Goal: Task Accomplishment & Management: Manage account settings

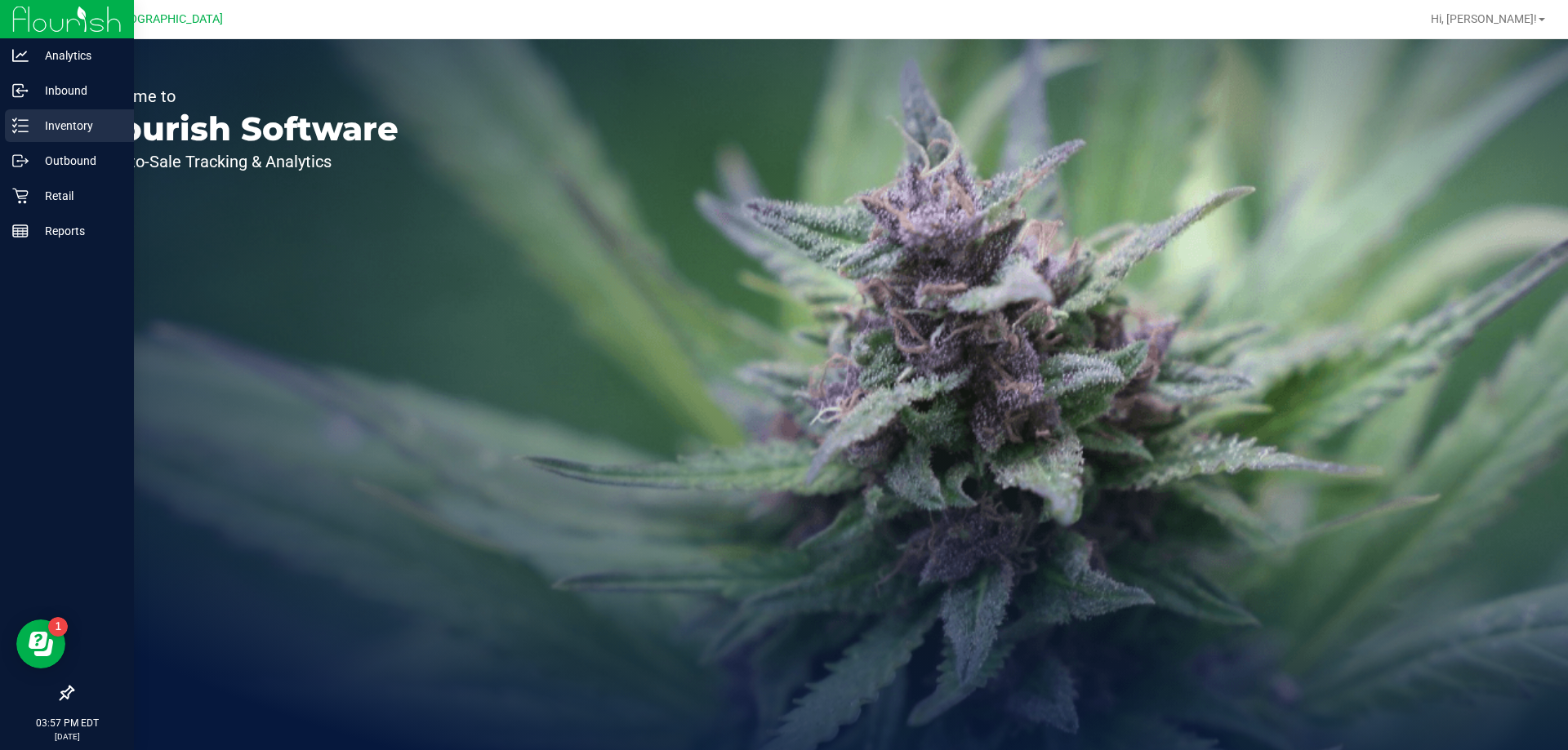
click at [51, 123] on p "Inventory" at bounding box center [78, 126] width 98 height 20
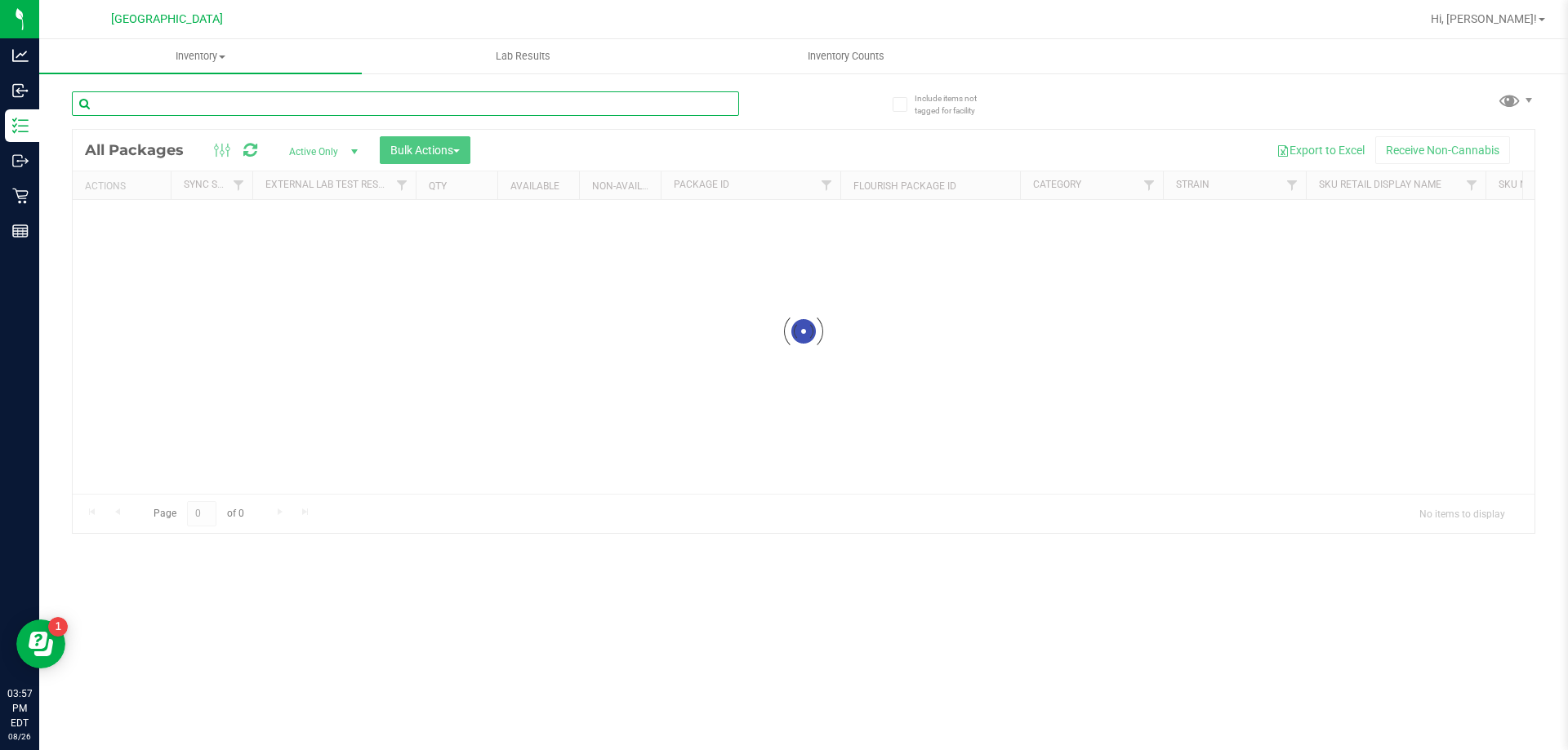
click at [200, 95] on input "text" at bounding box center [405, 103] width 667 height 24
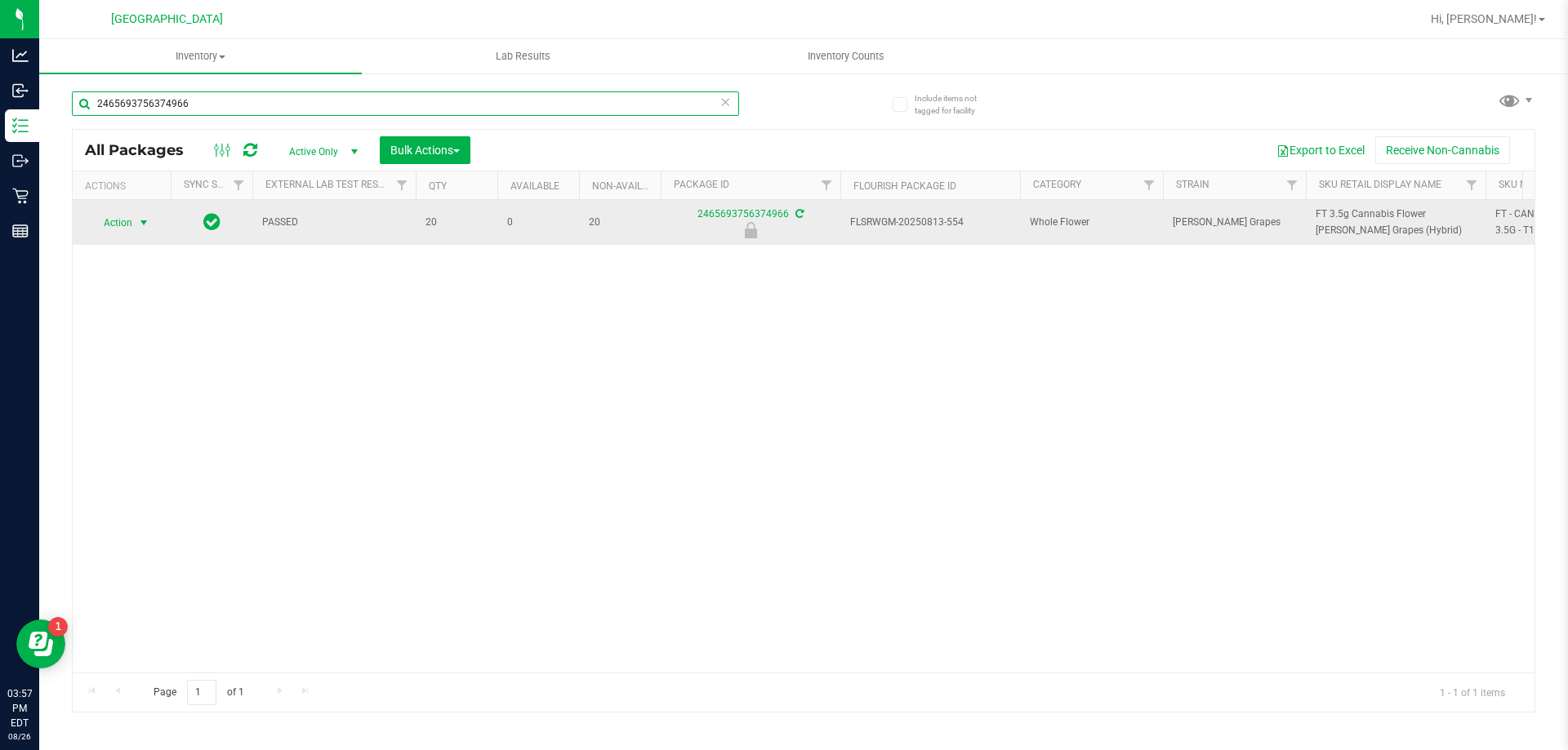
type input "2465693756374966"
click at [137, 223] on span "select" at bounding box center [144, 222] width 20 height 22
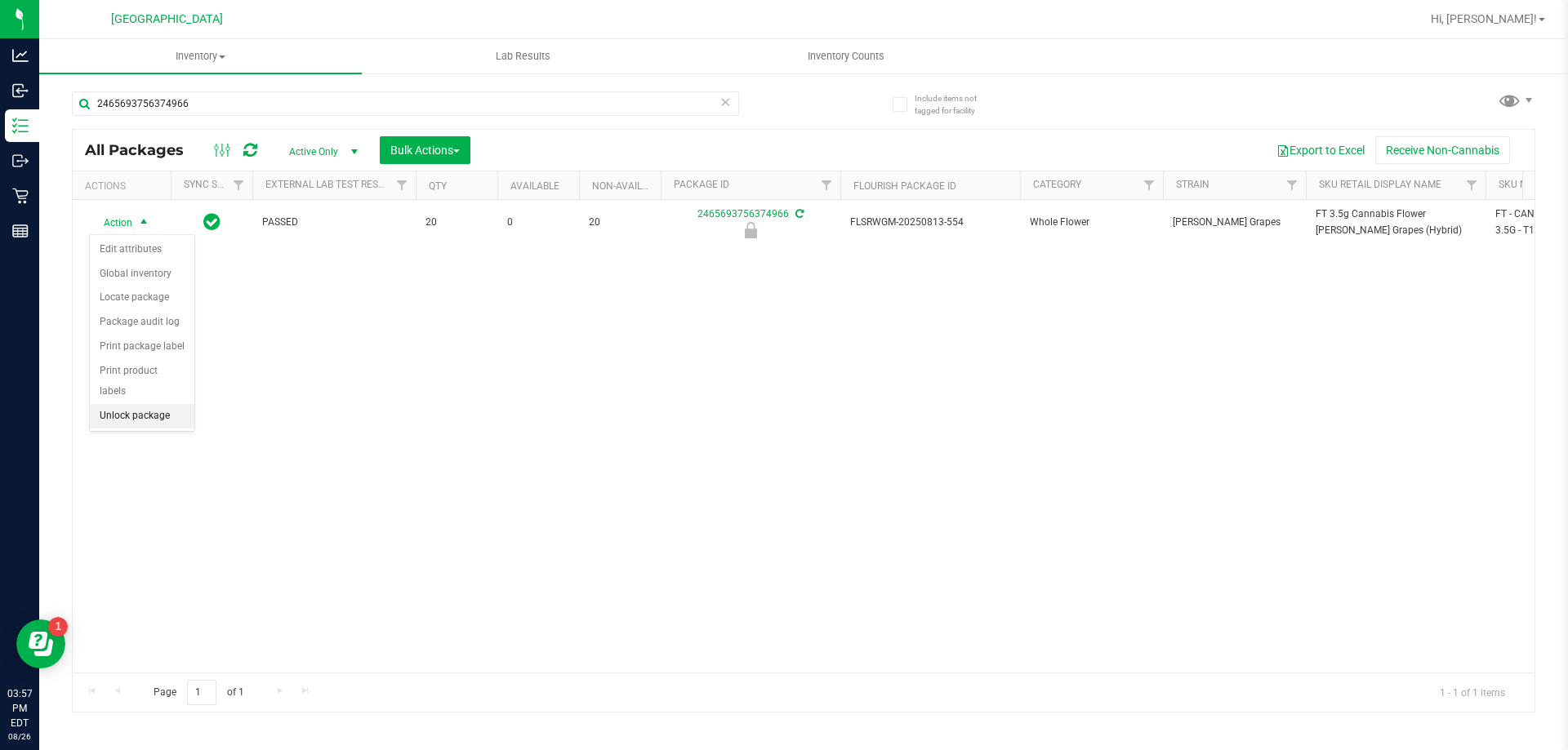
click at [123, 404] on li "Unlock package" at bounding box center [142, 416] width 104 height 24
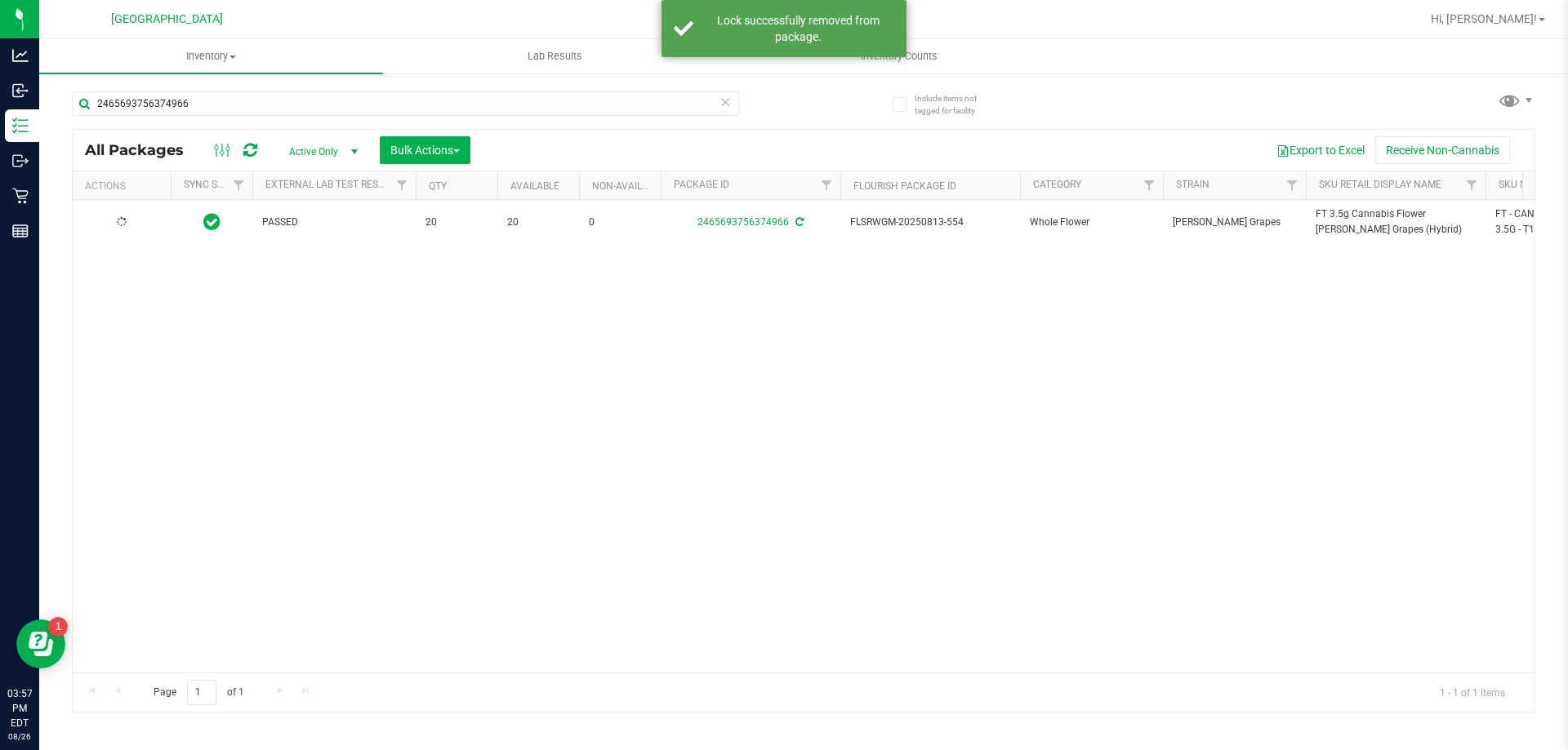
click at [1331, 212] on span "FT 3.5g Cannabis Flower [PERSON_NAME] Grapes (Hybrid)" at bounding box center [1395, 222] width 160 height 31
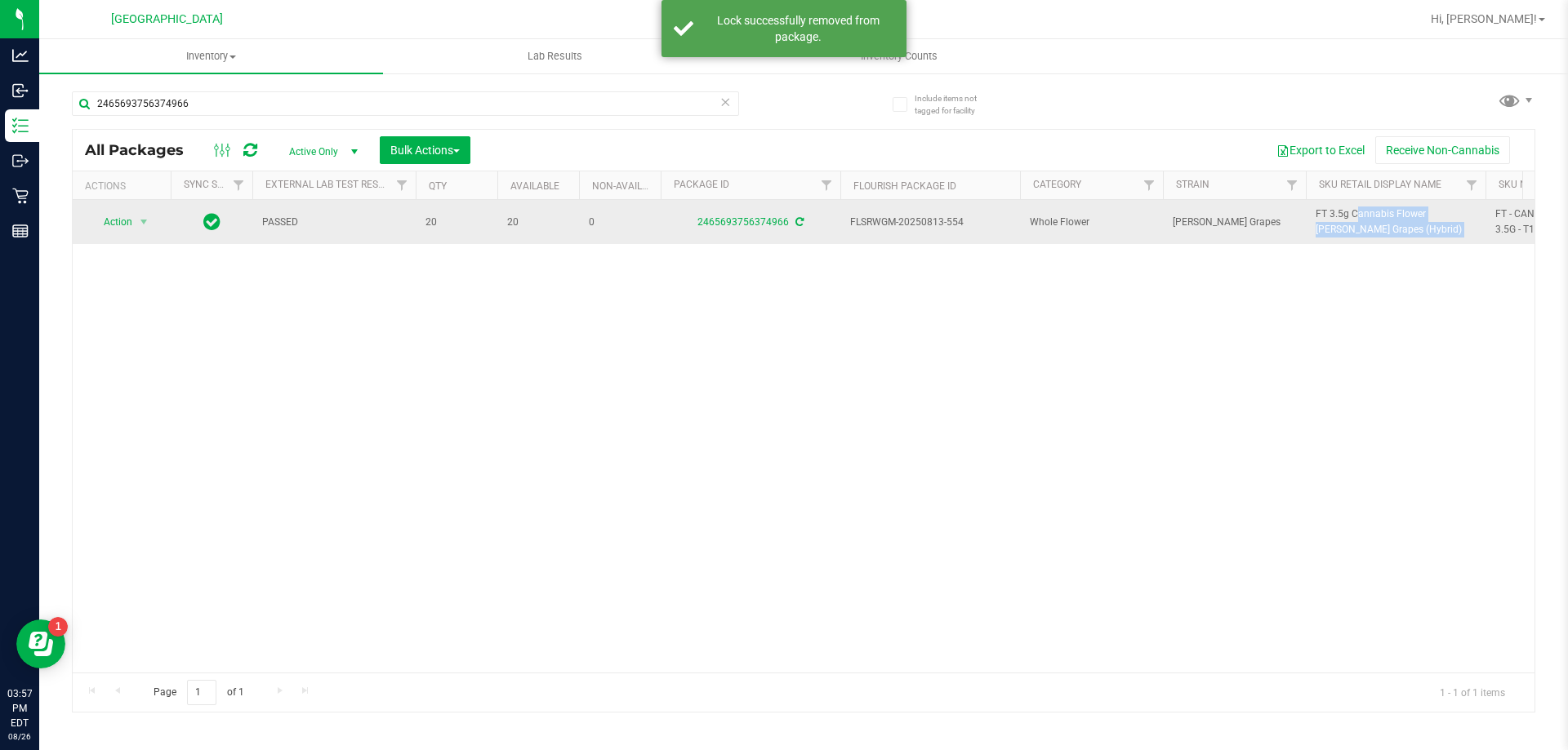
click at [1334, 212] on span "FT 3.5g Cannabis Flower [PERSON_NAME] Grapes (Hybrid)" at bounding box center [1395, 222] width 160 height 31
copy tr "FT 3.5g Cannabis Flower [PERSON_NAME] Grapes (Hybrid)"
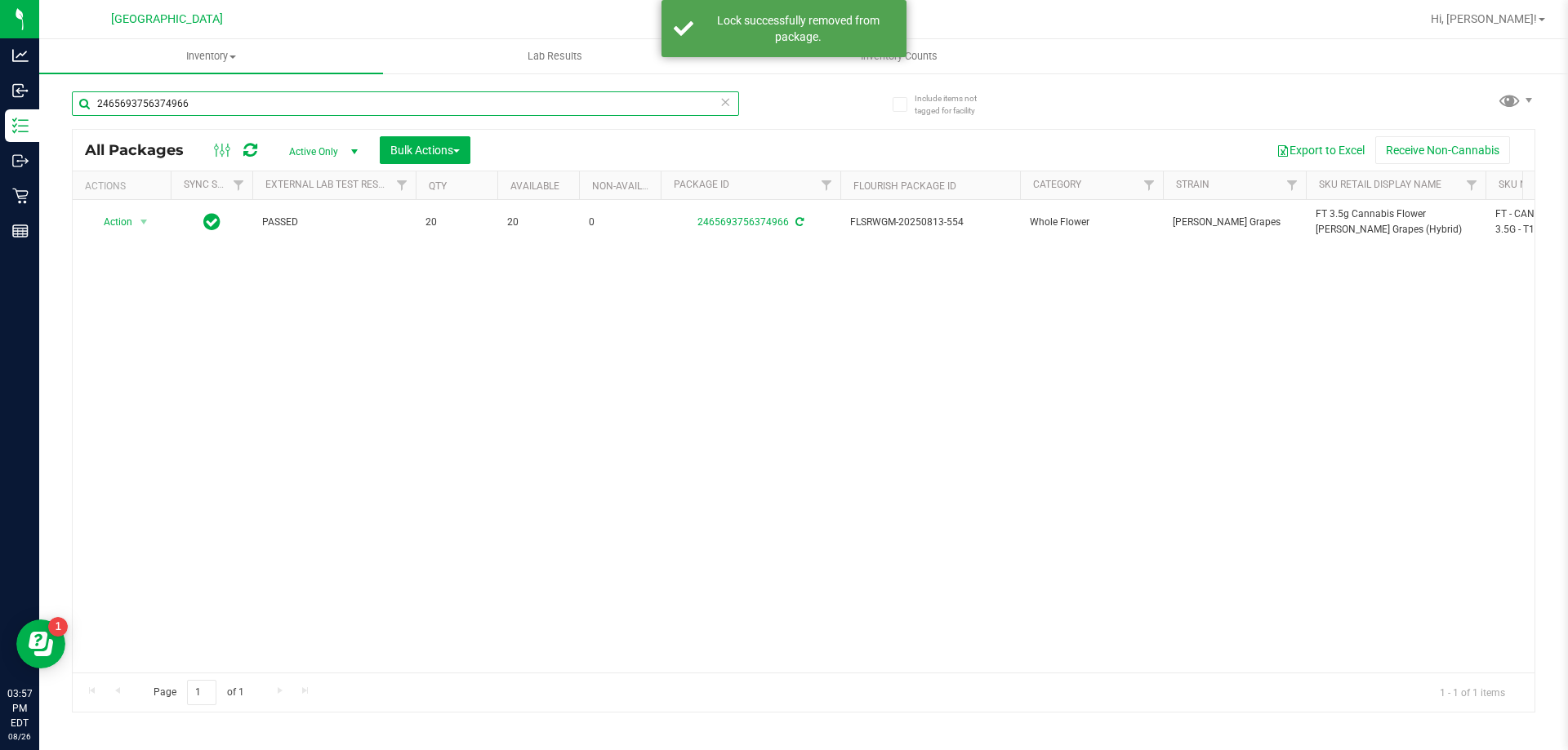
click at [372, 102] on input "2465693756374966" at bounding box center [405, 103] width 667 height 24
paste input "FT 3.5g Cannabis Flower [PERSON_NAME] Grapes (Hybrid)"
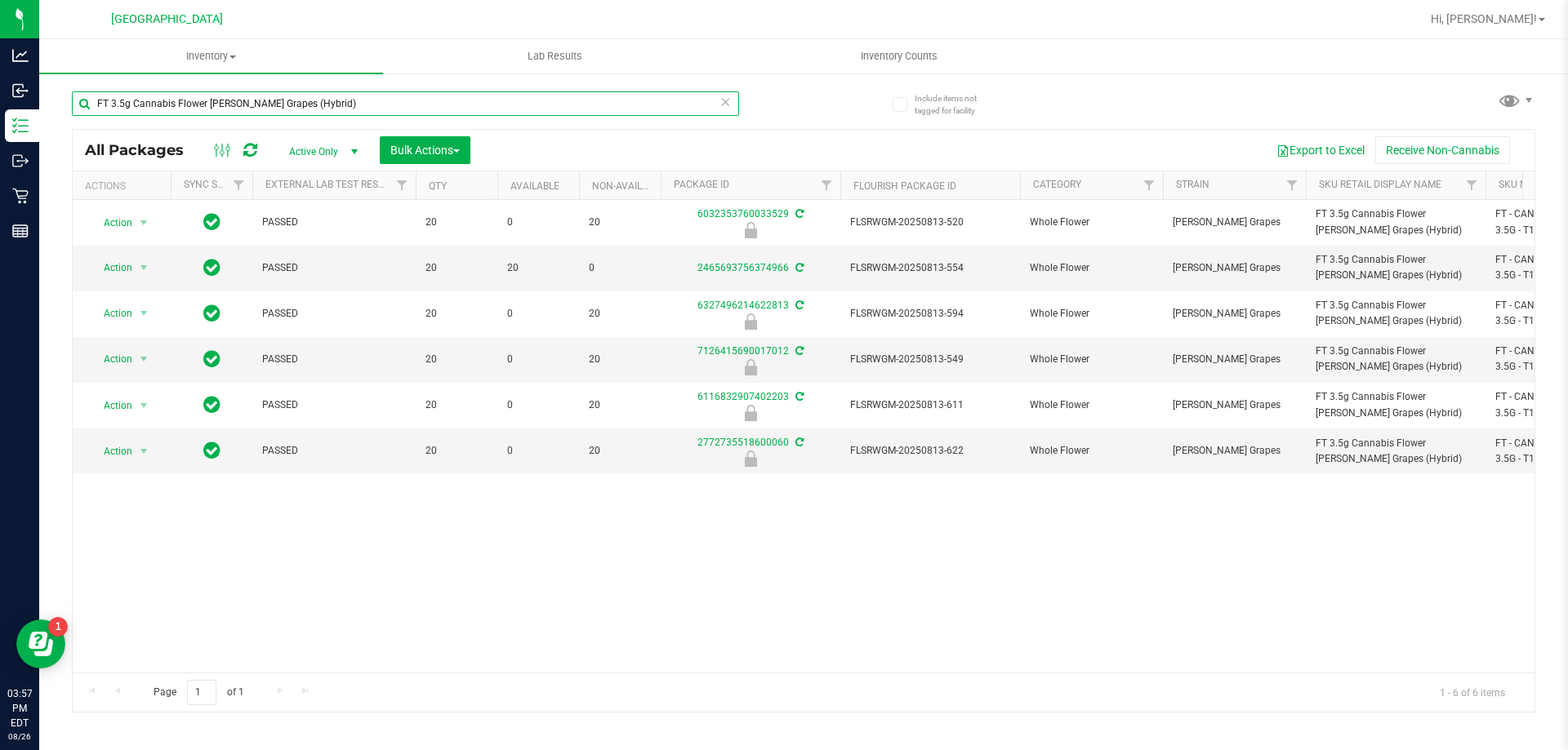
click at [247, 108] on input "FT 3.5g Cannabis Flower [PERSON_NAME] Grapes (Hybrid)" at bounding box center [405, 103] width 667 height 24
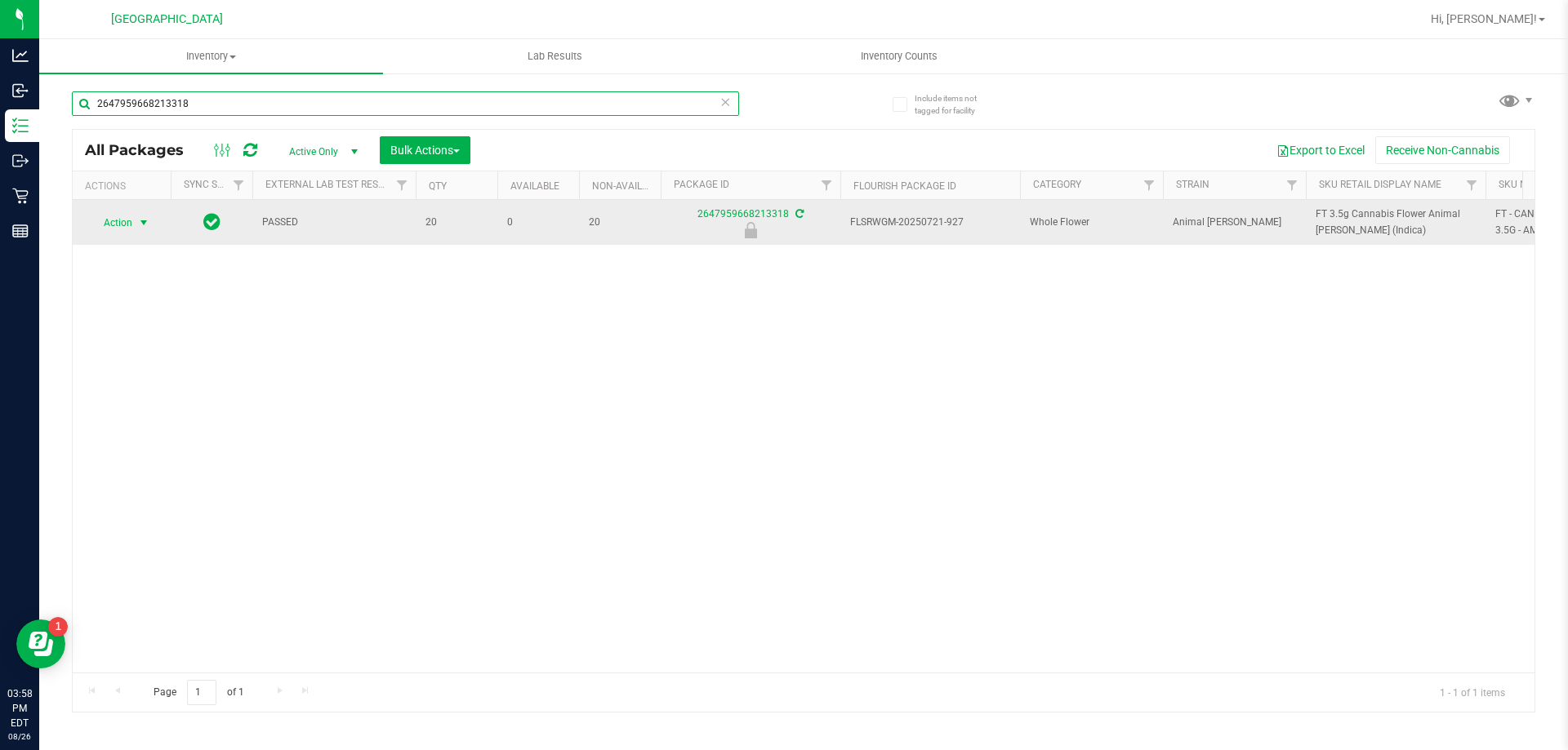
type input "2647959668213318"
click at [118, 223] on span "Action" at bounding box center [111, 222] width 44 height 22
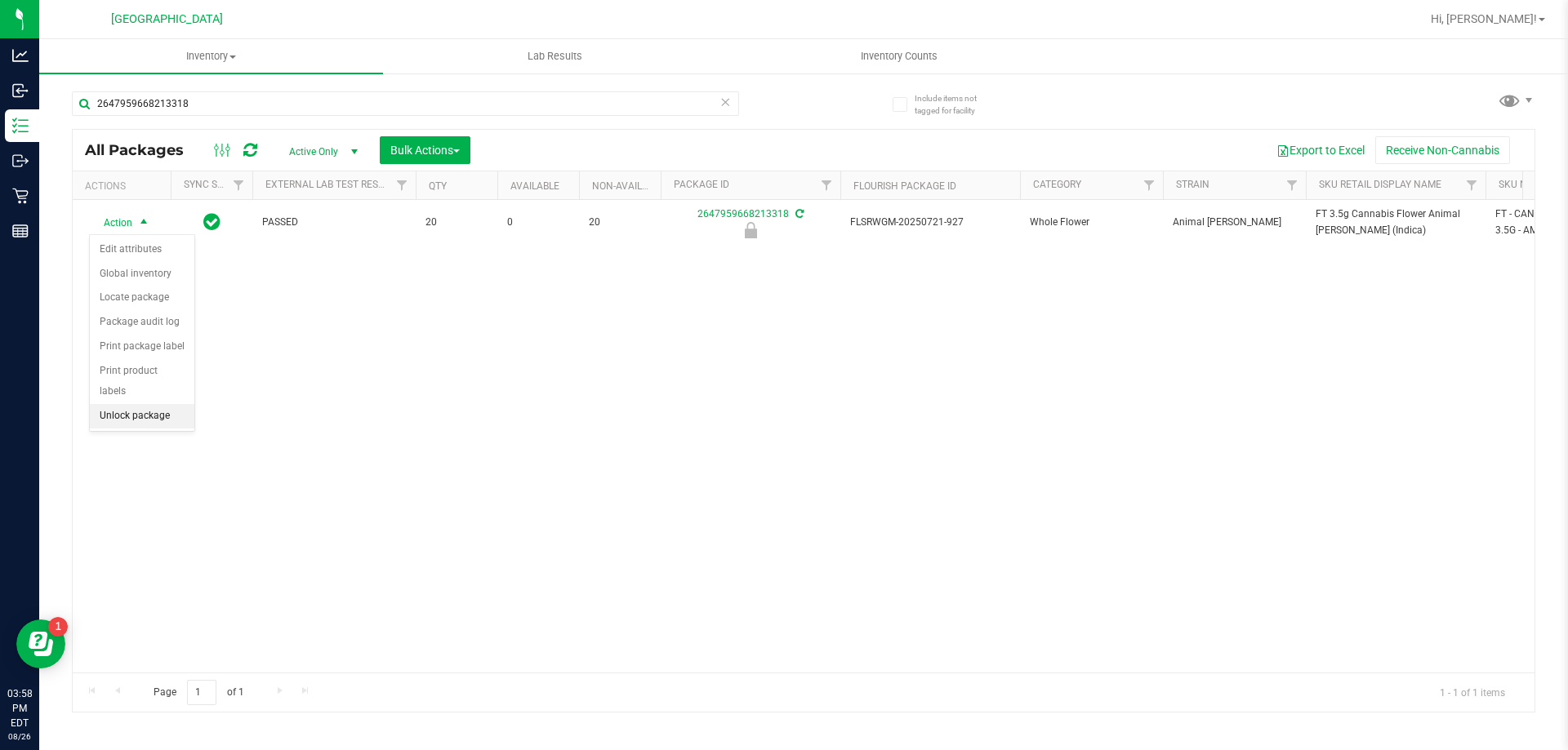
click at [153, 404] on li "Unlock package" at bounding box center [142, 416] width 104 height 24
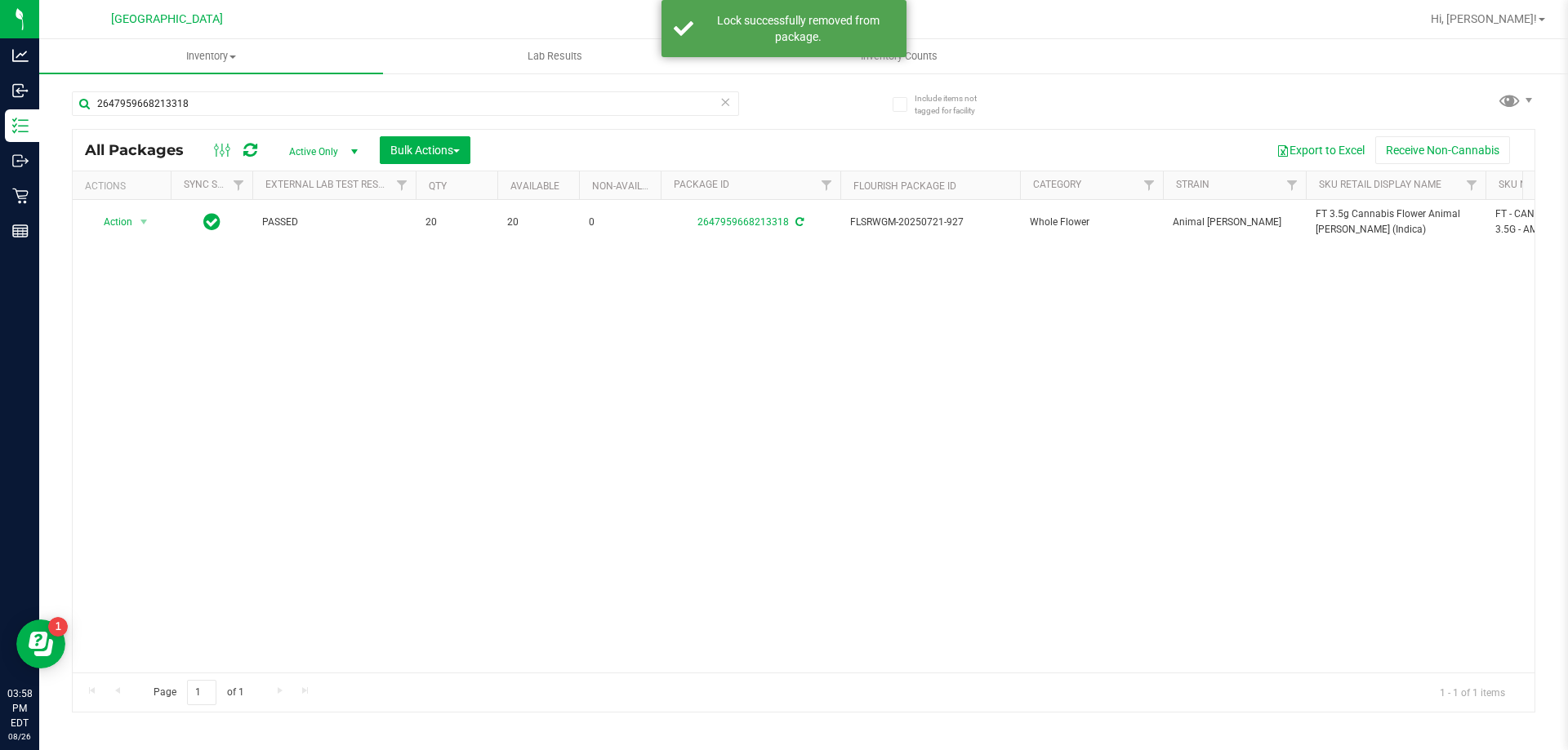
click at [1340, 218] on span "FT 3.5g Cannabis Flower Animal [PERSON_NAME] (Indica)" at bounding box center [1395, 222] width 160 height 31
copy tr "FT 3.5g Cannabis Flower Animal [PERSON_NAME] (Indica)"
click at [434, 108] on input "2647959668213318" at bounding box center [405, 103] width 667 height 24
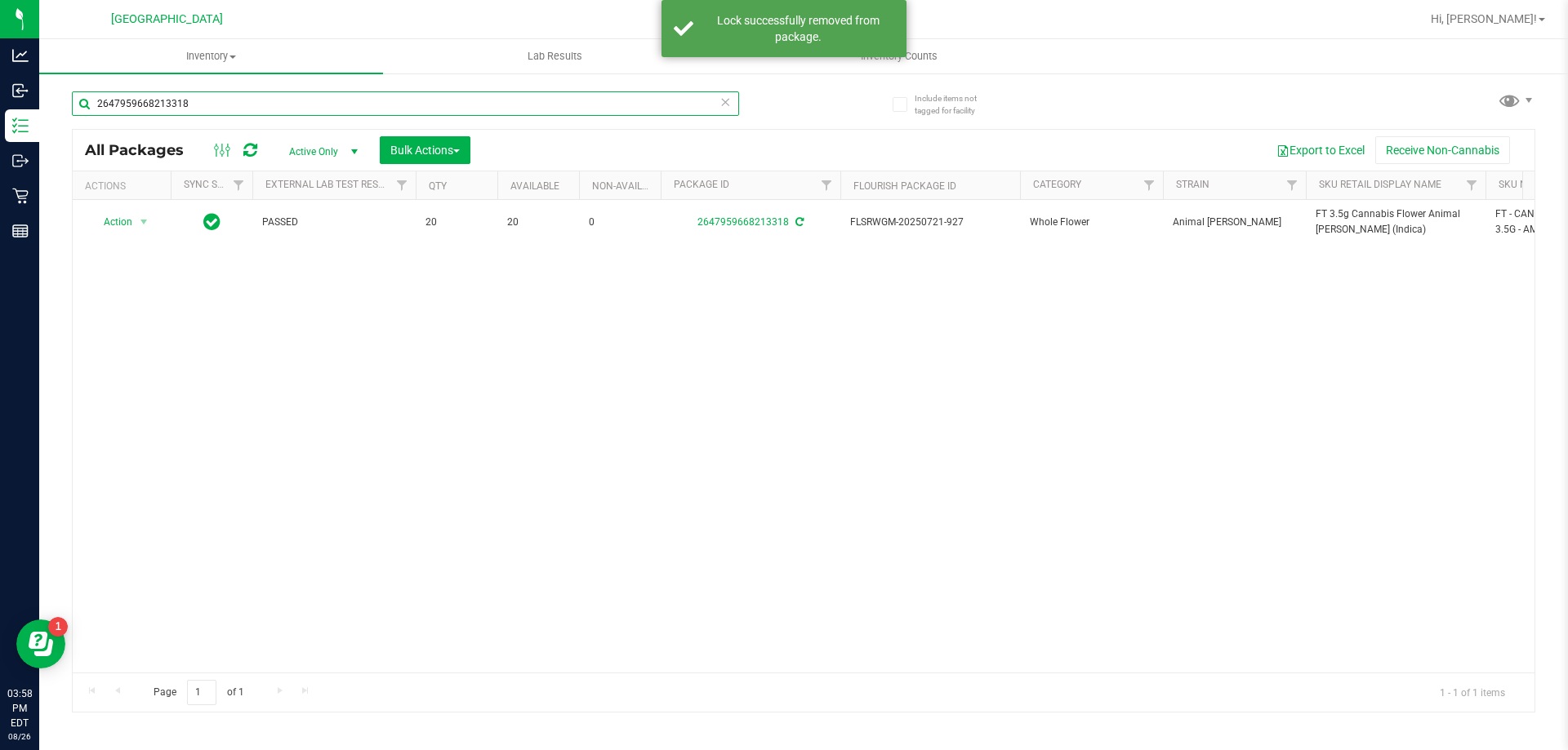
click at [434, 108] on input "2647959668213318" at bounding box center [405, 103] width 667 height 24
paste input "FT 3.5g Cannabis Flower Animal [PERSON_NAME] (Indica)"
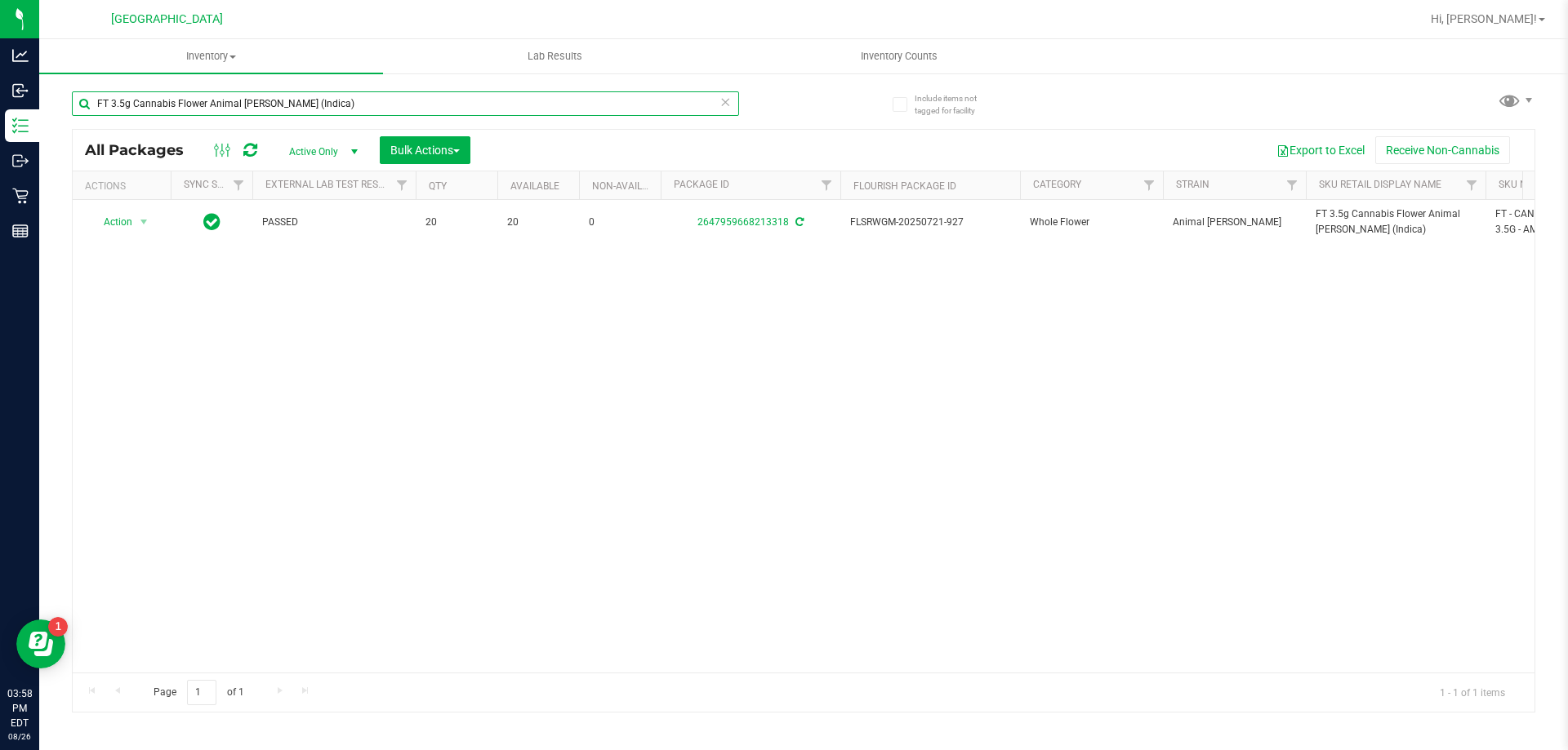
type input "FT 3.5g Cannabis Flower Animal [PERSON_NAME] (Indica)"
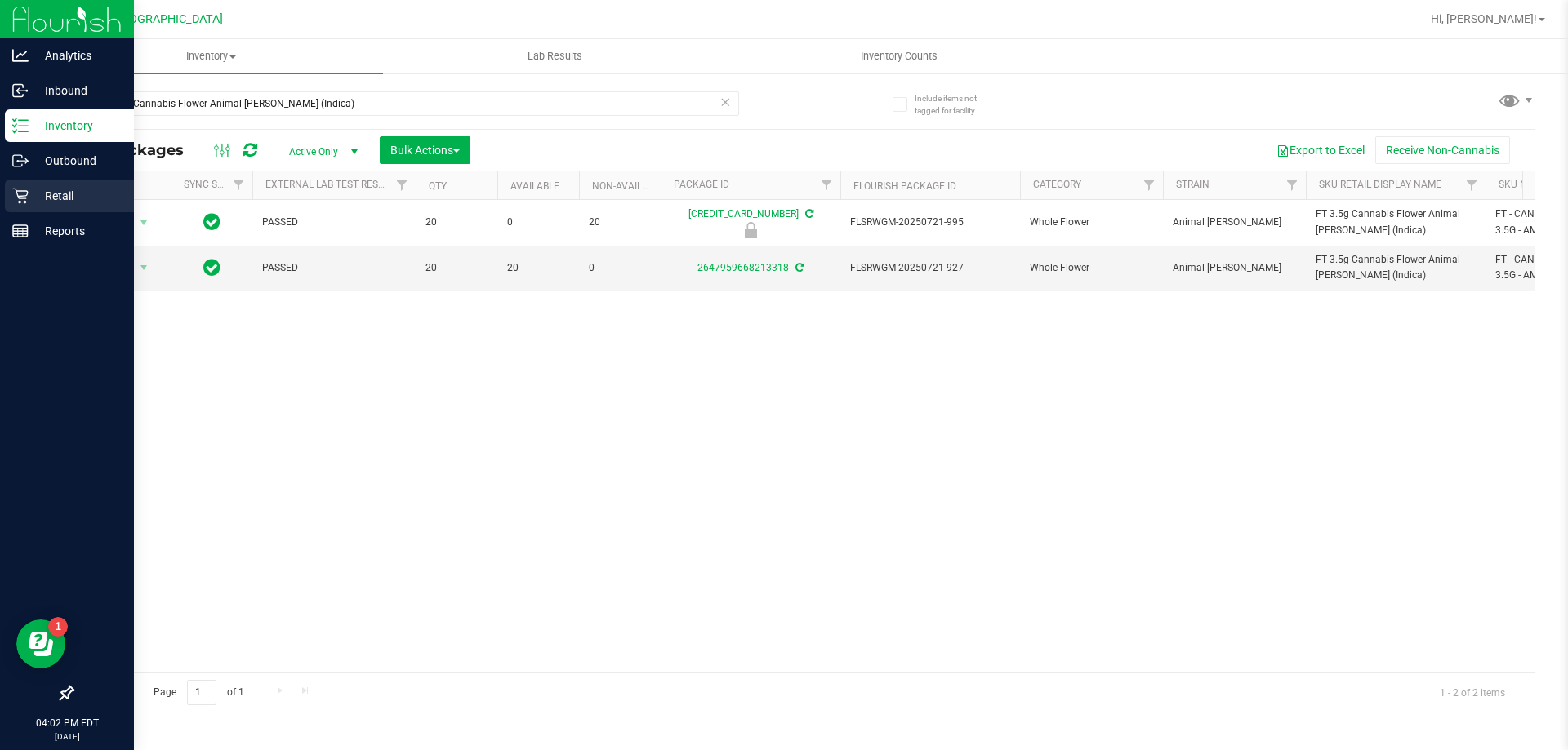
click at [48, 190] on p "Retail" at bounding box center [78, 196] width 98 height 20
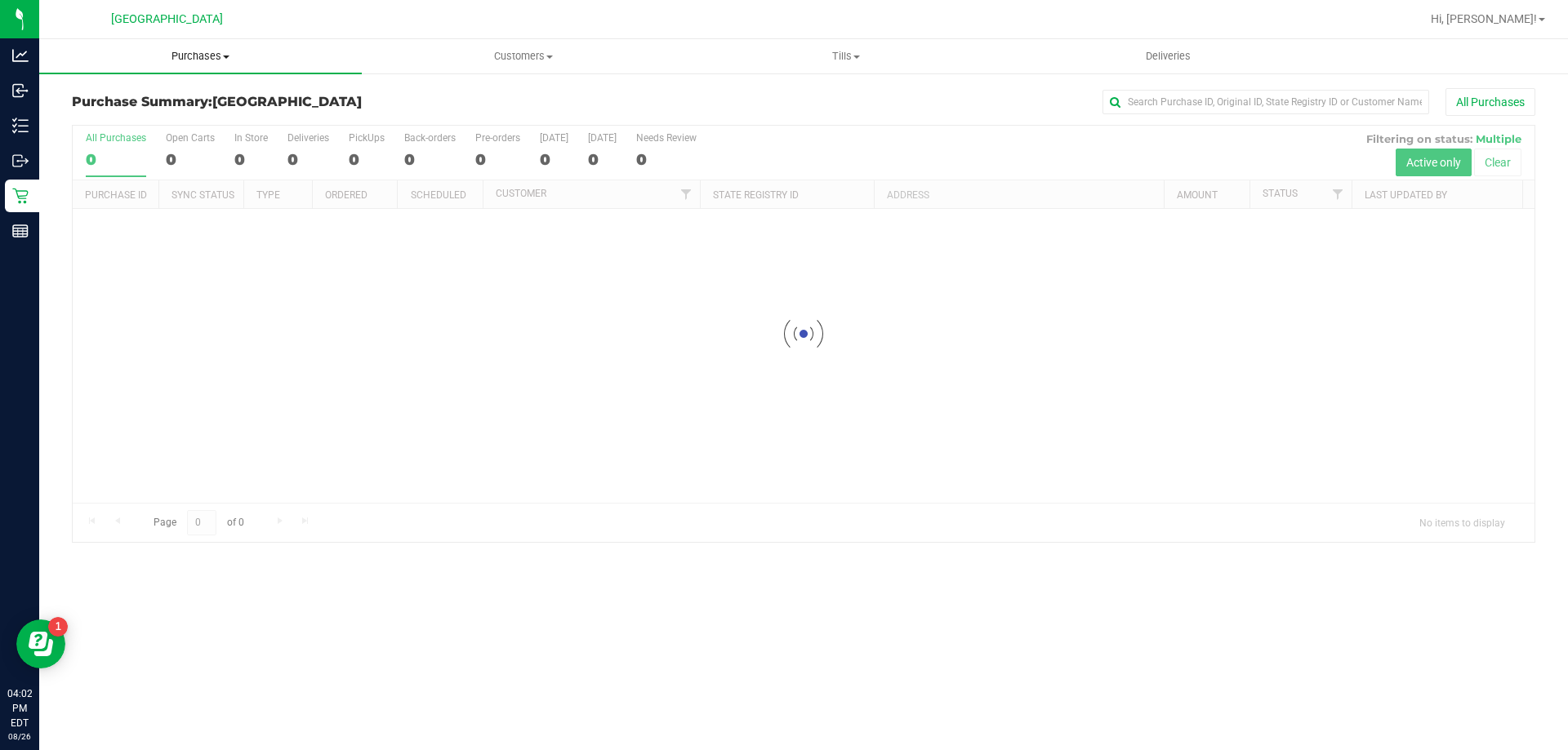
click at [185, 63] on uib-tab-heading "Purchases Summary of purchases Fulfillment All purchases" at bounding box center [200, 56] width 323 height 34
click at [117, 116] on span "Fulfillment" at bounding box center [89, 118] width 101 height 14
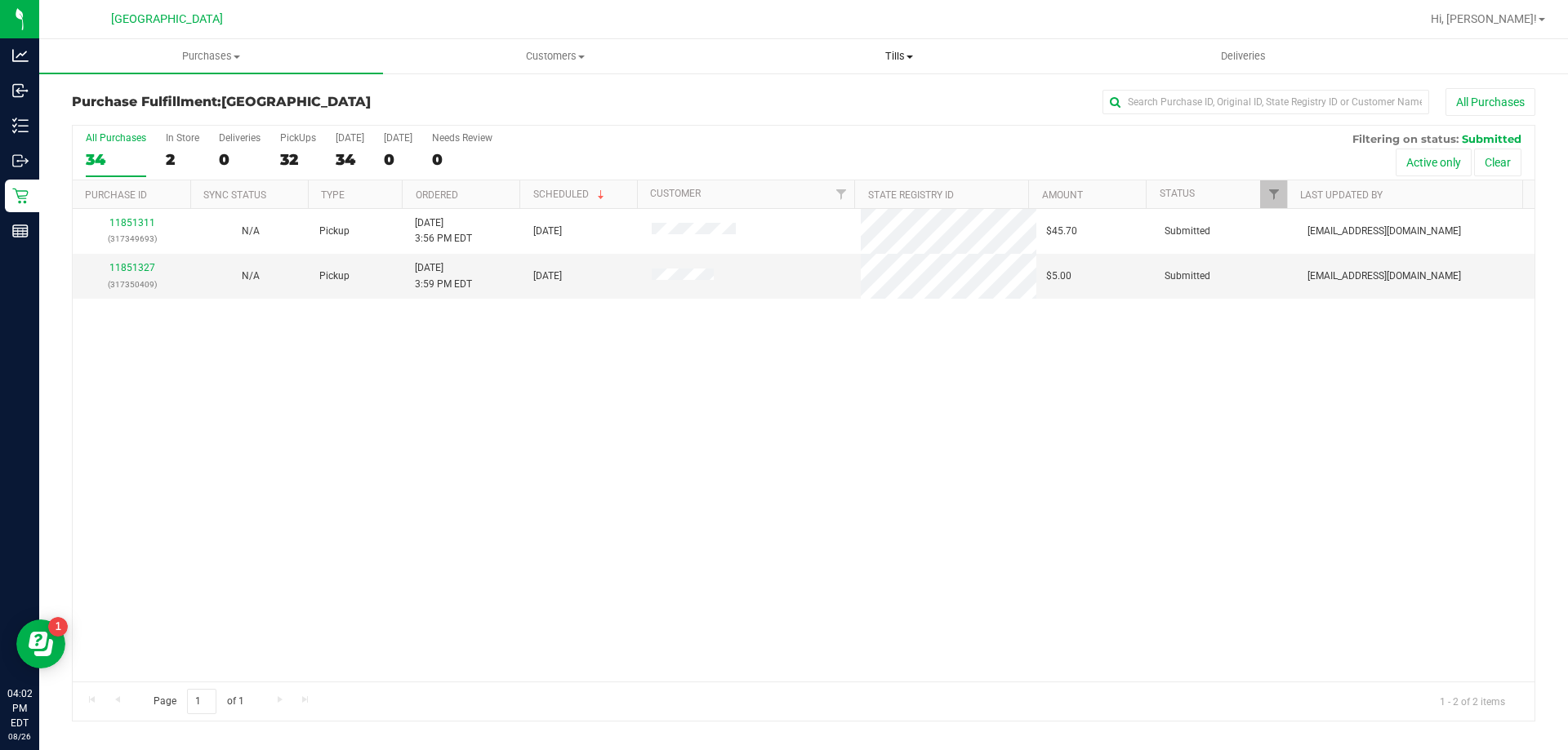
click at [906, 60] on span "Tills" at bounding box center [899, 57] width 343 height 15
click at [846, 101] on li "Manage tills" at bounding box center [899, 99] width 343 height 20
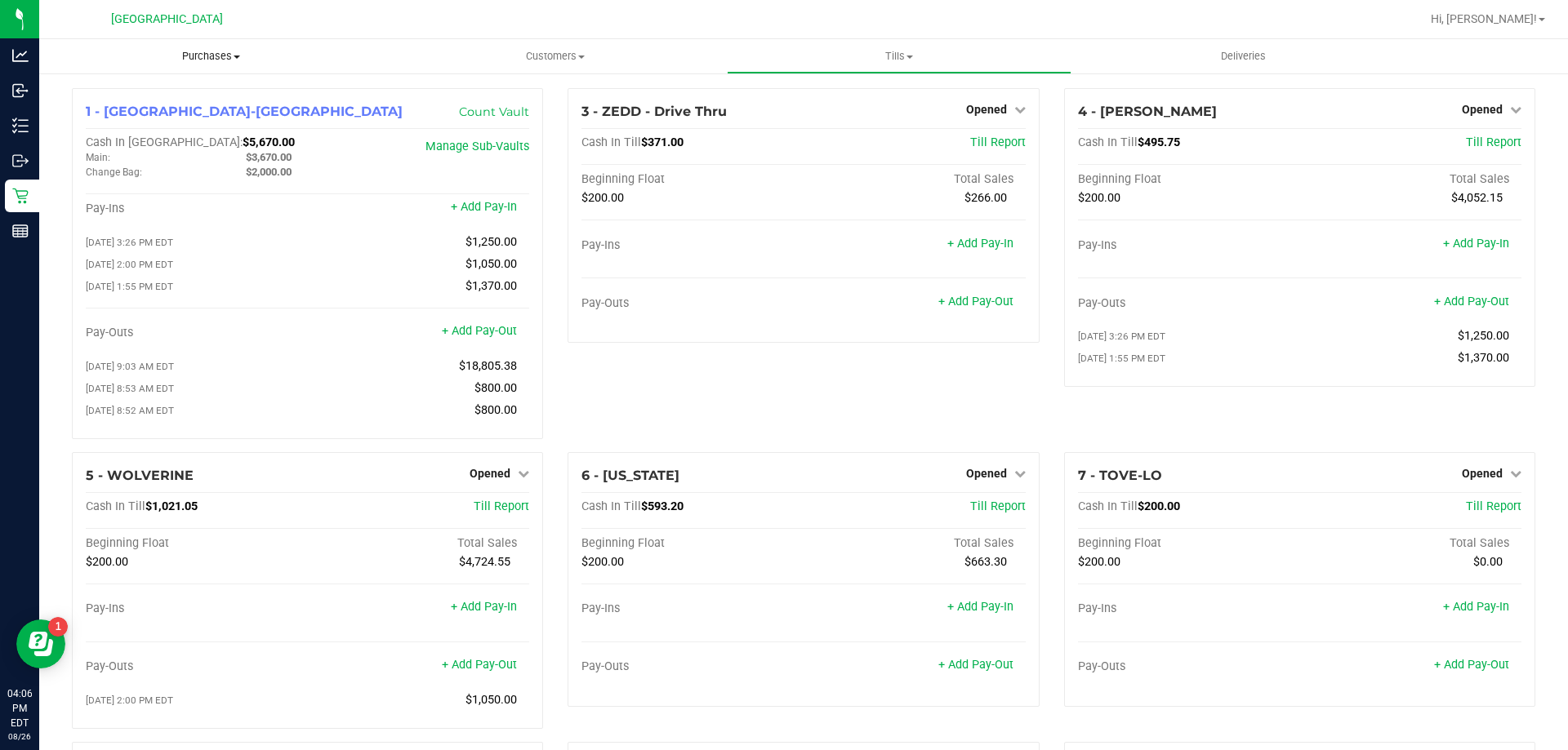
click at [199, 60] on span "Purchases" at bounding box center [211, 57] width 343 height 15
click at [150, 118] on li "Fulfillment" at bounding box center [211, 118] width 343 height 20
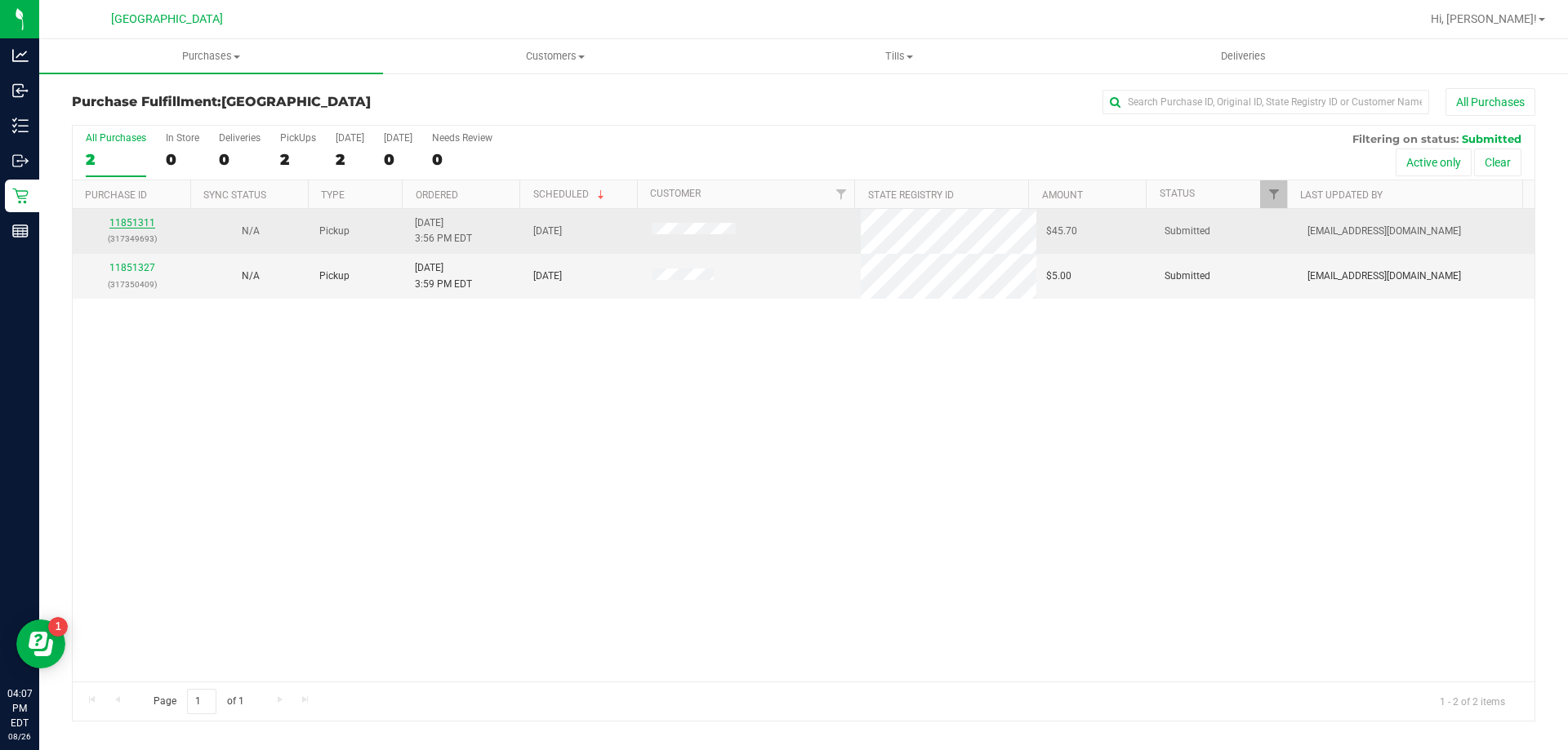
click at [141, 227] on link "11851311" at bounding box center [132, 223] width 46 height 12
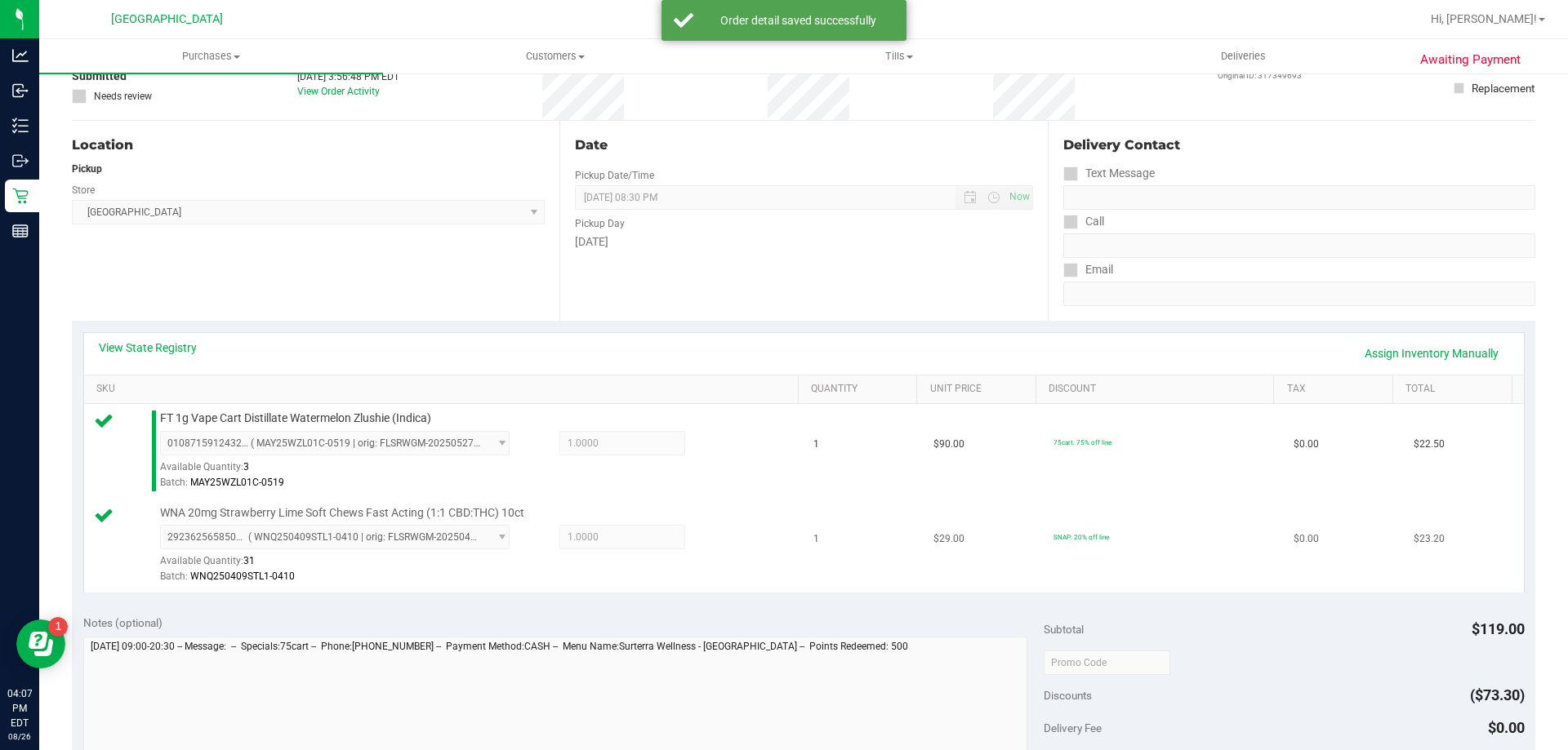
scroll to position [245, 0]
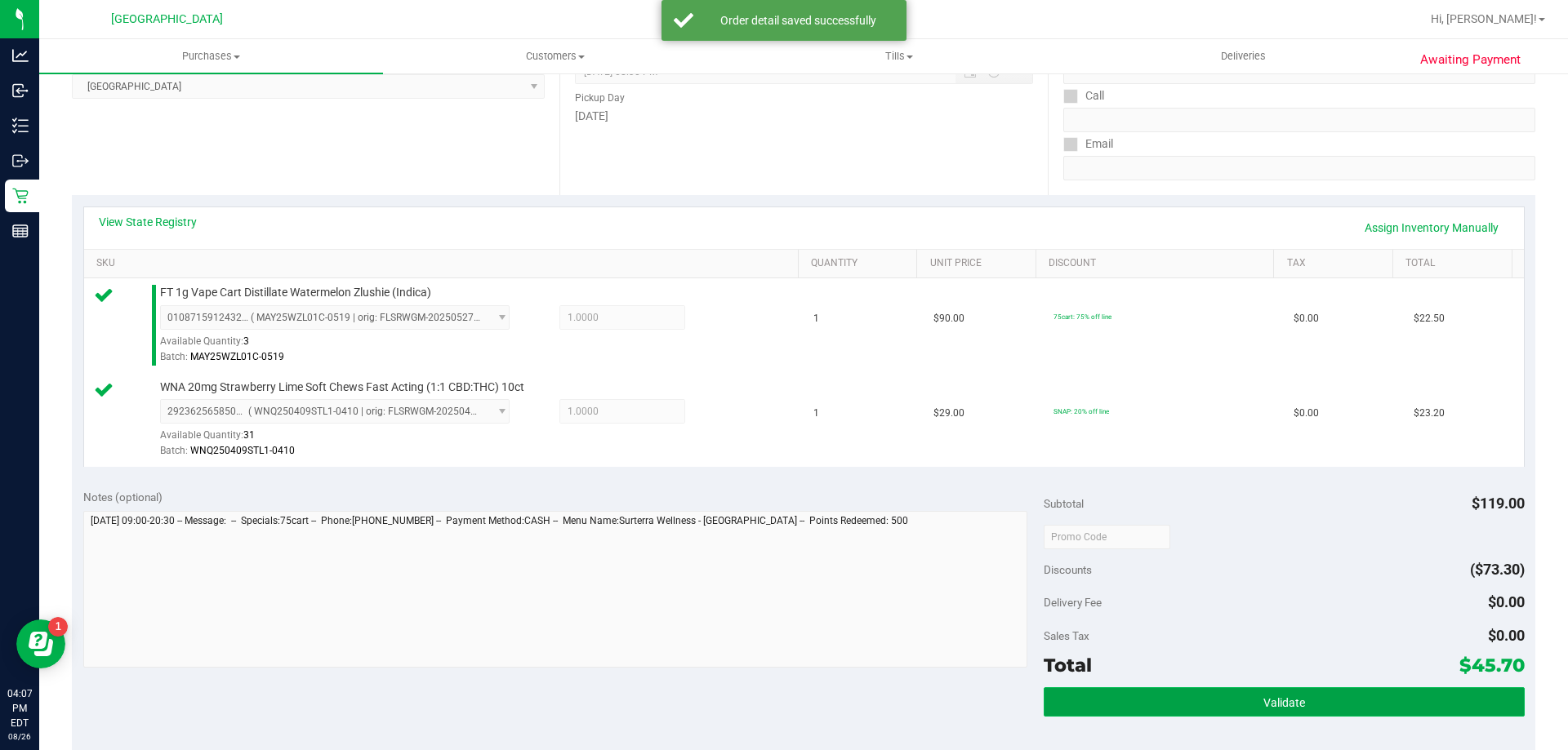
click at [1295, 698] on span "Validate" at bounding box center [1285, 703] width 42 height 13
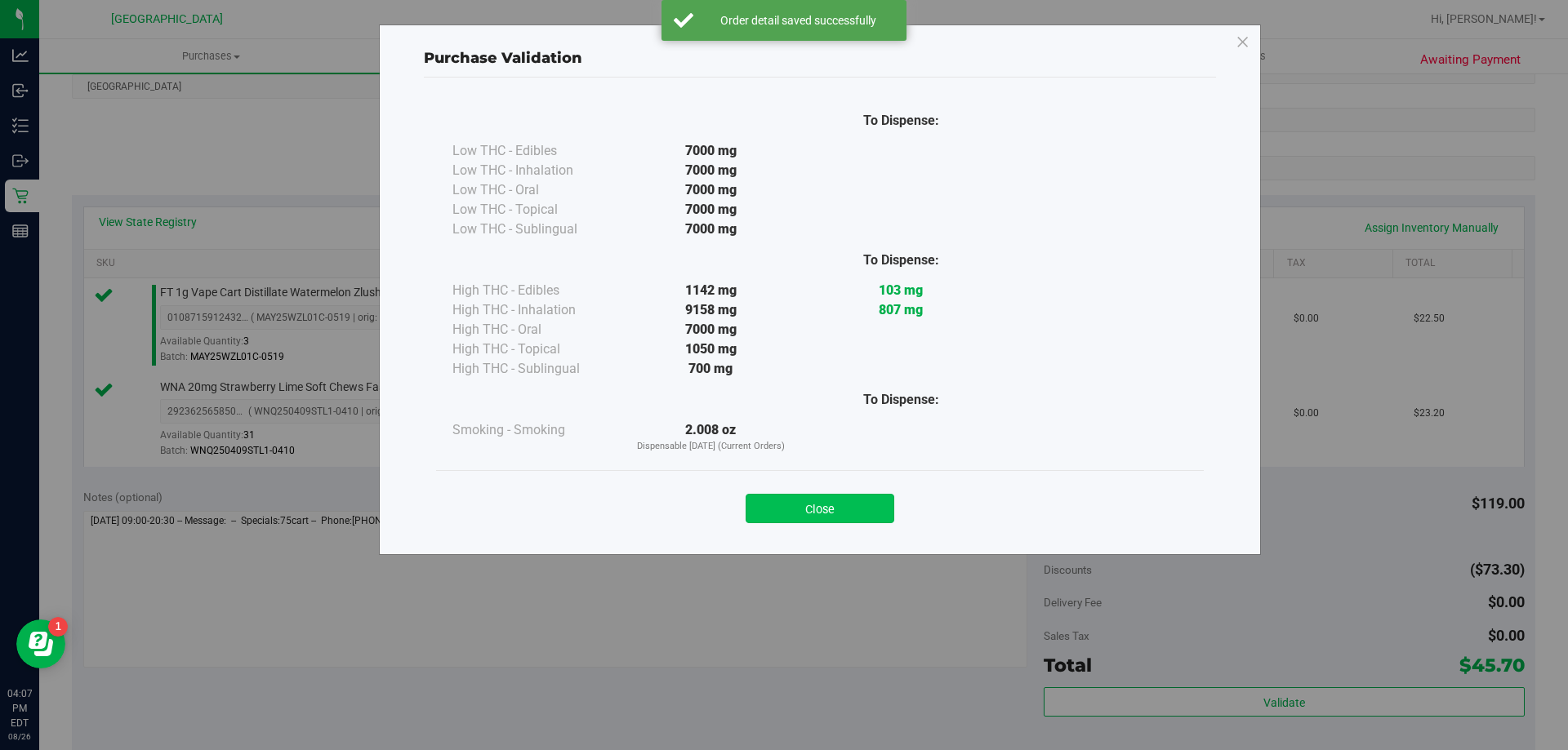
click at [869, 514] on button "Close" at bounding box center [819, 508] width 148 height 29
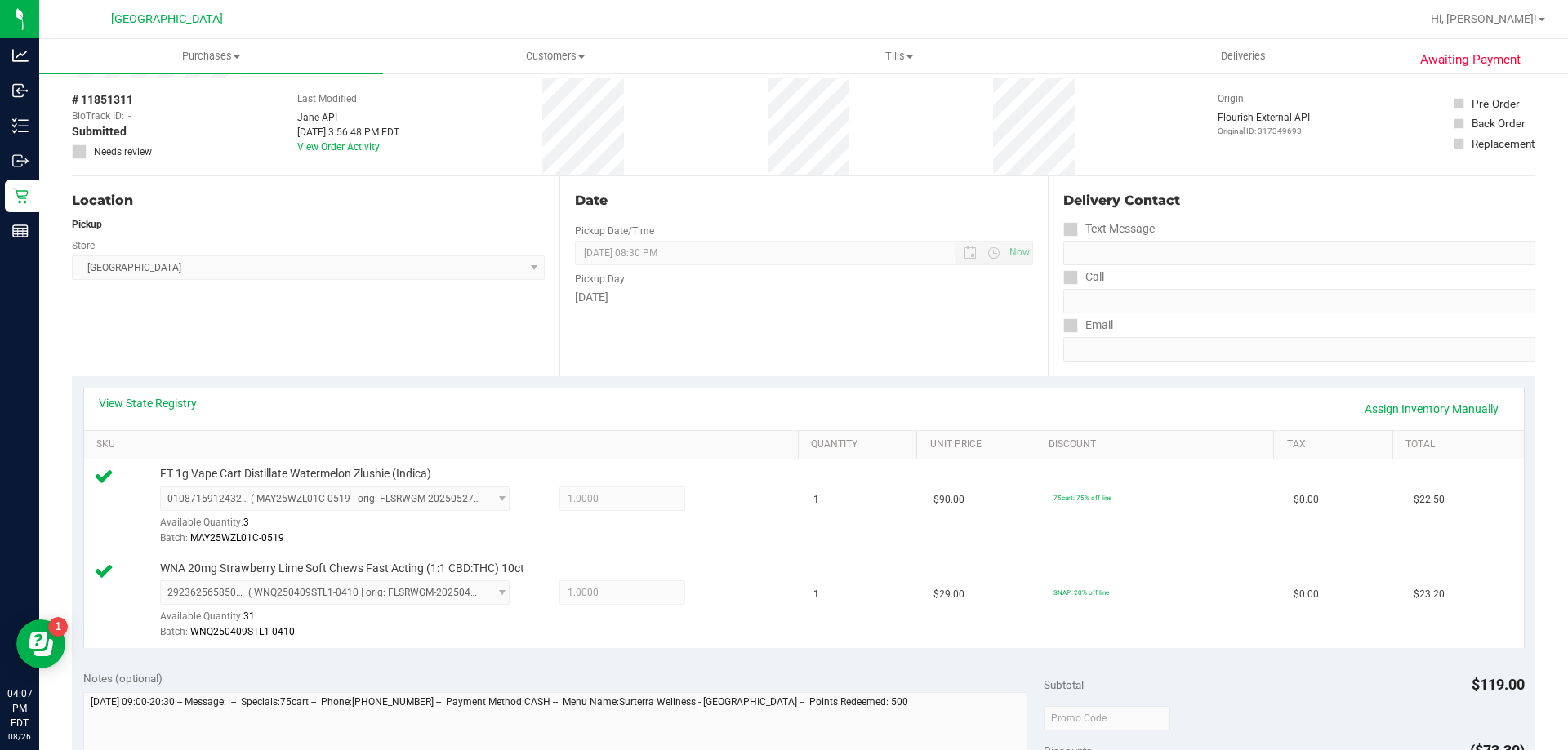
scroll to position [0, 0]
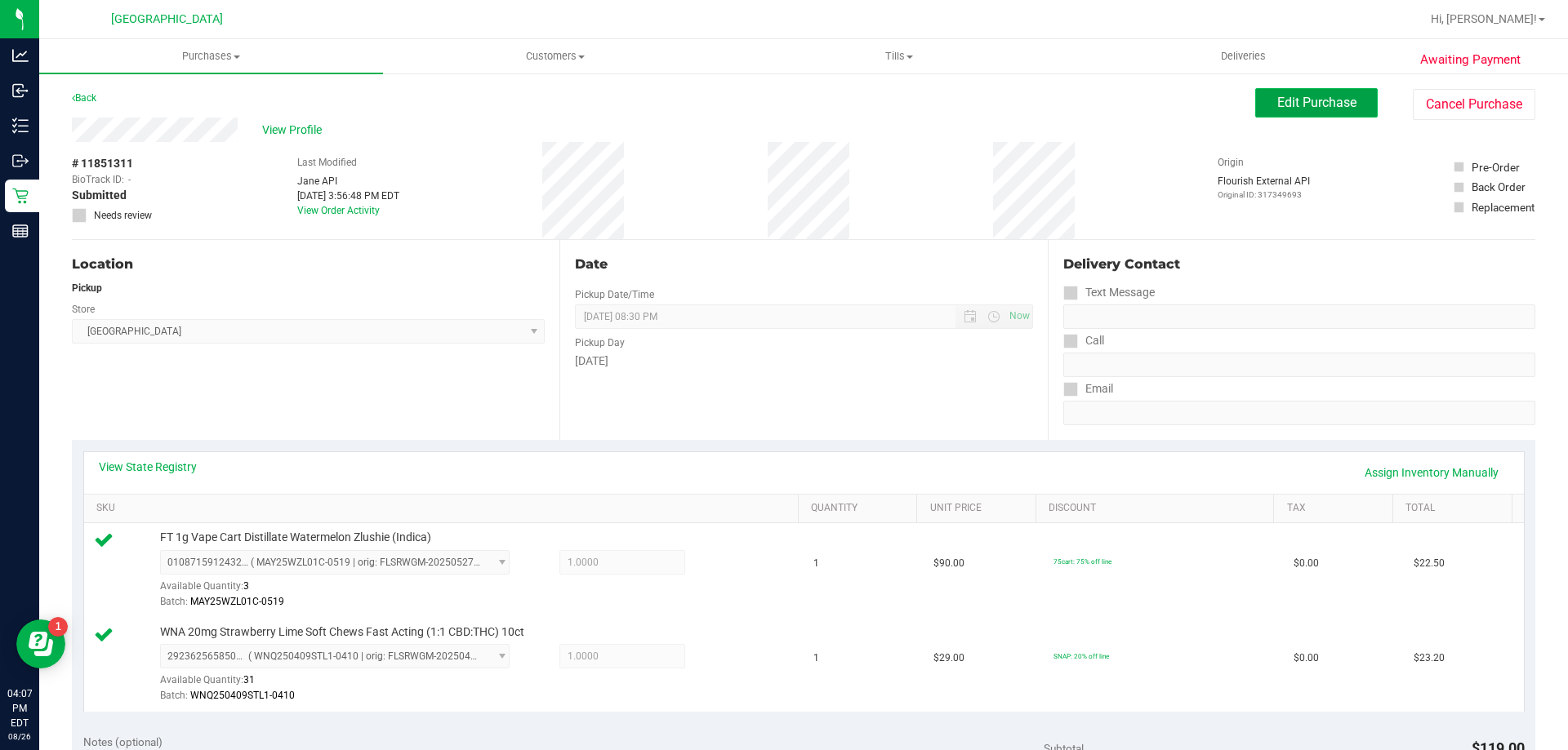
click at [1280, 101] on span "Edit Purchase" at bounding box center [1316, 102] width 79 height 16
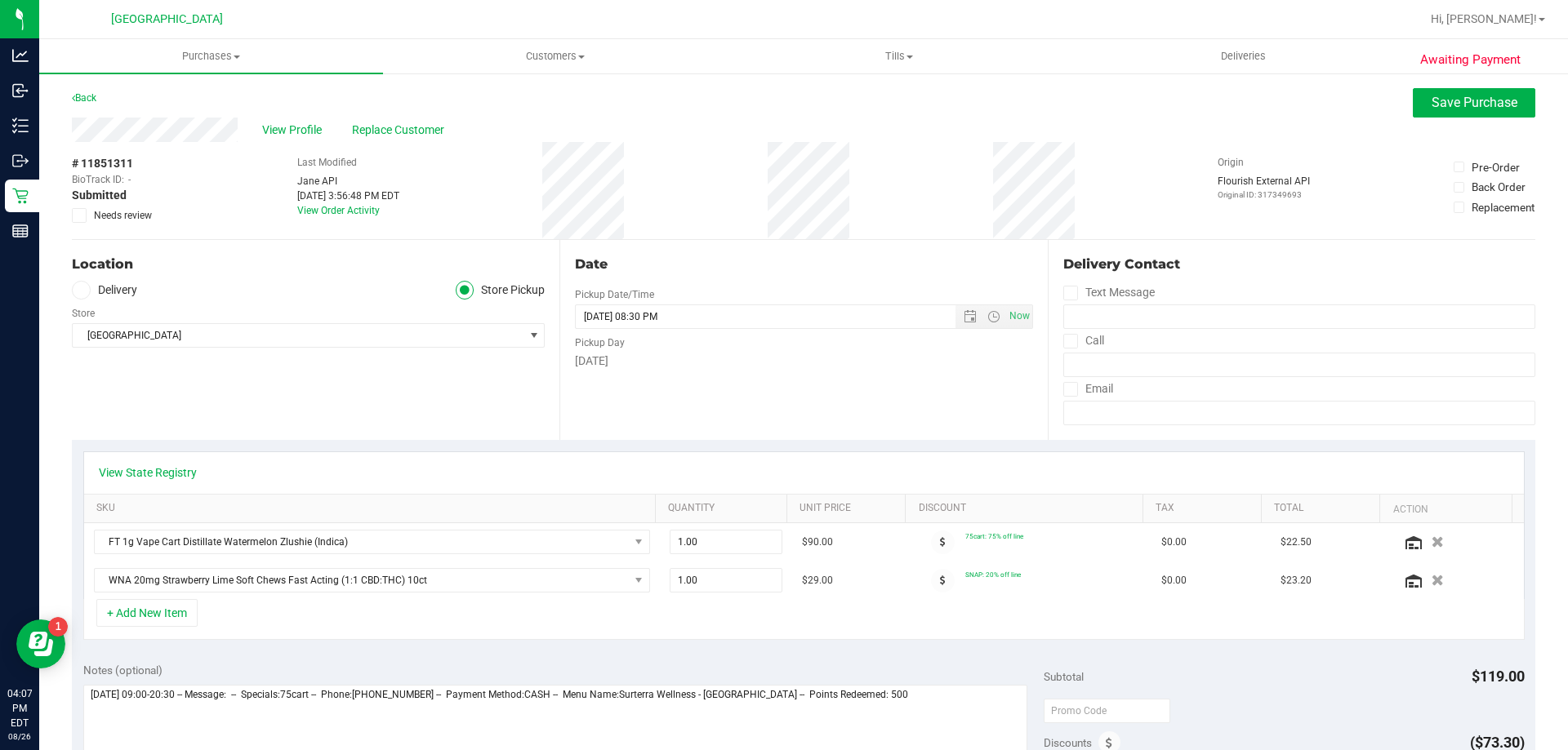
scroll to position [245, 0]
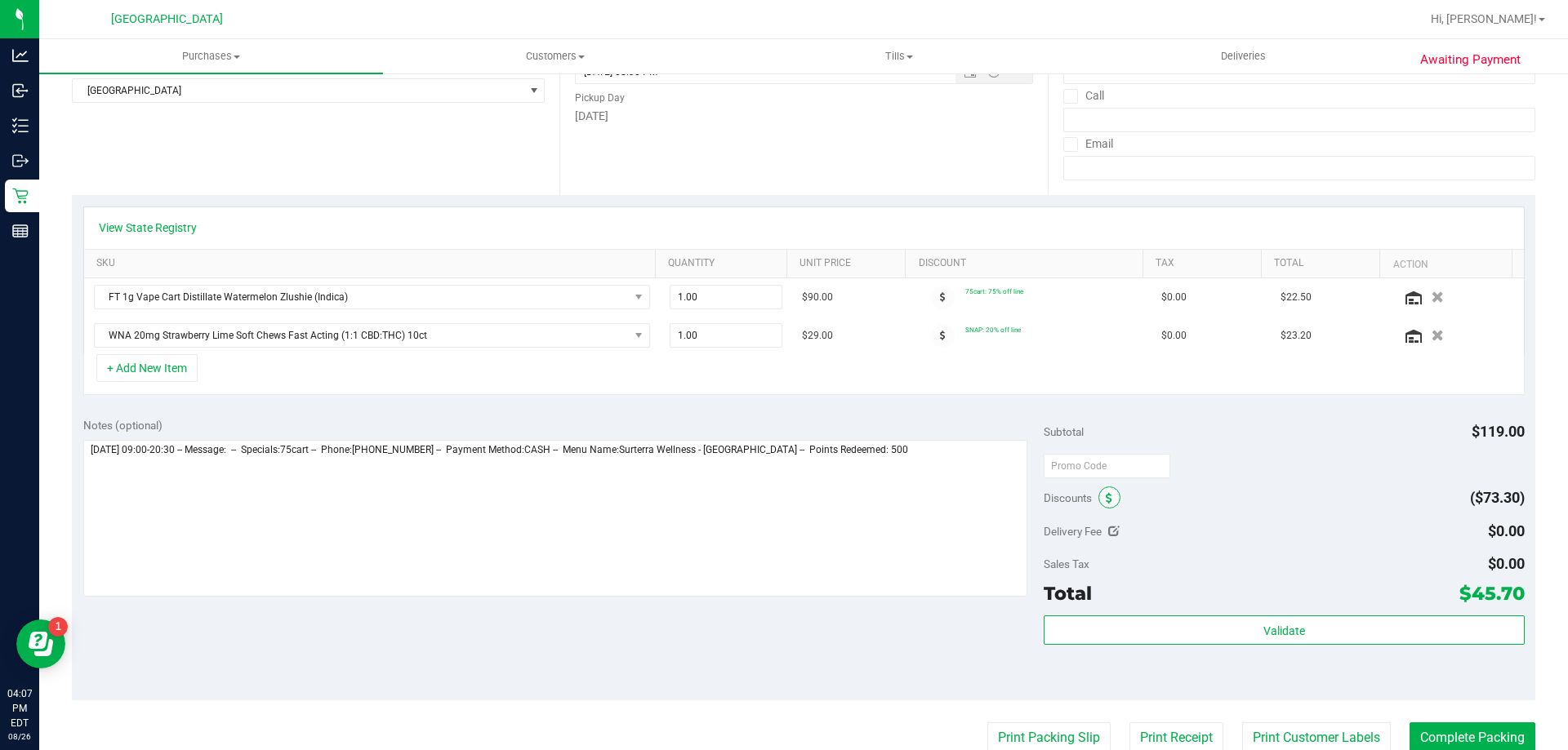
click at [1106, 498] on icon at bounding box center [1110, 499] width 7 height 12
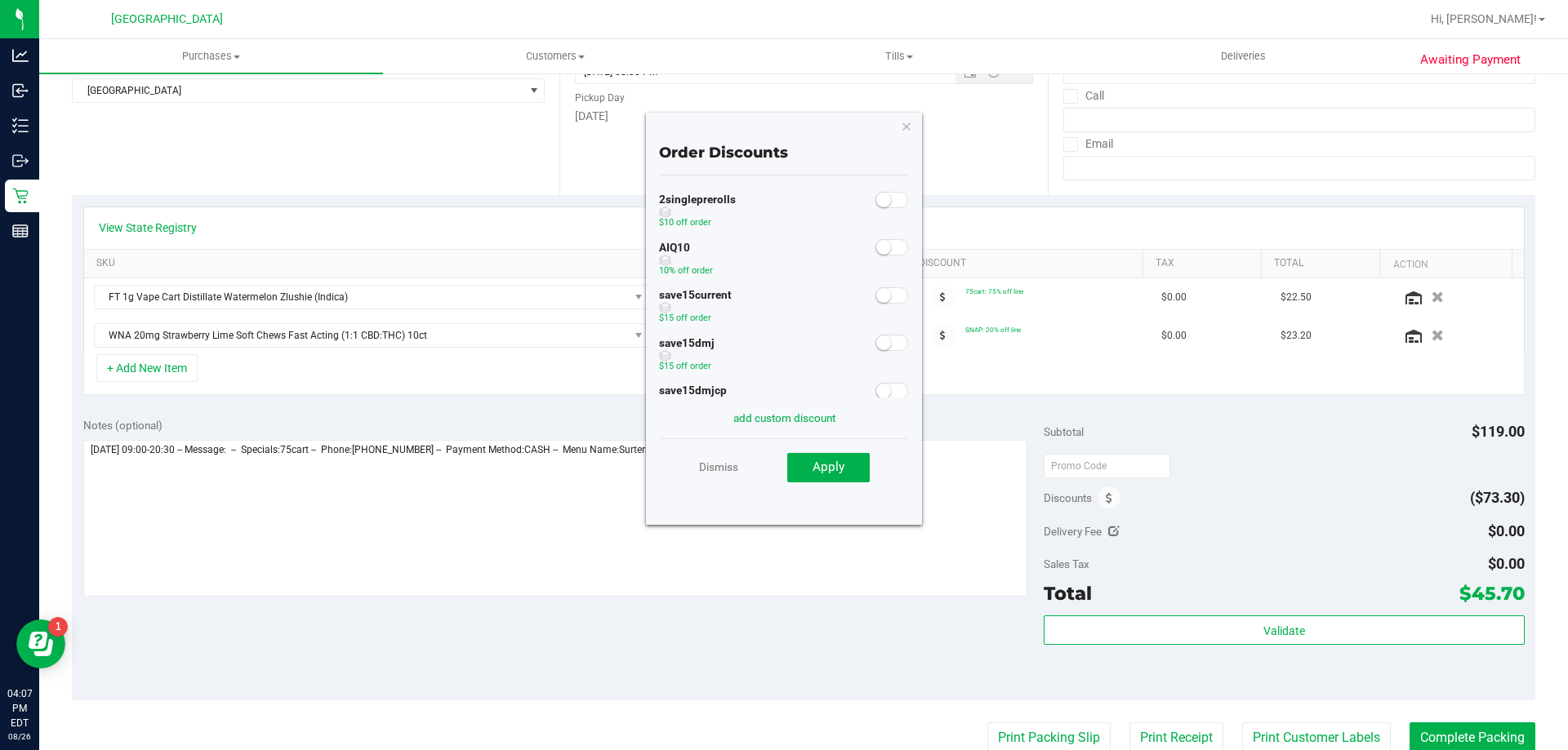
click at [883, 246] on span at bounding box center [891, 248] width 33 height 17
click at [843, 467] on span "Apply" at bounding box center [829, 468] width 32 height 15
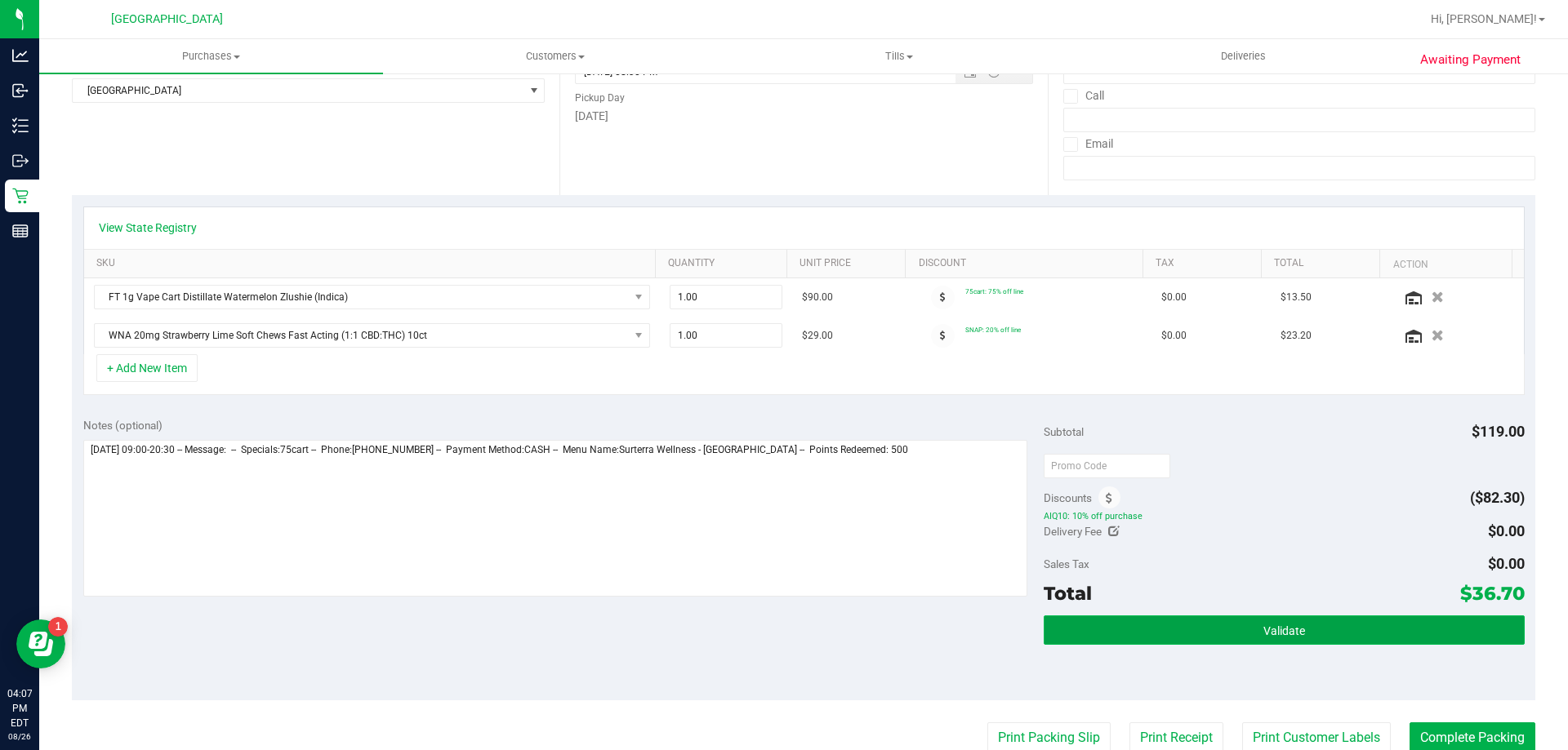
click at [1189, 635] on button "Validate" at bounding box center [1284, 630] width 480 height 29
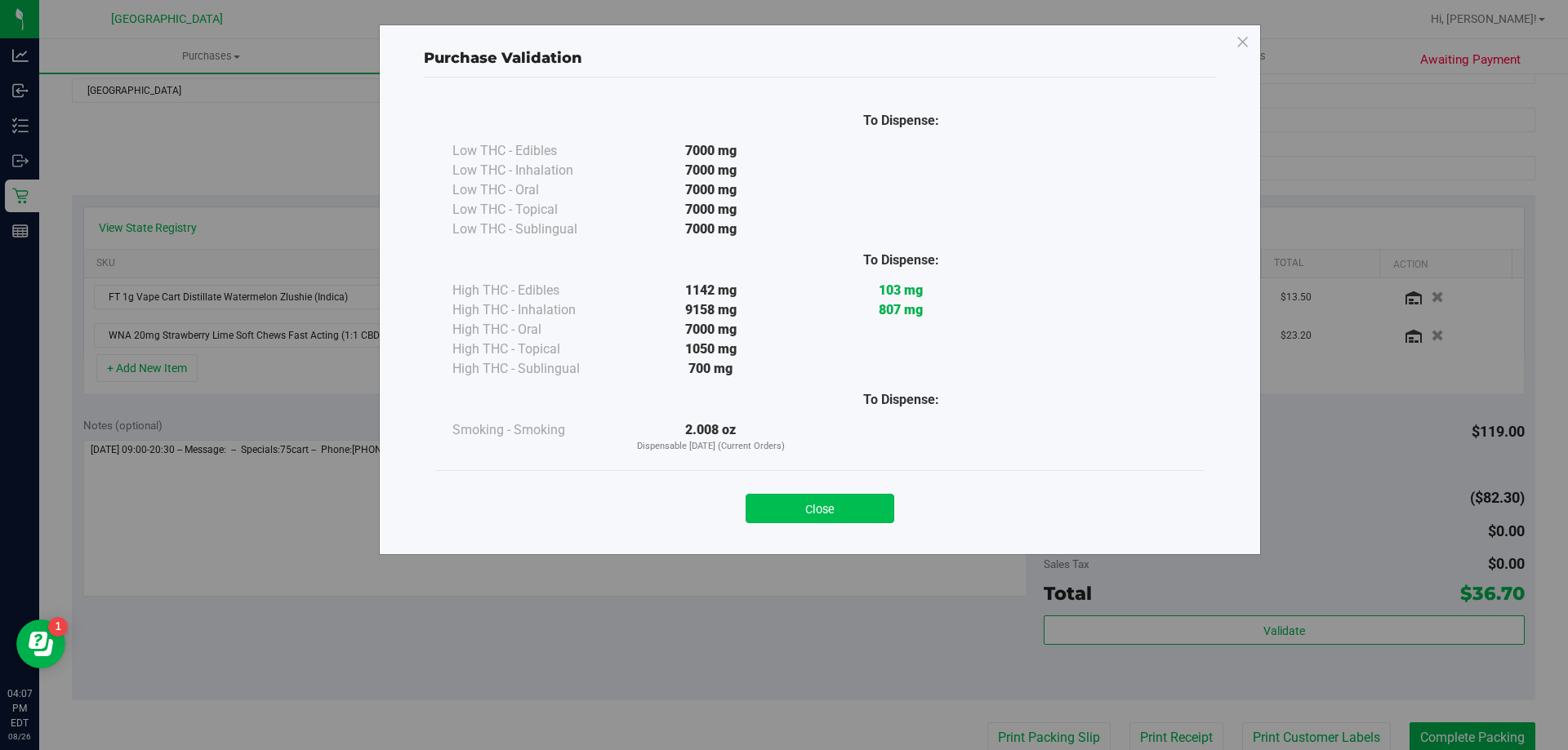
click at [859, 502] on button "Close" at bounding box center [819, 508] width 148 height 29
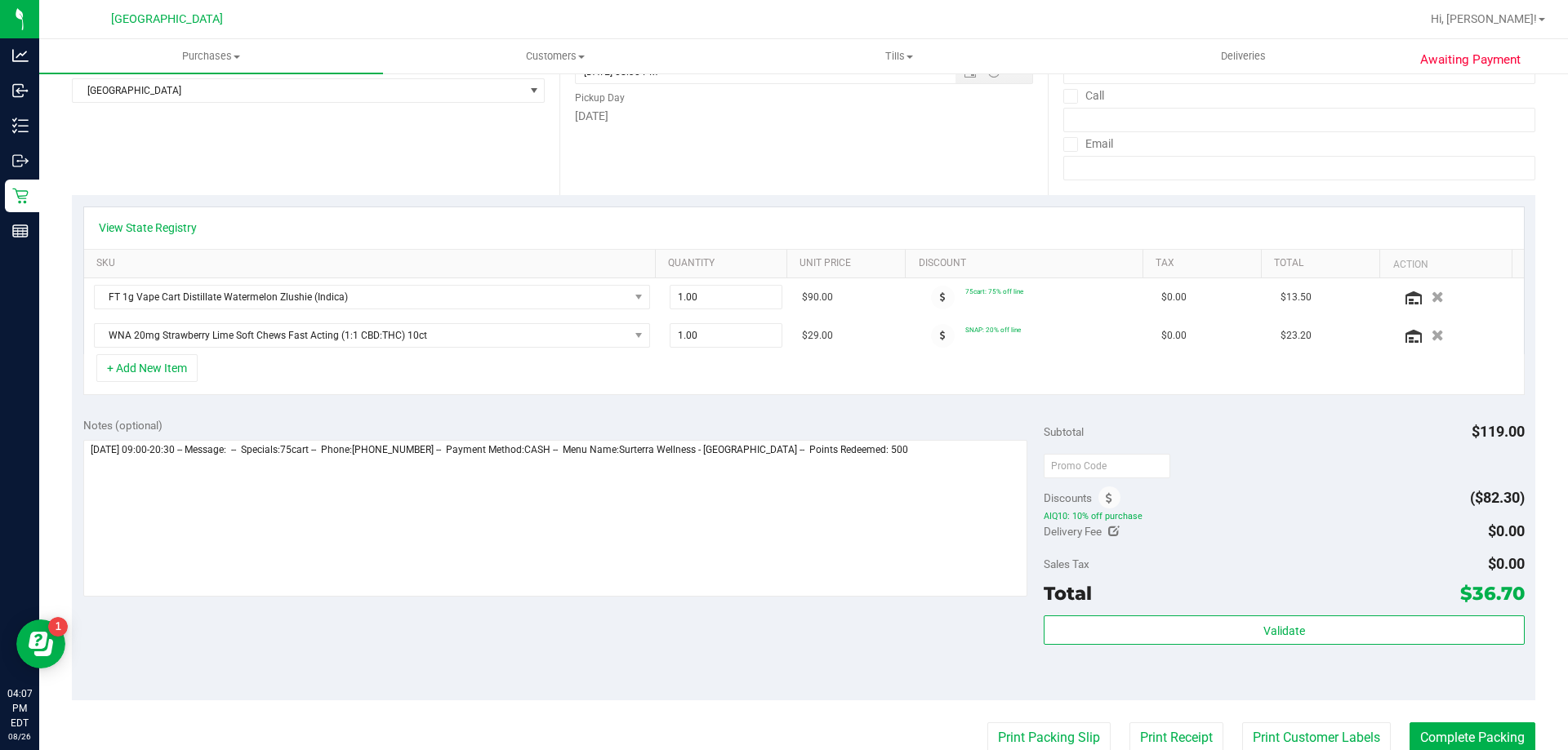
scroll to position [327, 0]
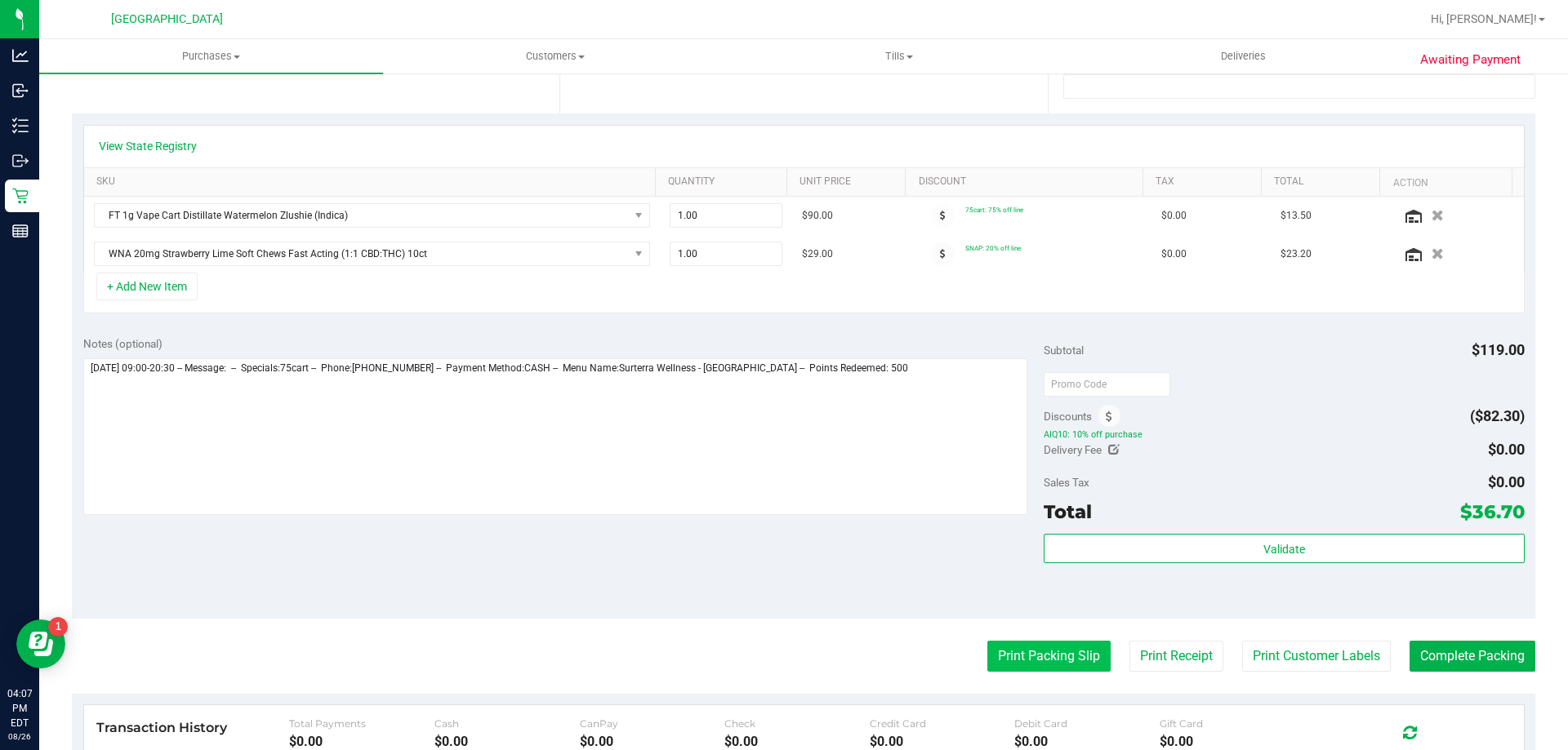
click at [1040, 660] on button "Print Packing Slip" at bounding box center [1049, 656] width 123 height 31
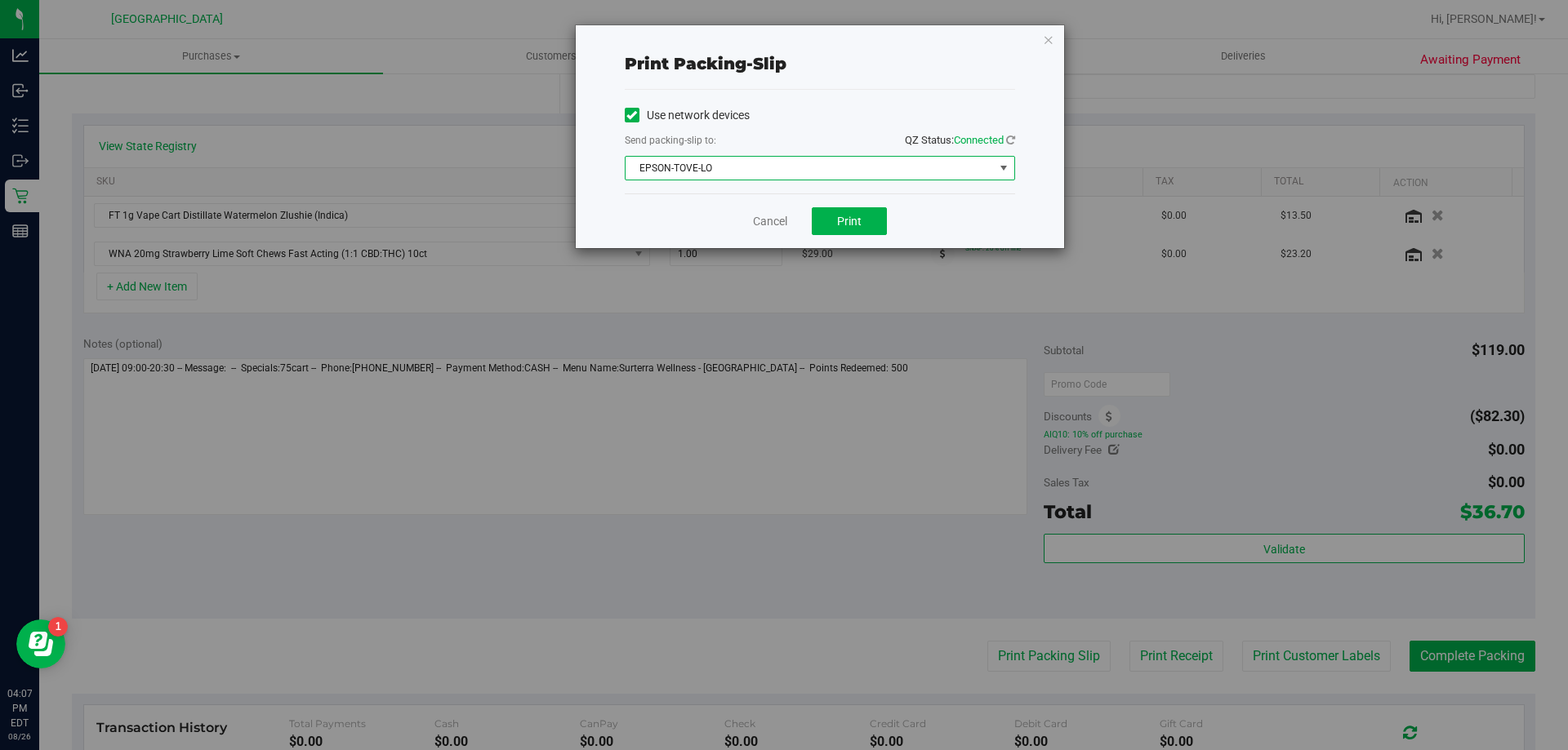
click at [857, 172] on span "EPSON-TOVE-LO" at bounding box center [809, 168] width 368 height 22
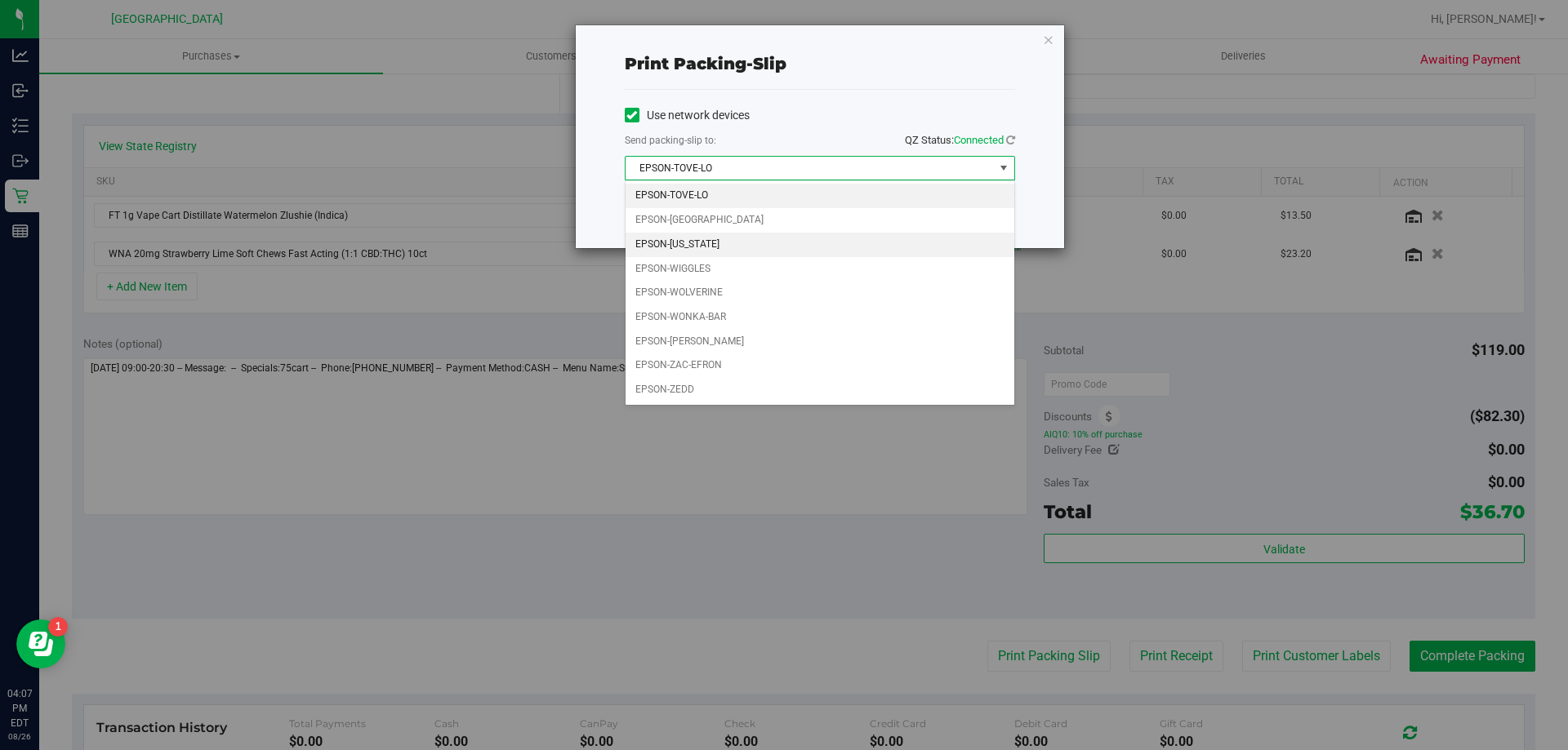
click at [732, 248] on li "EPSON-[US_STATE]" at bounding box center [819, 244] width 388 height 24
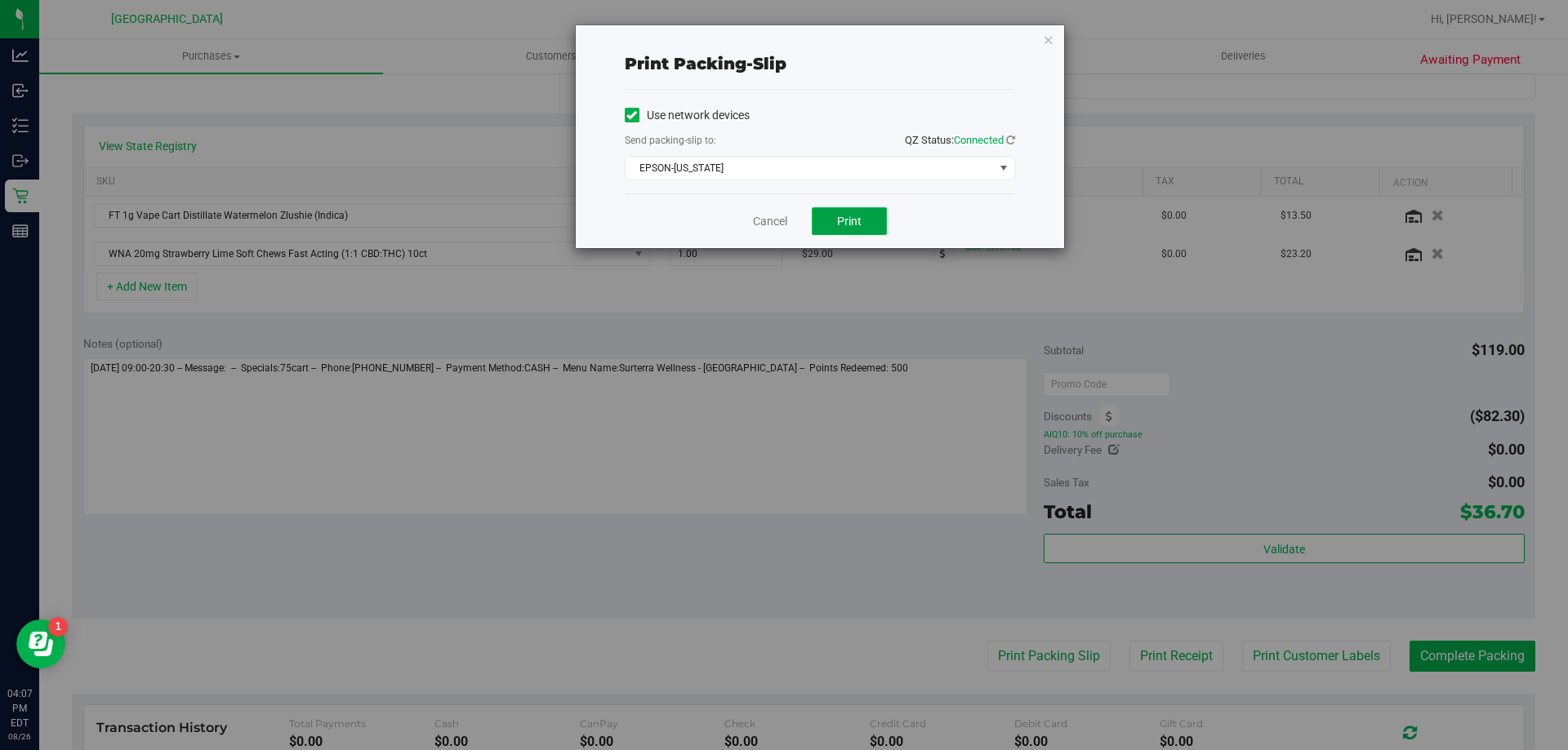
click at [871, 222] on button "Print" at bounding box center [849, 221] width 75 height 28
click at [1044, 32] on icon "button" at bounding box center [1049, 39] width 12 height 20
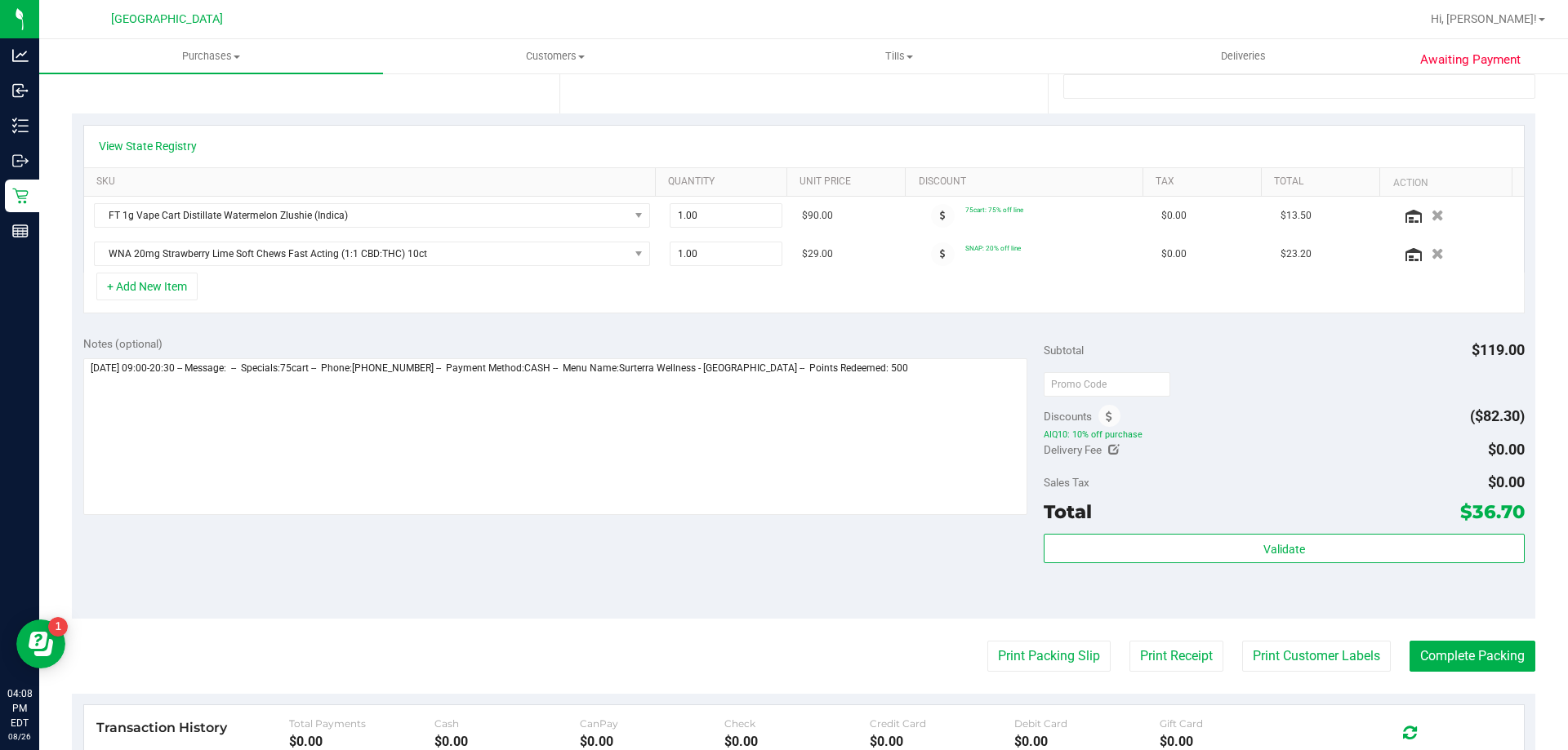
click at [1455, 631] on purchase-details "Back Save Purchase View Profile Replace Customer # 11851311 BioTrack ID: - Subm…" at bounding box center [804, 380] width 1464 height 1238
click at [1455, 649] on button "Complete Packing" at bounding box center [1472, 656] width 126 height 31
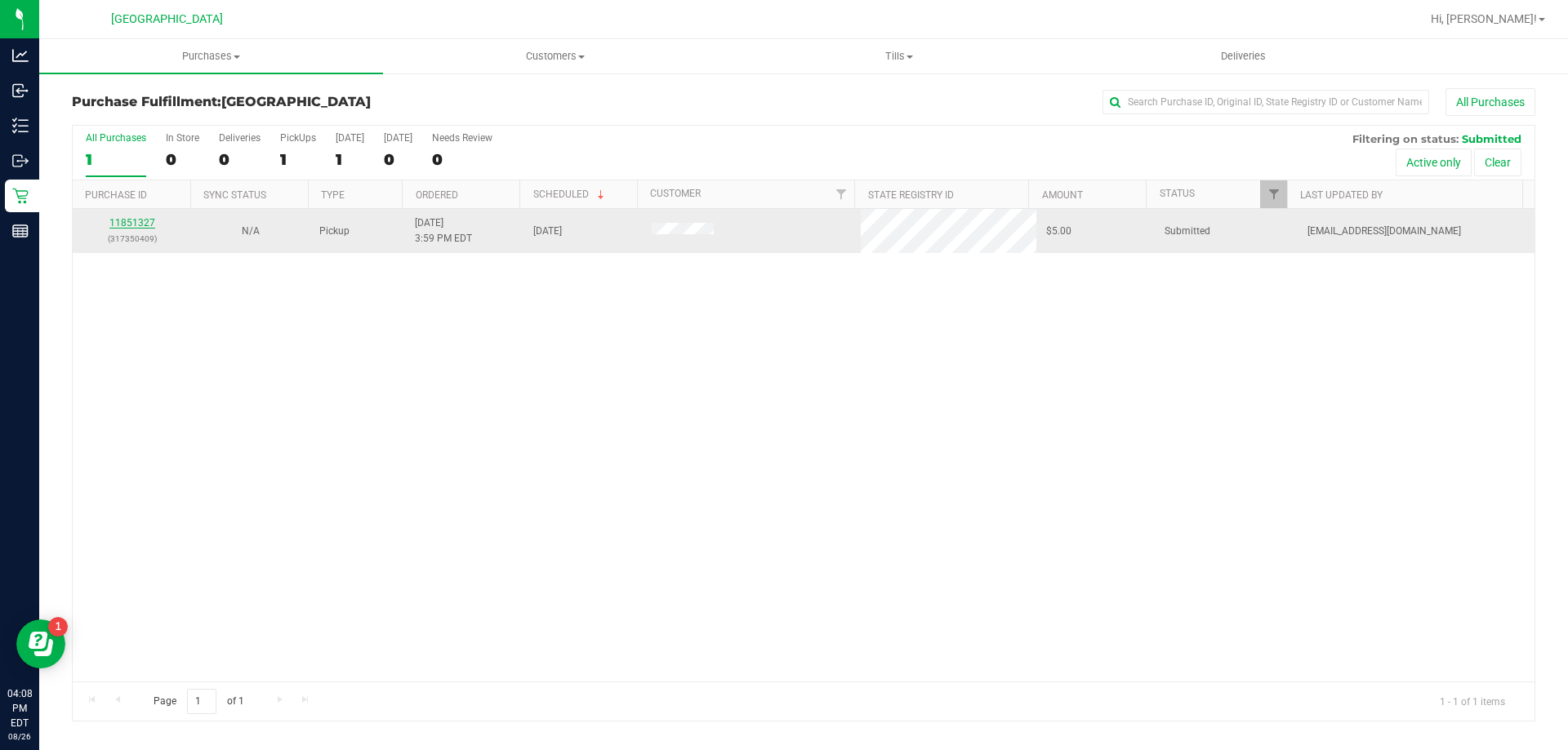
click at [128, 224] on link "11851327" at bounding box center [132, 223] width 46 height 12
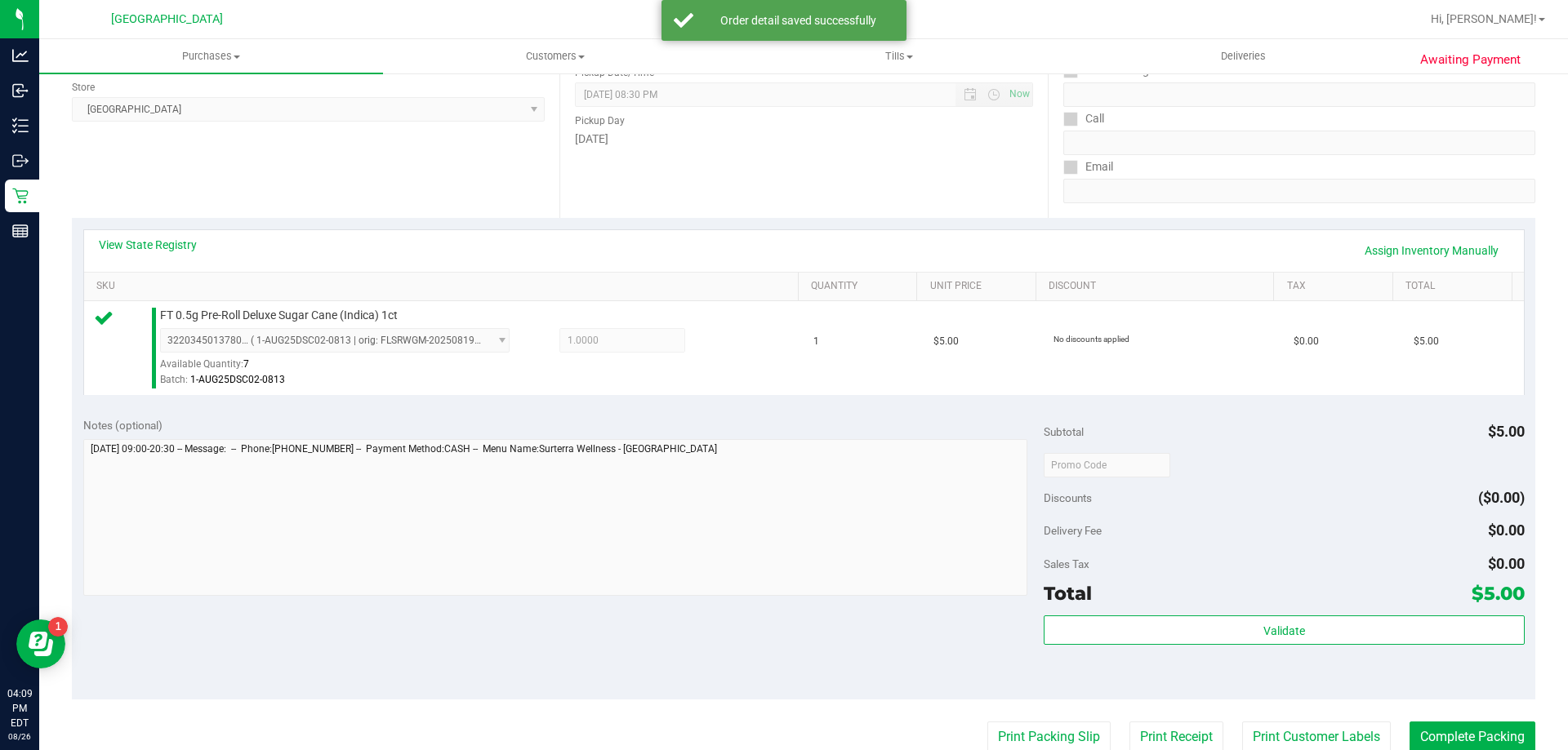
scroll to position [245, 0]
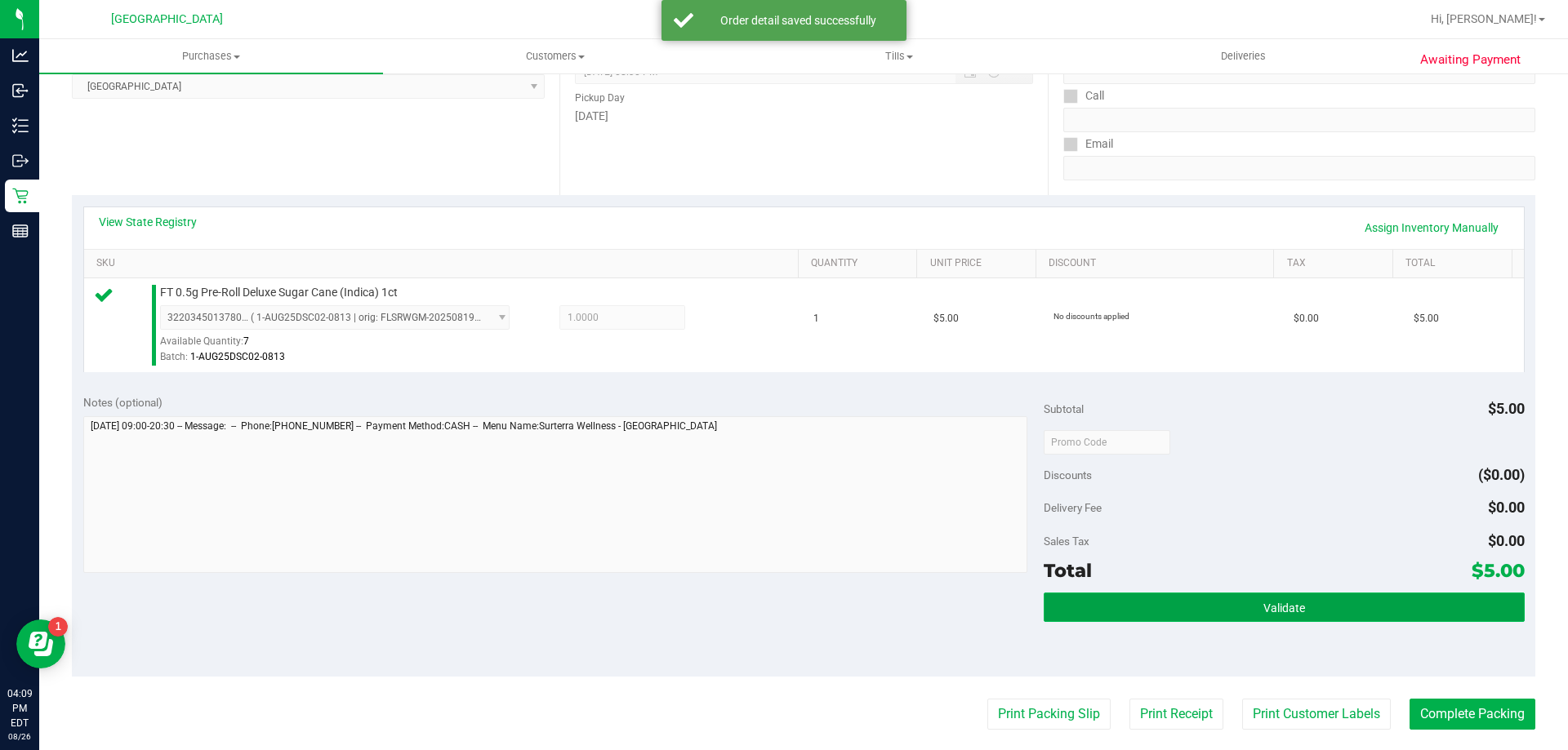
click at [1200, 606] on button "Validate" at bounding box center [1284, 607] width 480 height 29
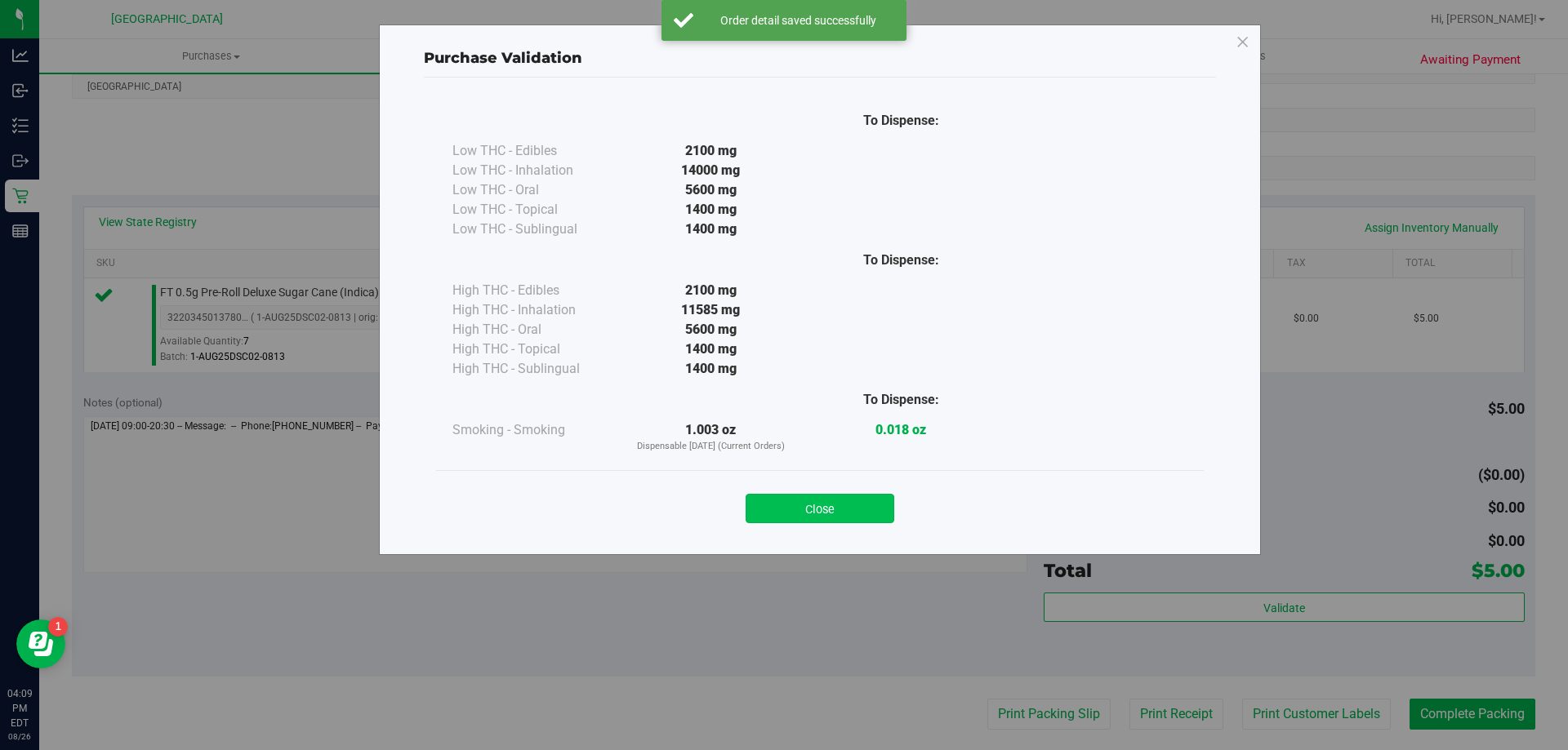
click at [819, 502] on button "Close" at bounding box center [819, 508] width 148 height 29
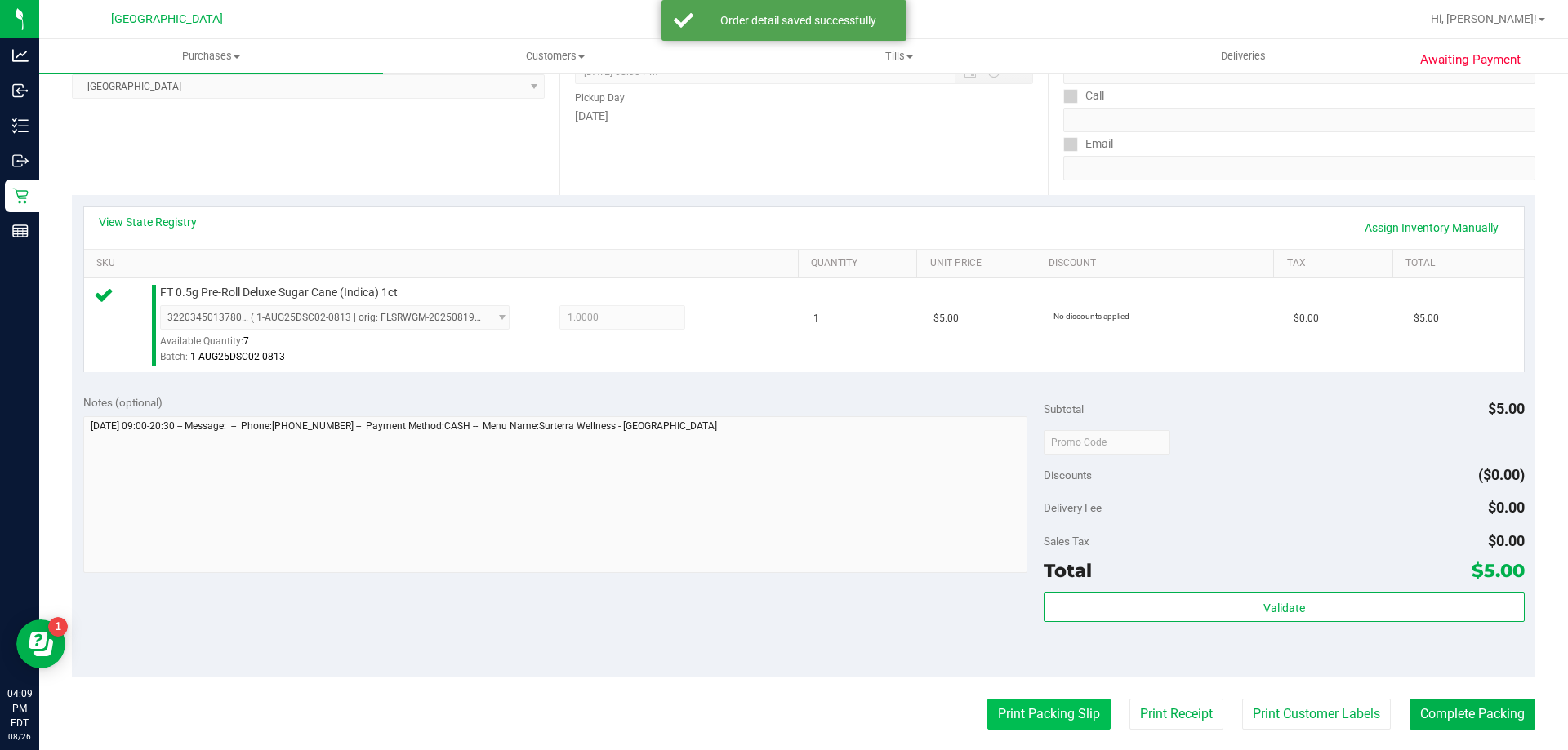
click at [1046, 726] on button "Print Packing Slip" at bounding box center [1049, 714] width 123 height 31
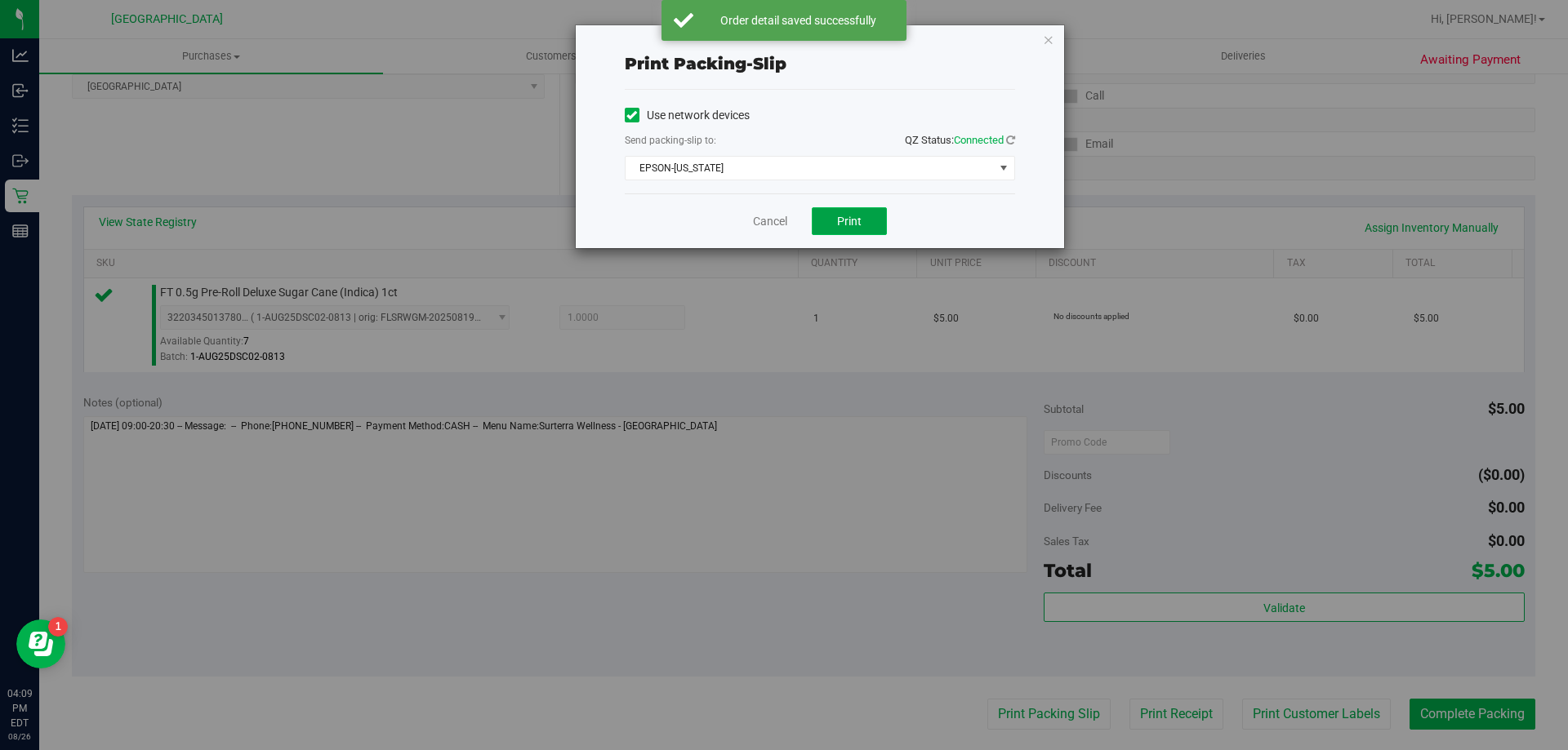
click at [845, 215] on span "Print" at bounding box center [849, 222] width 24 height 13
click at [1055, 39] on div "Print packing-slip Use network devices Send packing-slip to: QZ Status: Connect…" at bounding box center [820, 136] width 488 height 222
click at [1049, 38] on icon "button" at bounding box center [1049, 39] width 12 height 20
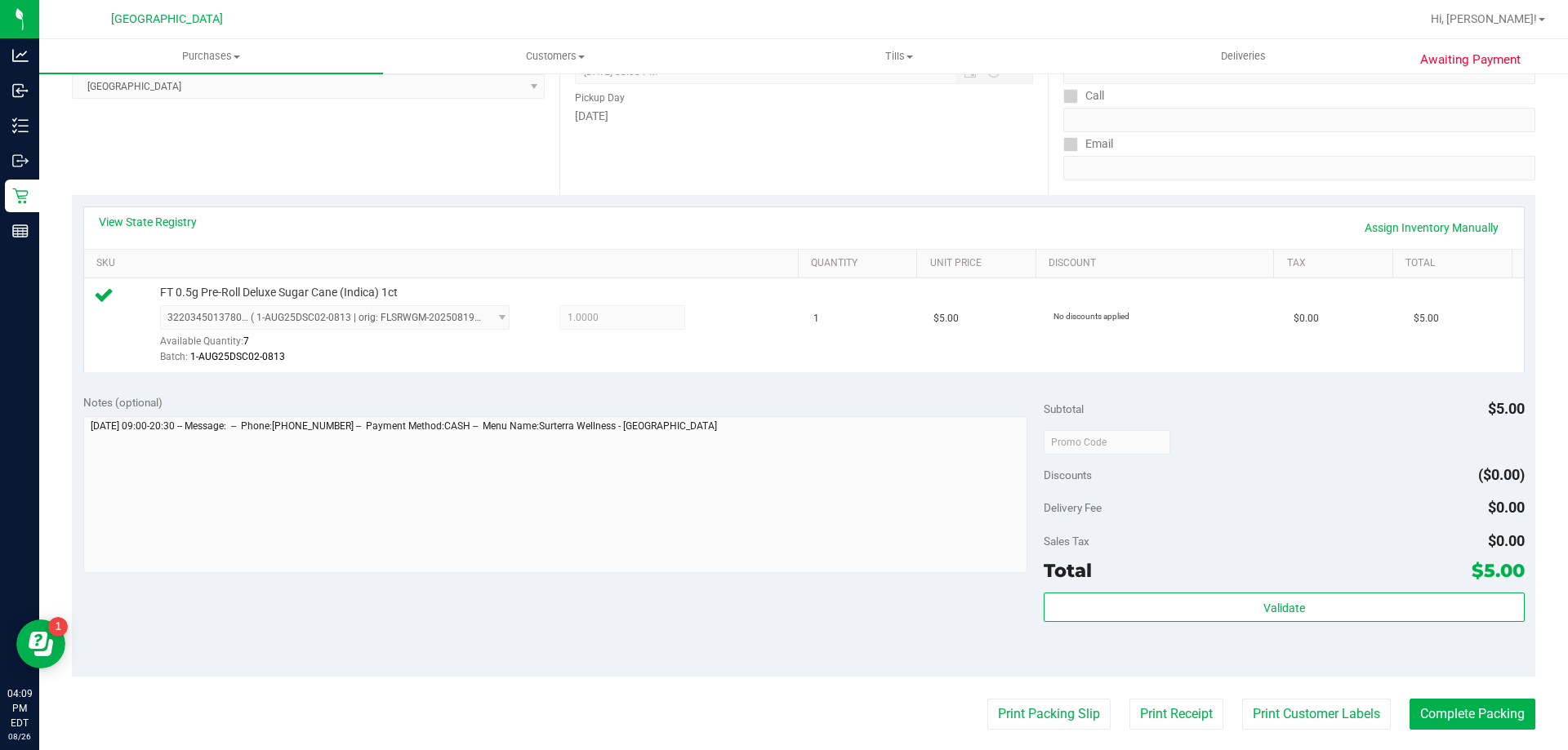
click at [1211, 589] on div "Subtotal $5.00 Discounts ($0.00) Delivery Fee $0.00 Sales Tax $0.00 Total $5.00…" at bounding box center [1284, 530] width 480 height 272
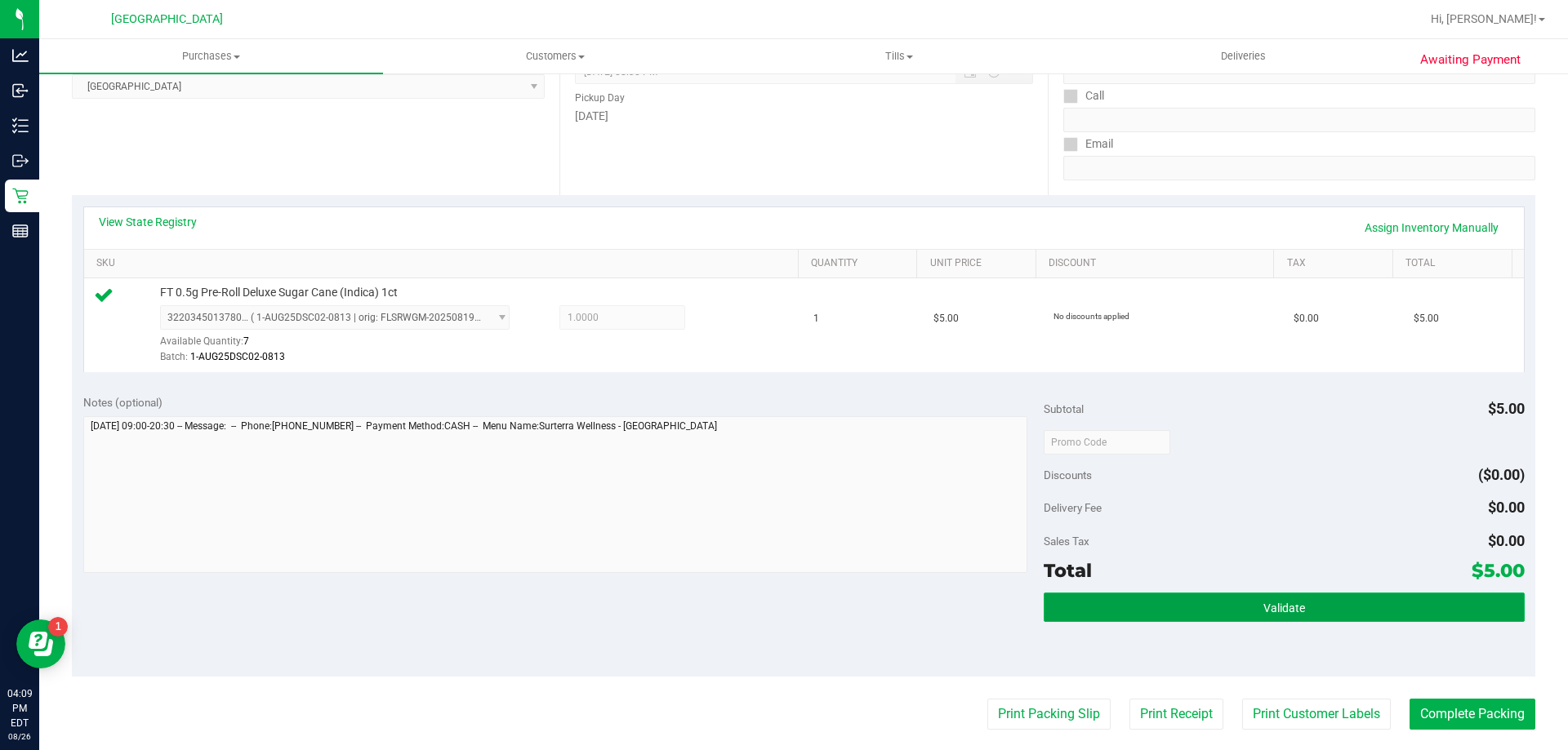
click at [1212, 593] on button "Validate" at bounding box center [1284, 607] width 480 height 29
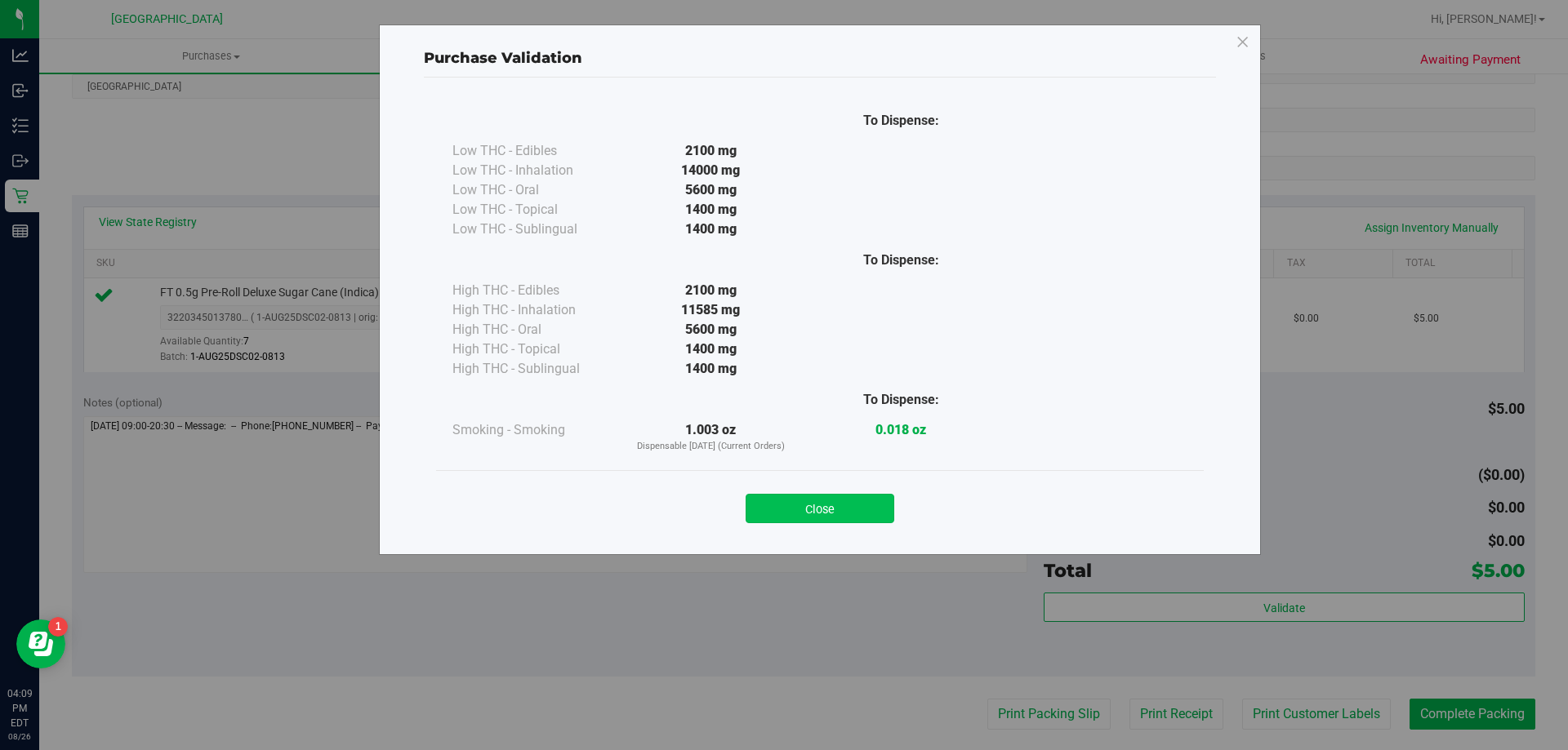
click at [848, 508] on button "Close" at bounding box center [819, 508] width 148 height 29
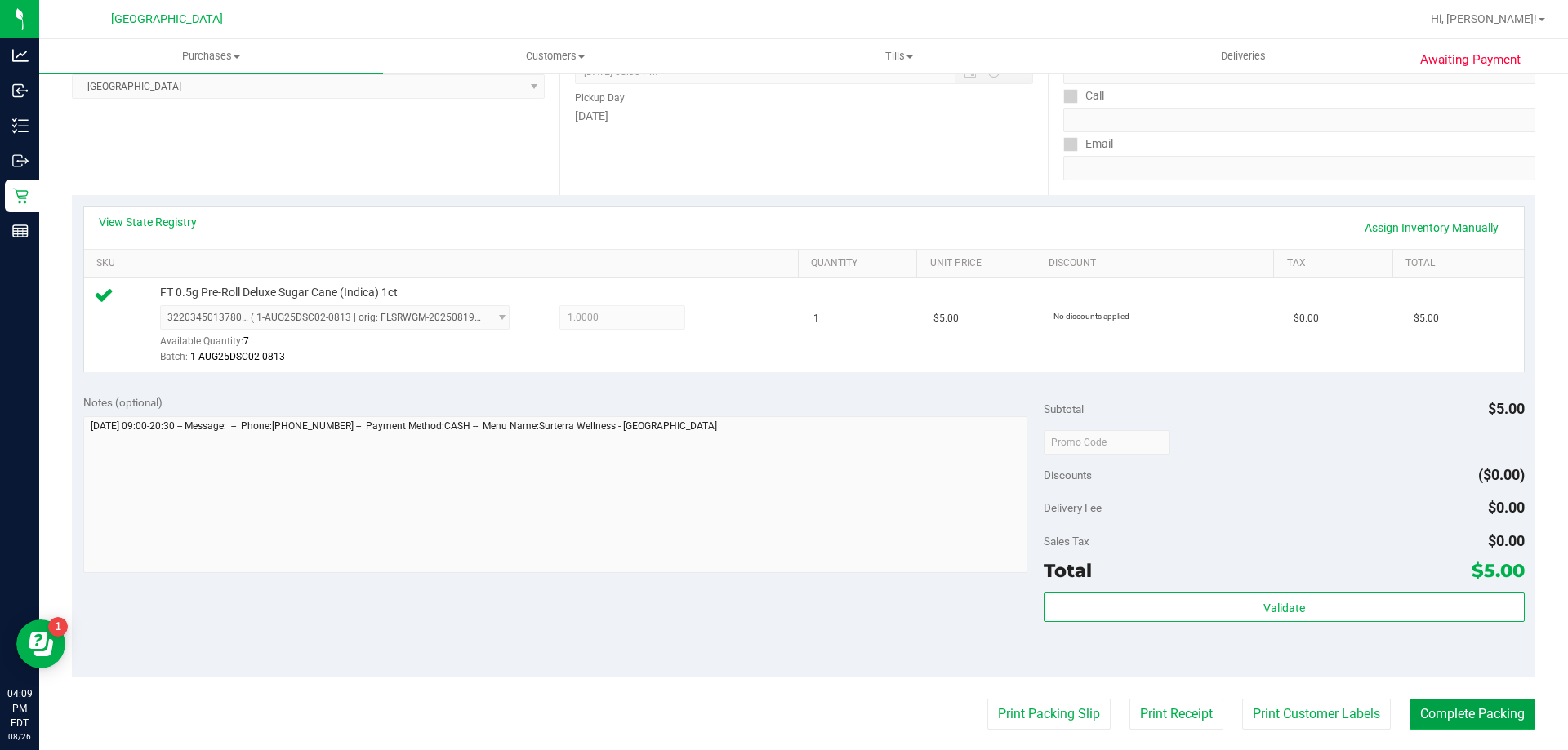
click at [1478, 718] on button "Complete Packing" at bounding box center [1472, 714] width 126 height 31
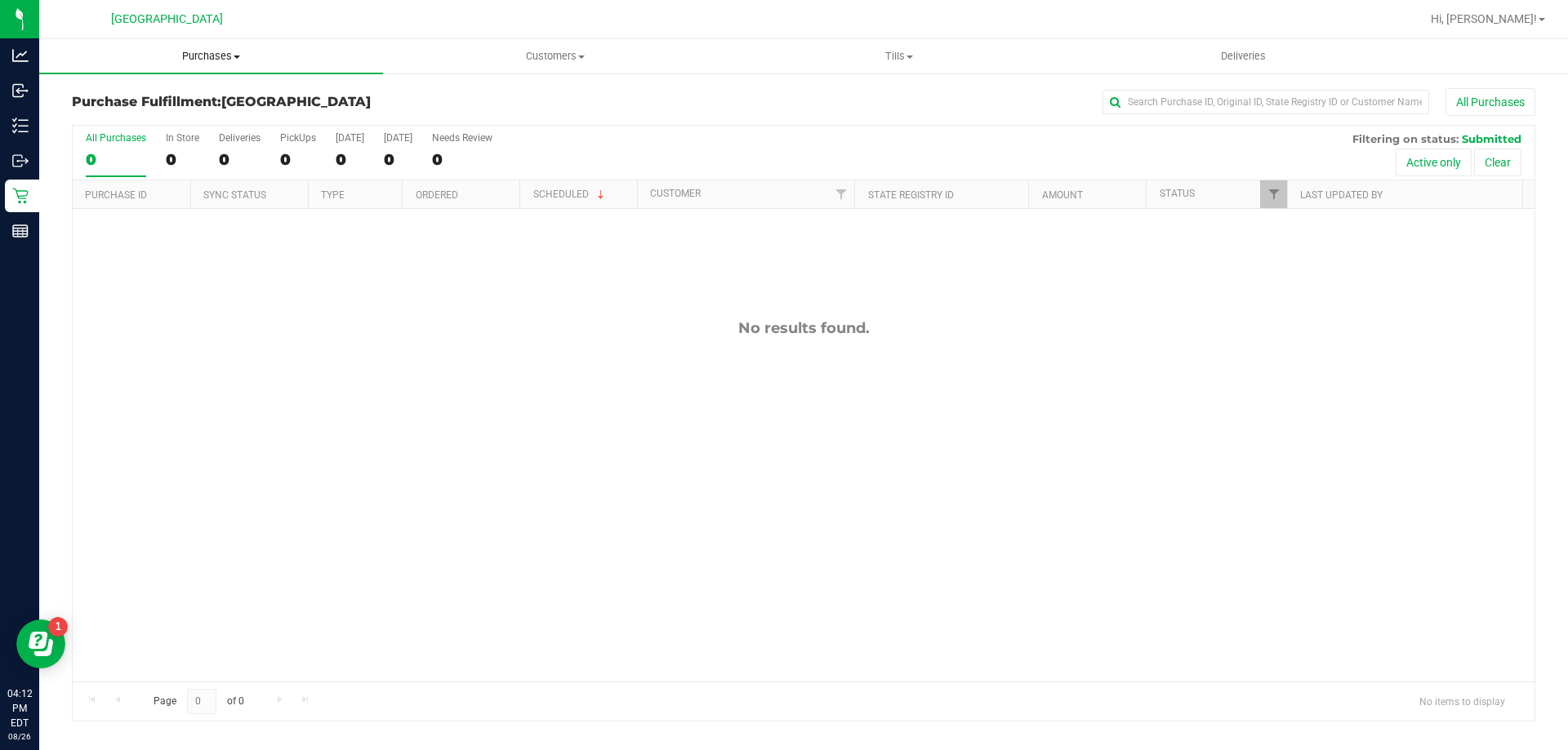
click at [221, 52] on span "Purchases" at bounding box center [211, 57] width 343 height 15
click at [113, 117] on span "Fulfillment" at bounding box center [89, 118] width 101 height 14
click at [884, 62] on span "Tills" at bounding box center [899, 57] width 343 height 15
click at [857, 92] on li "Manage tills" at bounding box center [899, 99] width 343 height 20
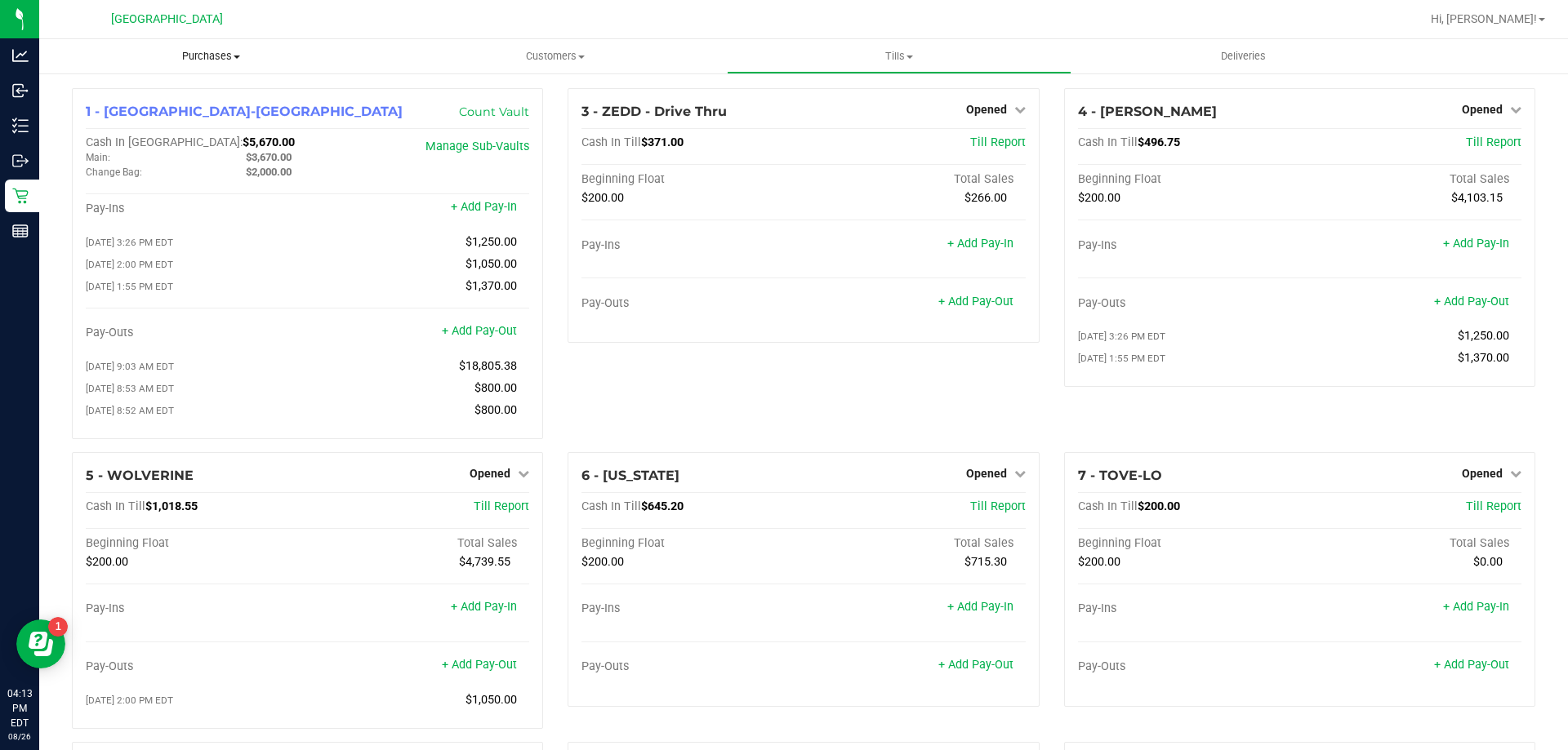
click at [192, 59] on span "Purchases" at bounding box center [211, 57] width 343 height 15
click at [121, 124] on span "Fulfillment" at bounding box center [89, 118] width 101 height 14
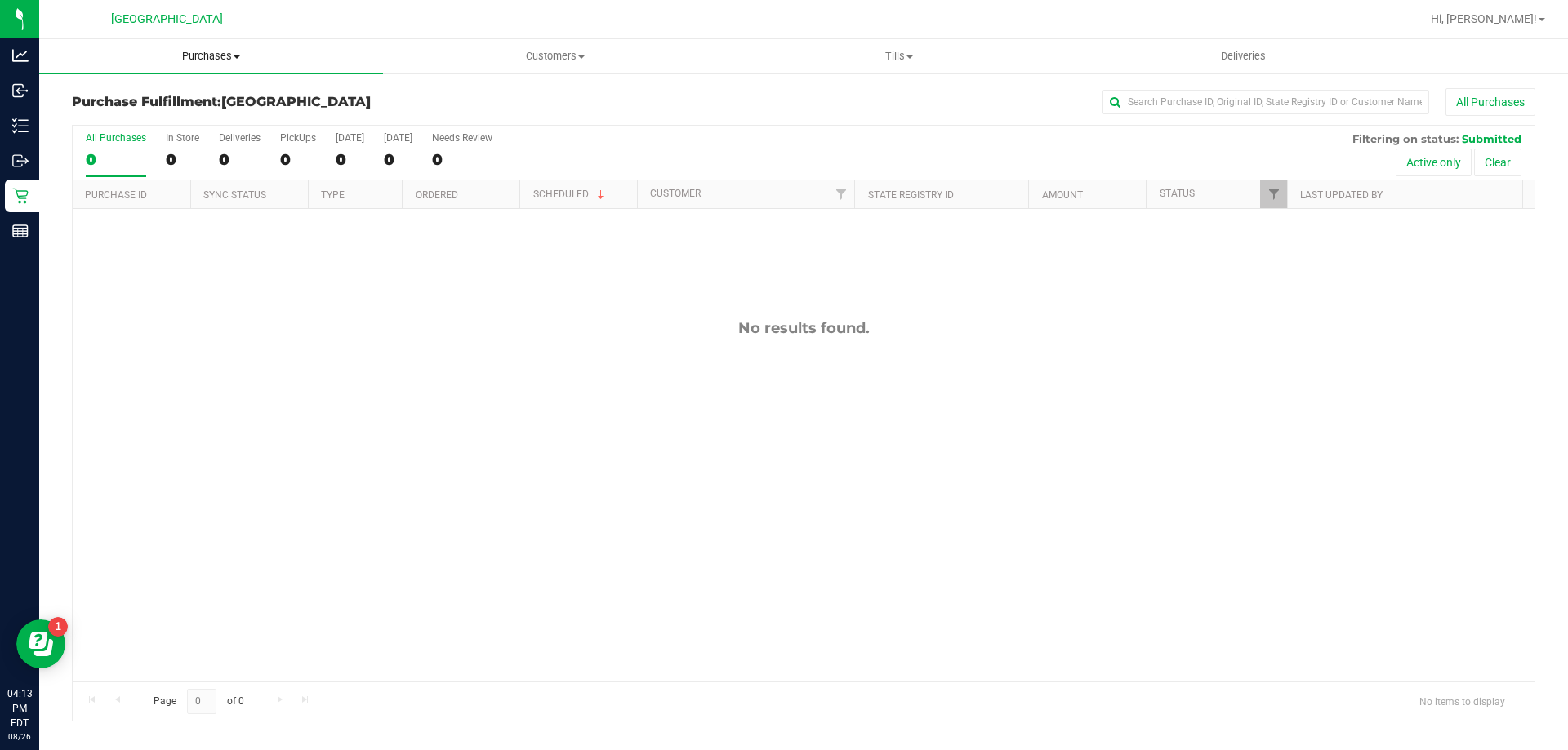
click at [202, 56] on span "Purchases" at bounding box center [211, 57] width 343 height 15
click at [130, 114] on span "Fulfillment" at bounding box center [89, 118] width 101 height 14
click at [193, 65] on uib-tab-heading "Purchases Summary of purchases Fulfillment All purchases" at bounding box center [211, 56] width 343 height 34
click at [158, 114] on li "Fulfillment" at bounding box center [211, 118] width 343 height 20
click at [208, 62] on span "Purchases" at bounding box center [211, 57] width 343 height 15
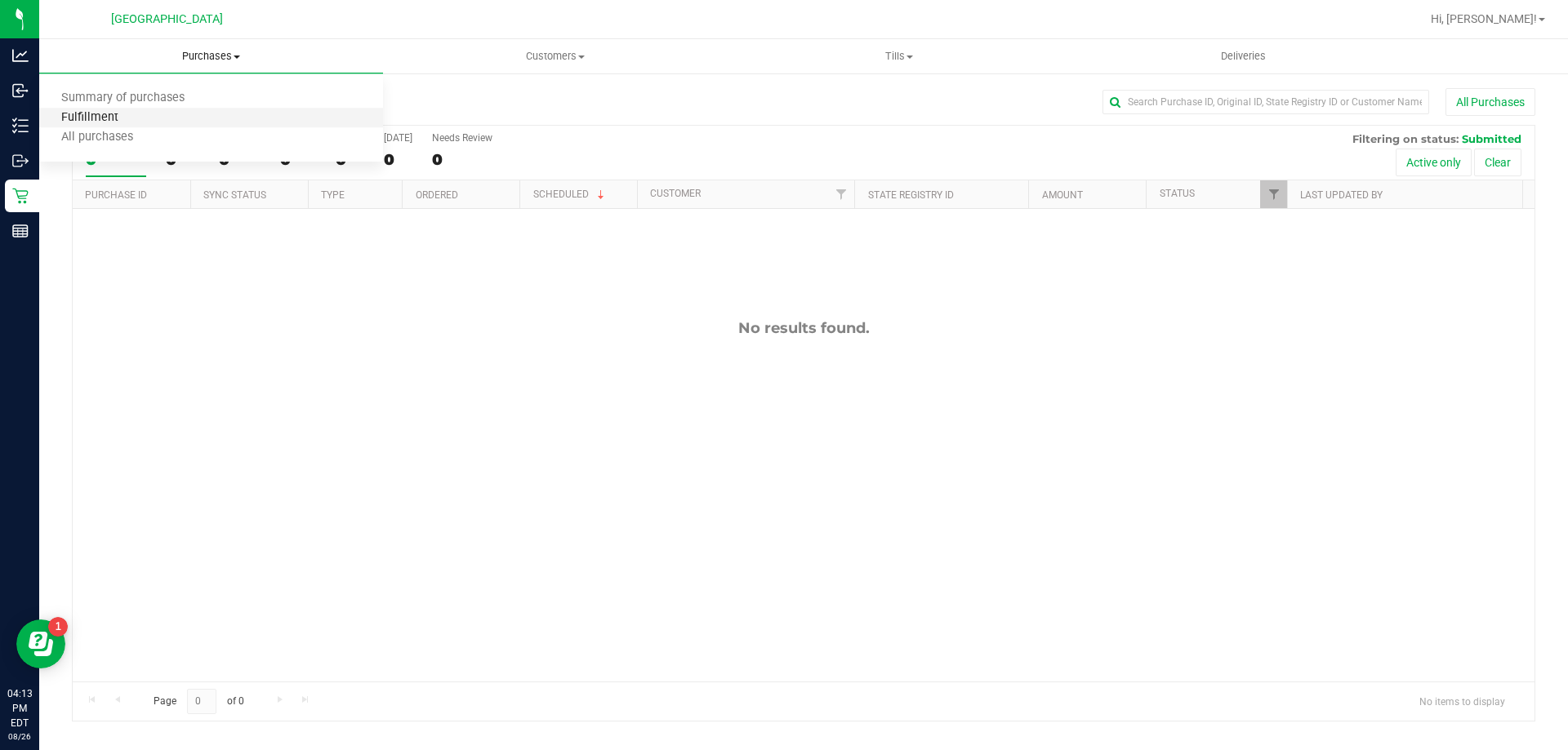
click at [116, 114] on span "Fulfillment" at bounding box center [89, 118] width 101 height 14
click at [199, 59] on span "Purchases" at bounding box center [211, 57] width 343 height 15
click at [190, 116] on li "Fulfillment" at bounding box center [211, 118] width 343 height 20
click at [215, 55] on span "Purchases" at bounding box center [211, 57] width 343 height 15
click at [91, 116] on span "Fulfillment" at bounding box center [89, 118] width 101 height 14
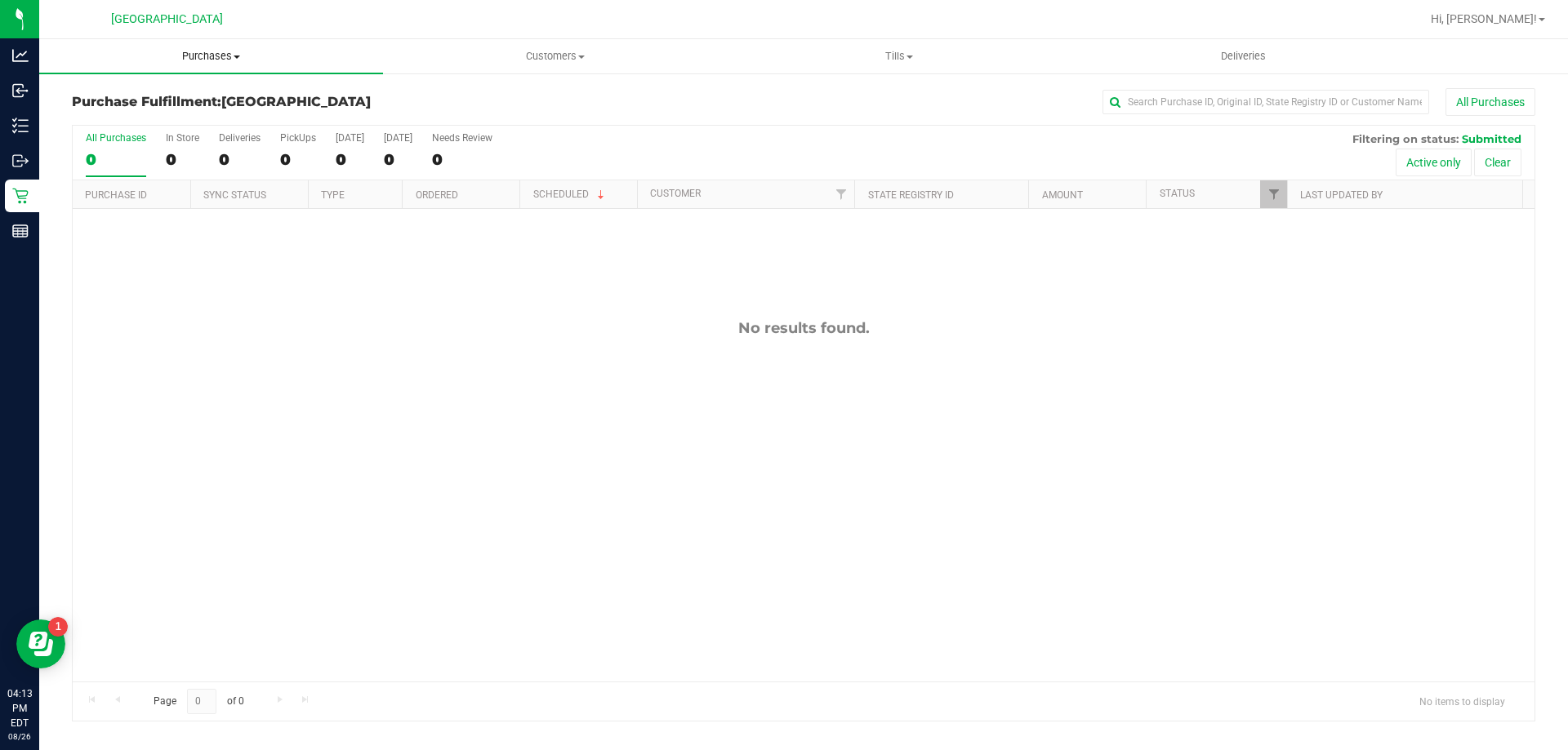
click at [217, 52] on span "Purchases" at bounding box center [211, 57] width 343 height 15
click at [118, 117] on span "Fulfillment" at bounding box center [89, 118] width 101 height 14
click at [219, 60] on span "Purchases" at bounding box center [211, 57] width 343 height 15
click at [154, 117] on li "Fulfillment" at bounding box center [211, 118] width 343 height 20
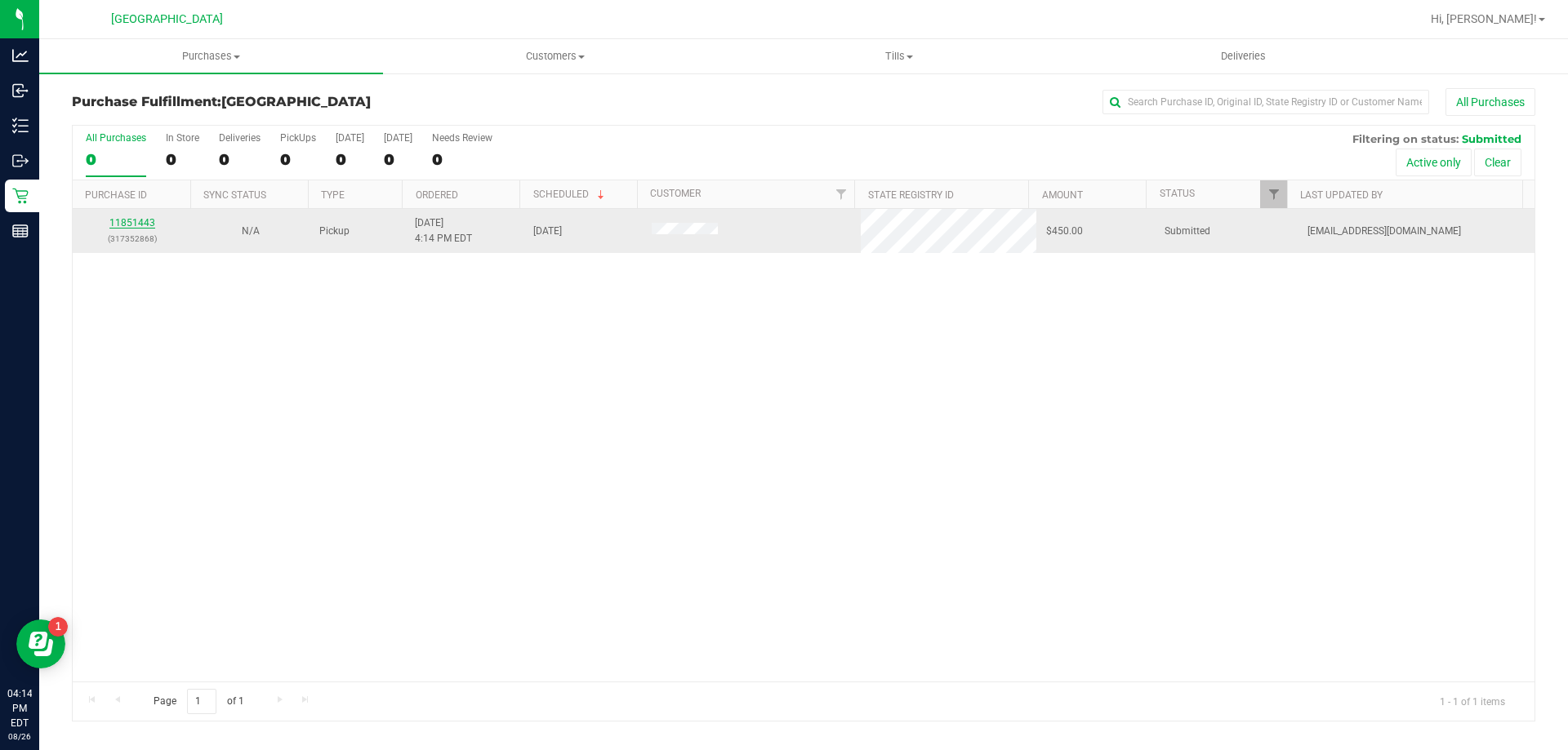
click at [140, 223] on link "11851443" at bounding box center [132, 223] width 46 height 12
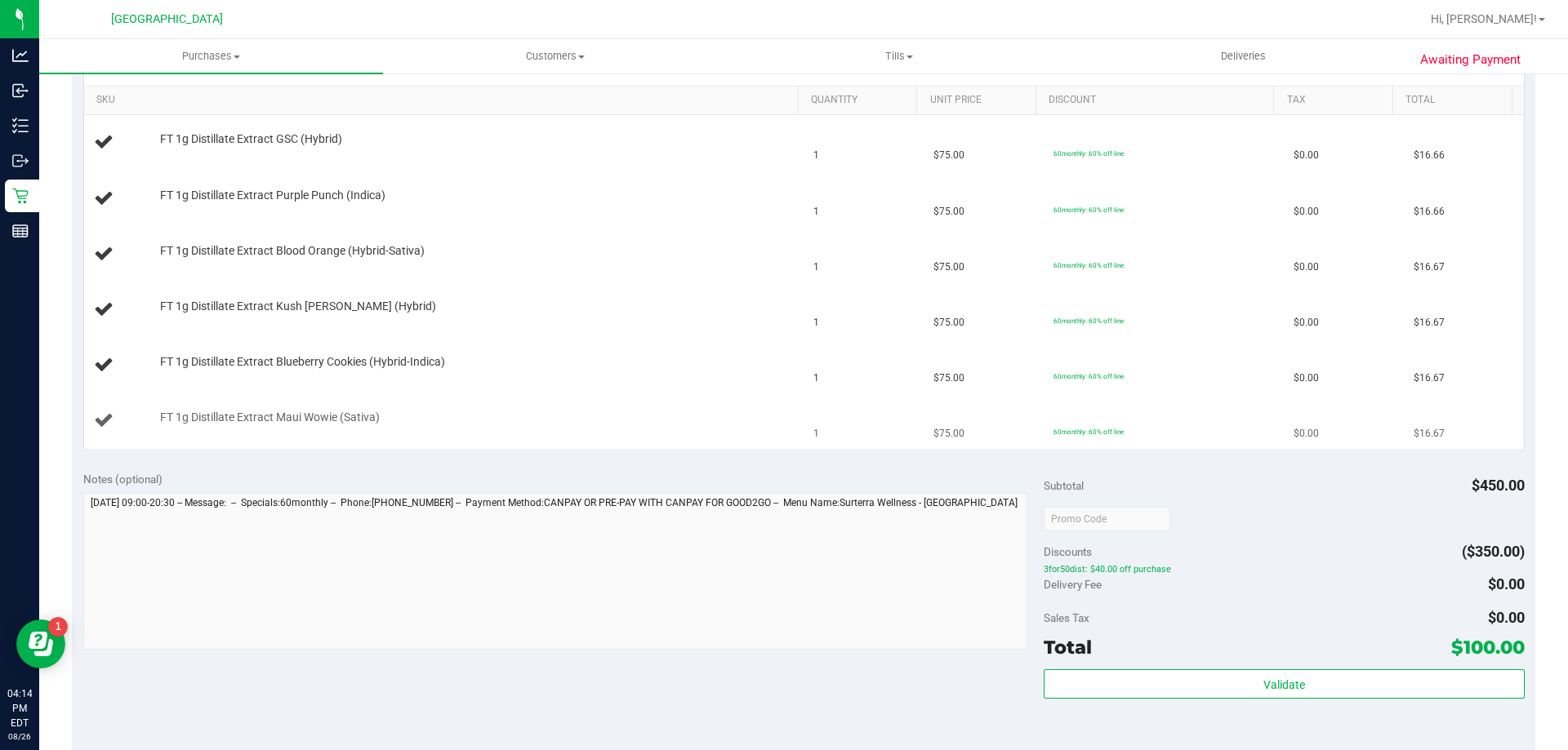
scroll to position [327, 0]
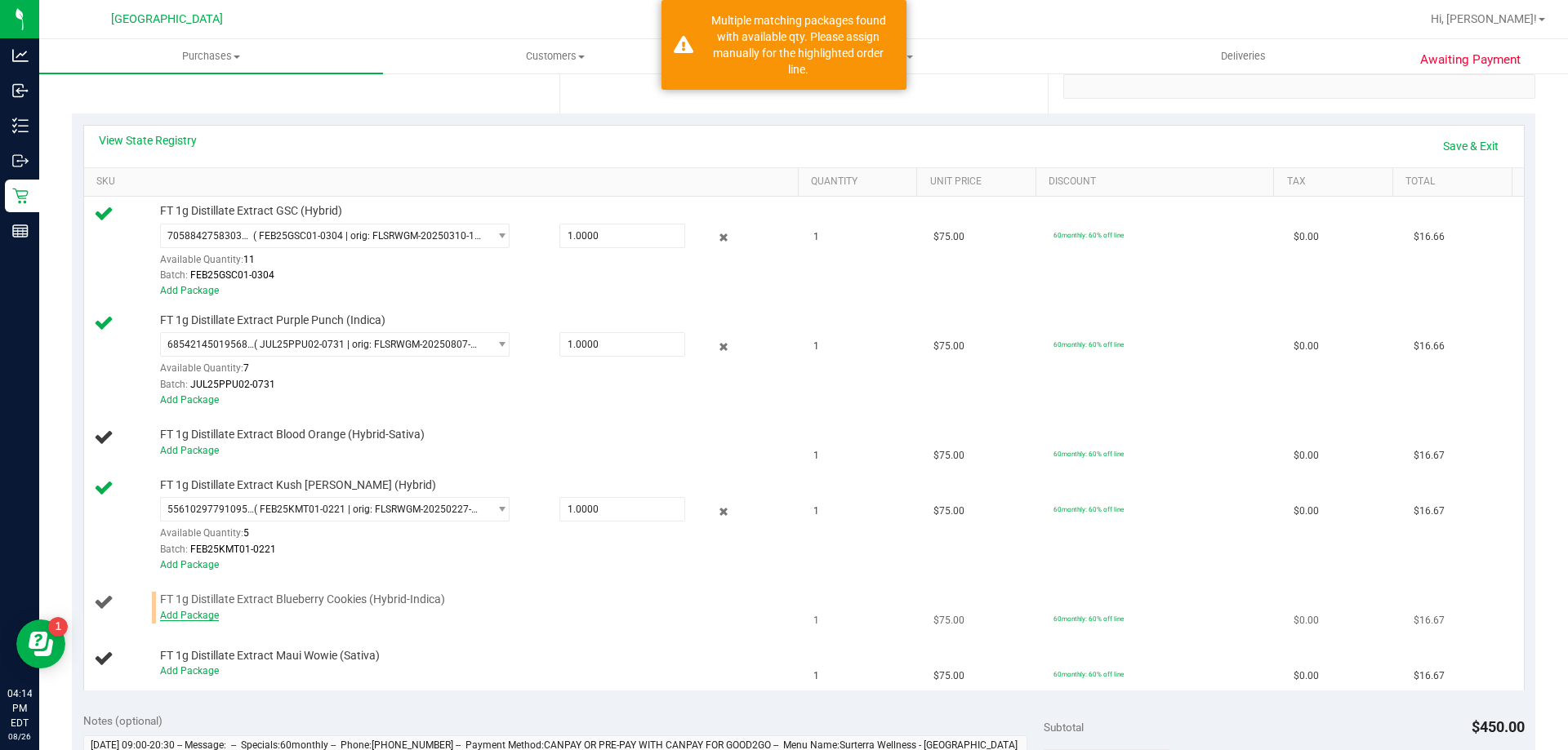
click at [203, 619] on link "Add Package" at bounding box center [189, 616] width 59 height 12
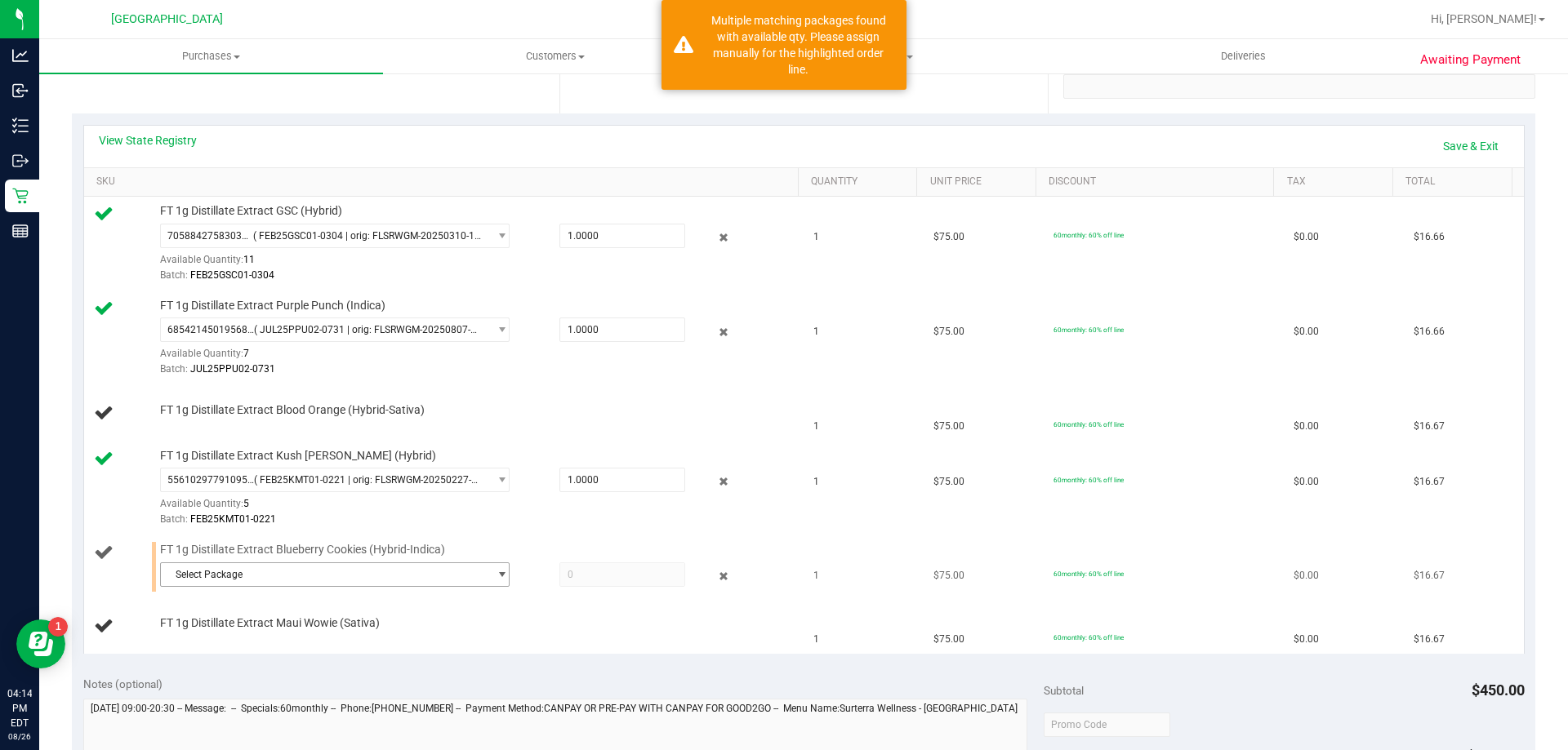
click at [263, 576] on span "Select Package" at bounding box center [324, 574] width 328 height 22
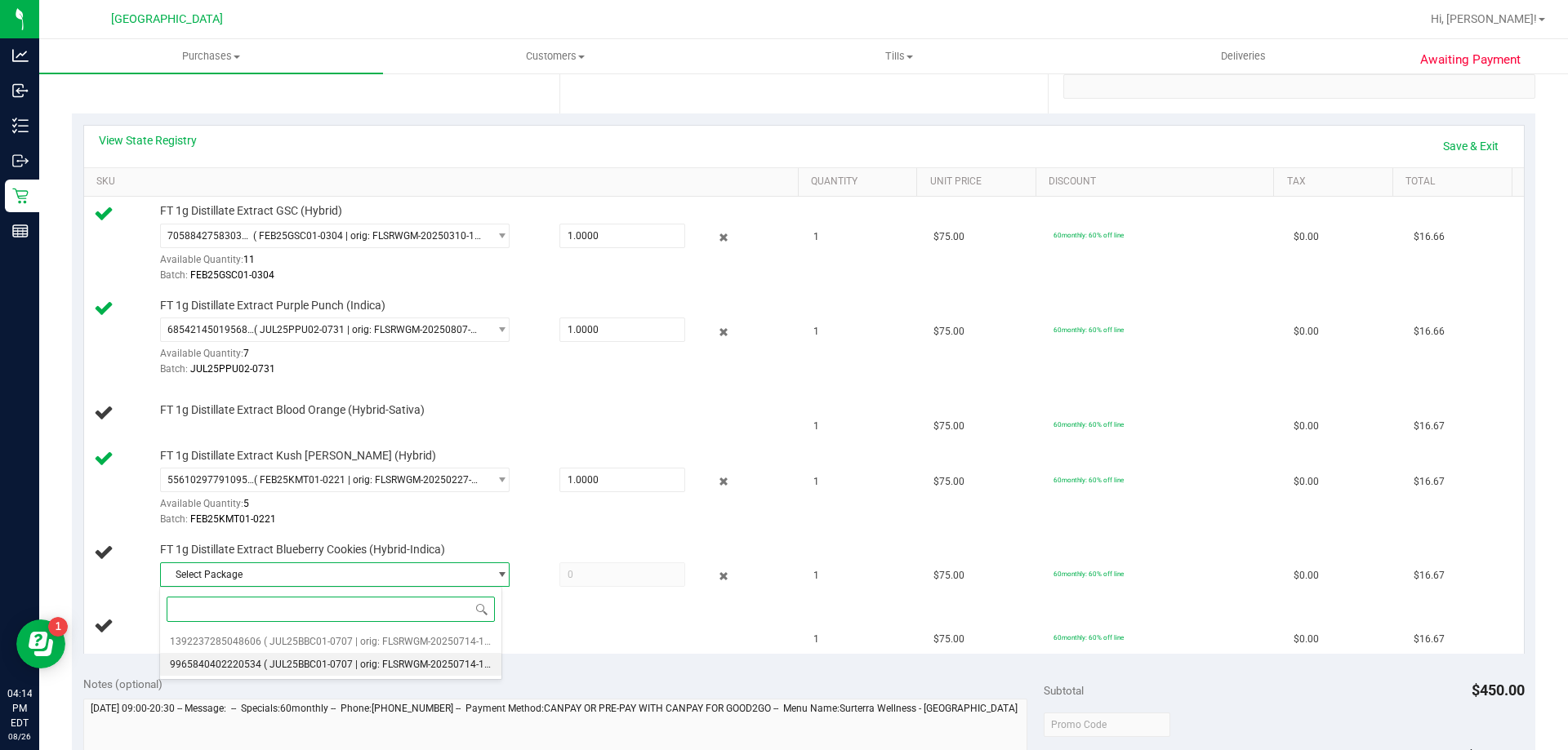
click at [248, 658] on li "9965840402220534 ( JUL25BBC01-0707 | orig: FLSRWGM-20250714-1638 )" at bounding box center [331, 664] width 342 height 22
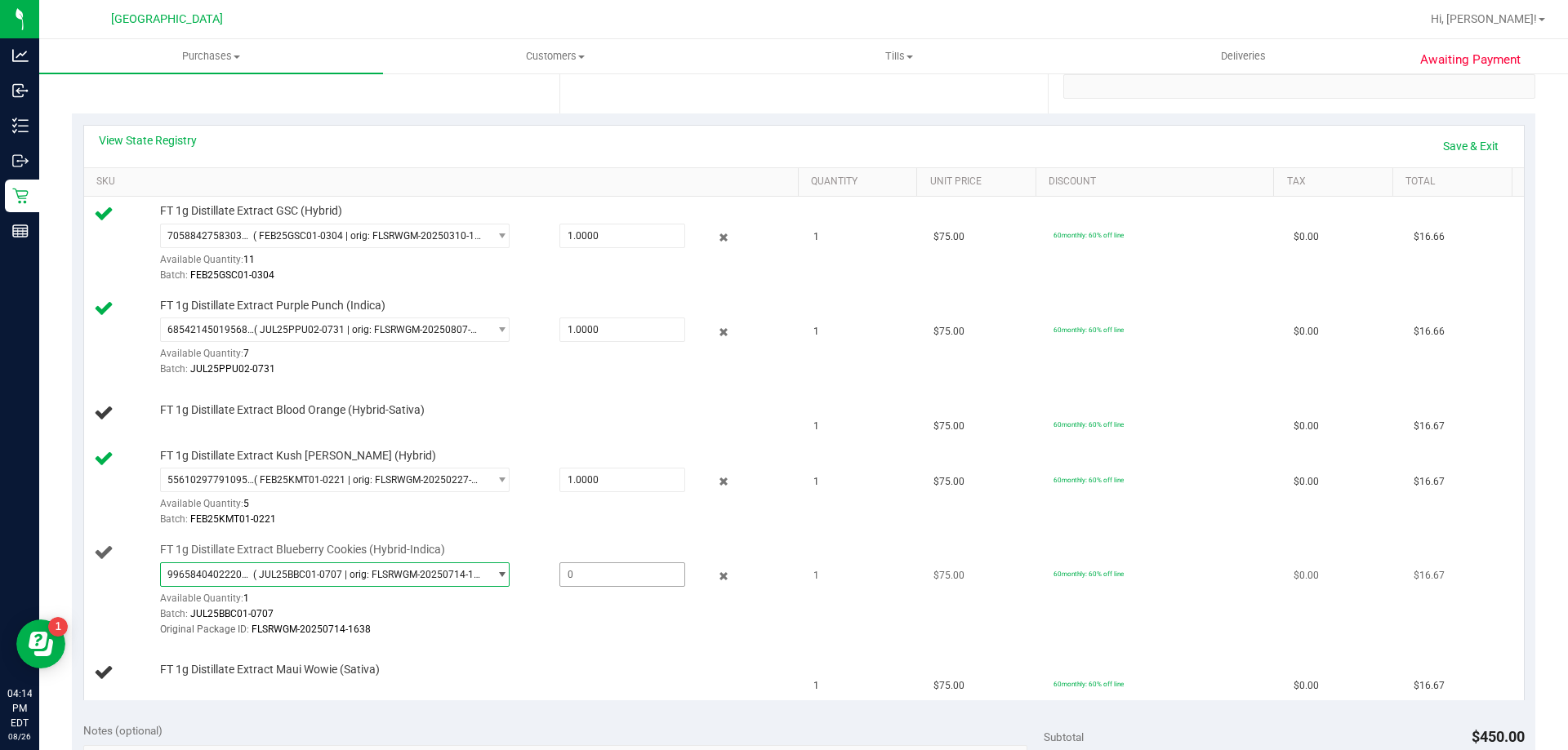
click at [604, 578] on span at bounding box center [622, 574] width 126 height 24
type input "1"
type input "1.0000"
click at [604, 548] on div "FT 1g Distillate Extract Blueberry Cookies (Hybrid-Indica) 9965840402220534 ( J…" at bounding box center [471, 591] width 639 height 97
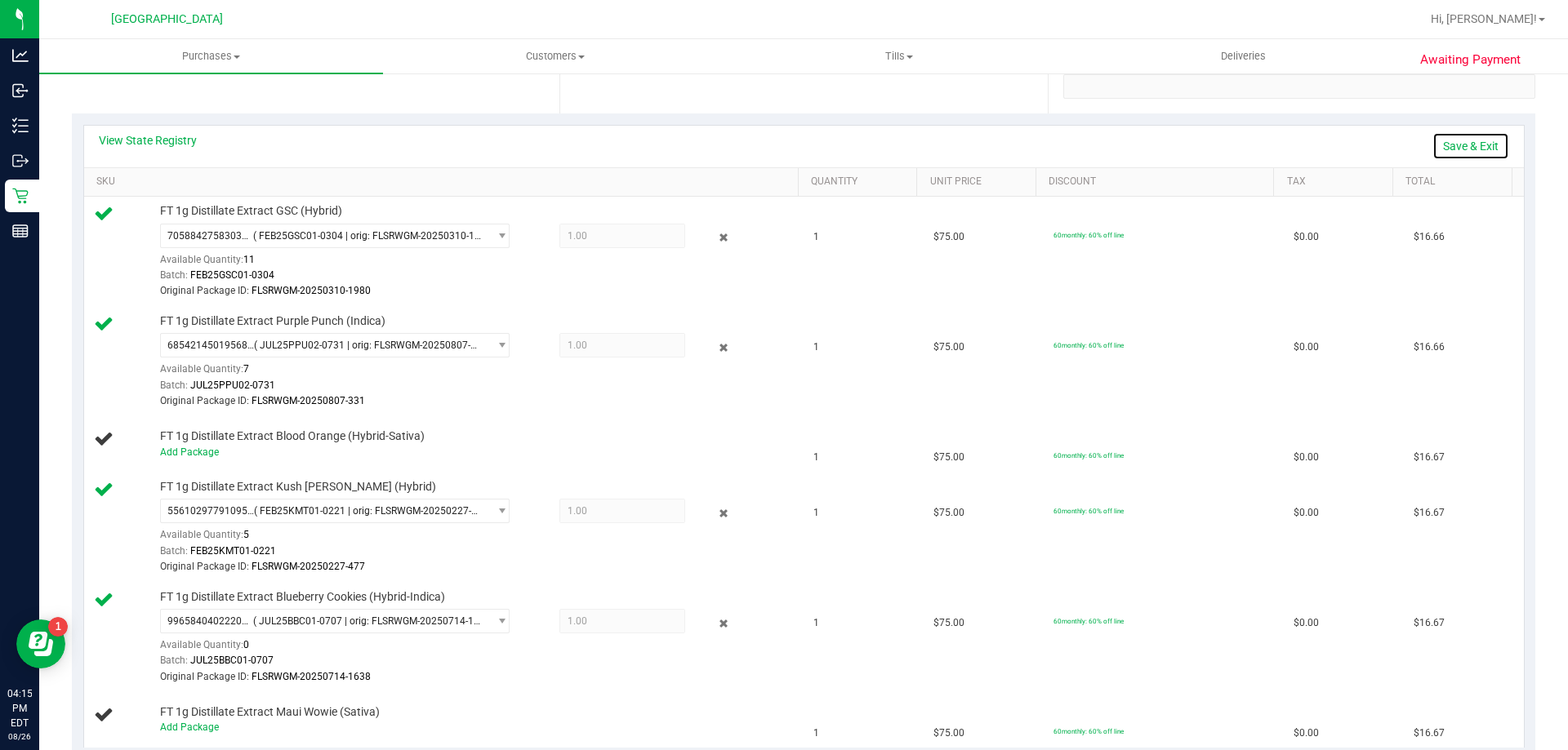
click at [1446, 145] on link "Save & Exit" at bounding box center [1470, 146] width 77 height 28
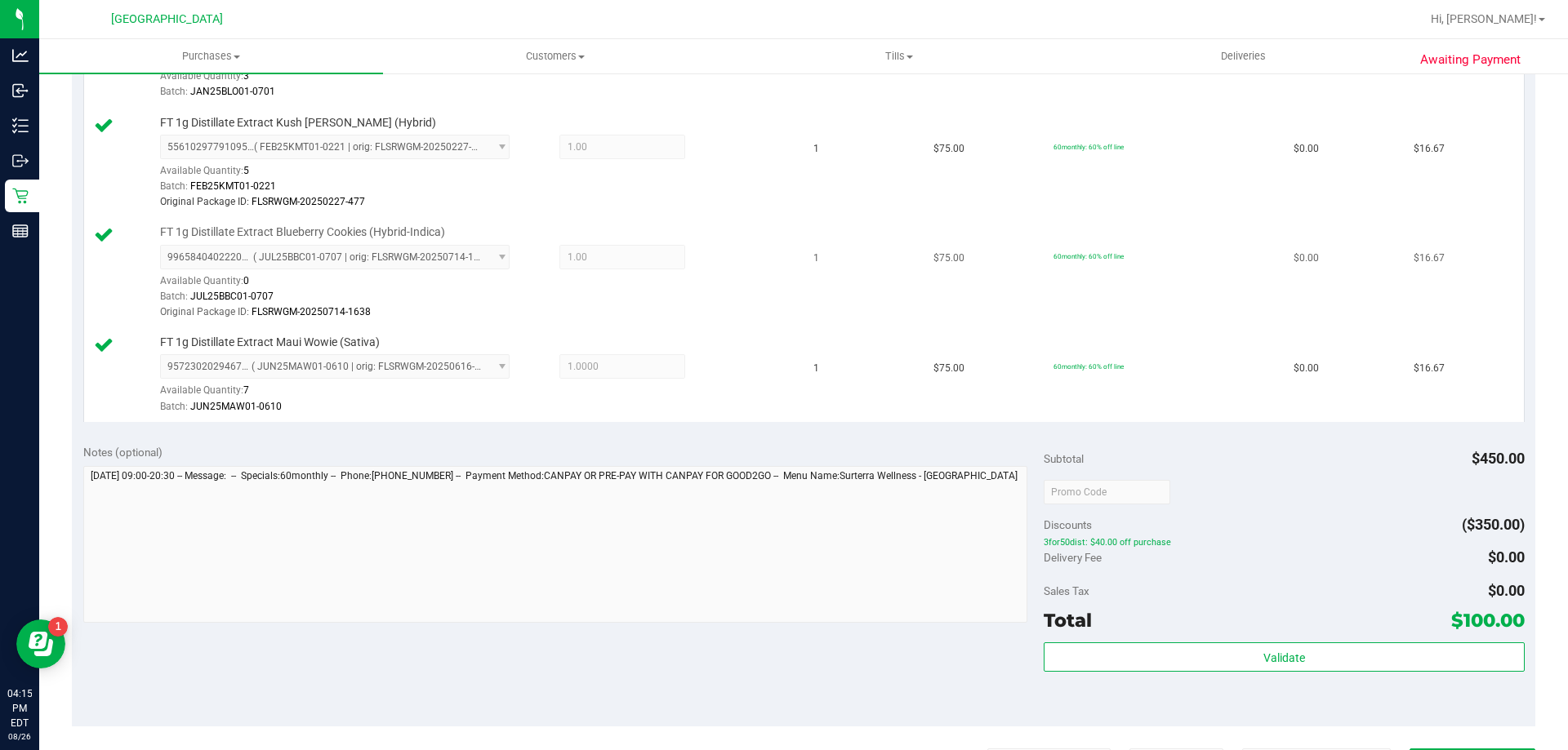
scroll to position [735, 0]
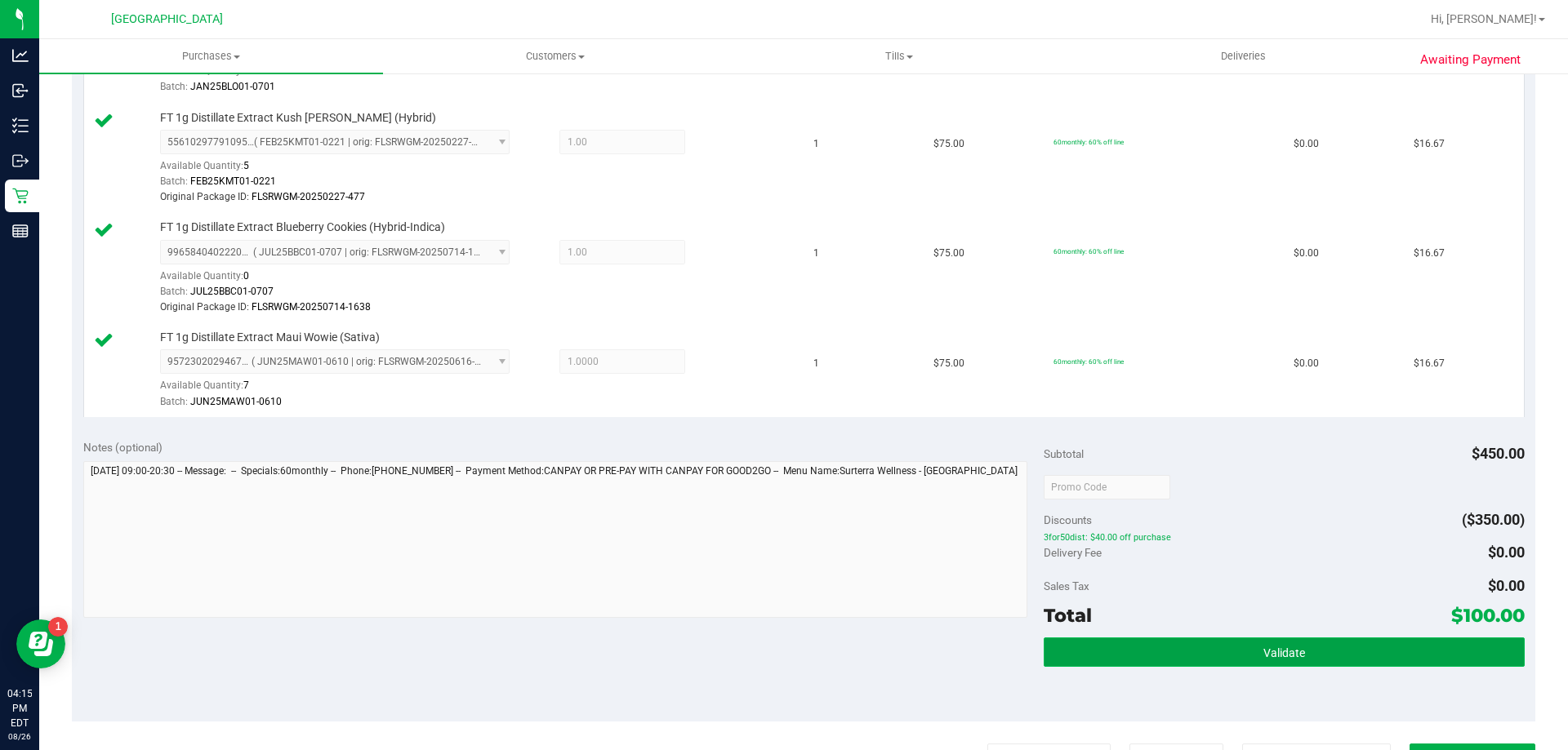
click at [1285, 649] on span "Validate" at bounding box center [1285, 653] width 42 height 13
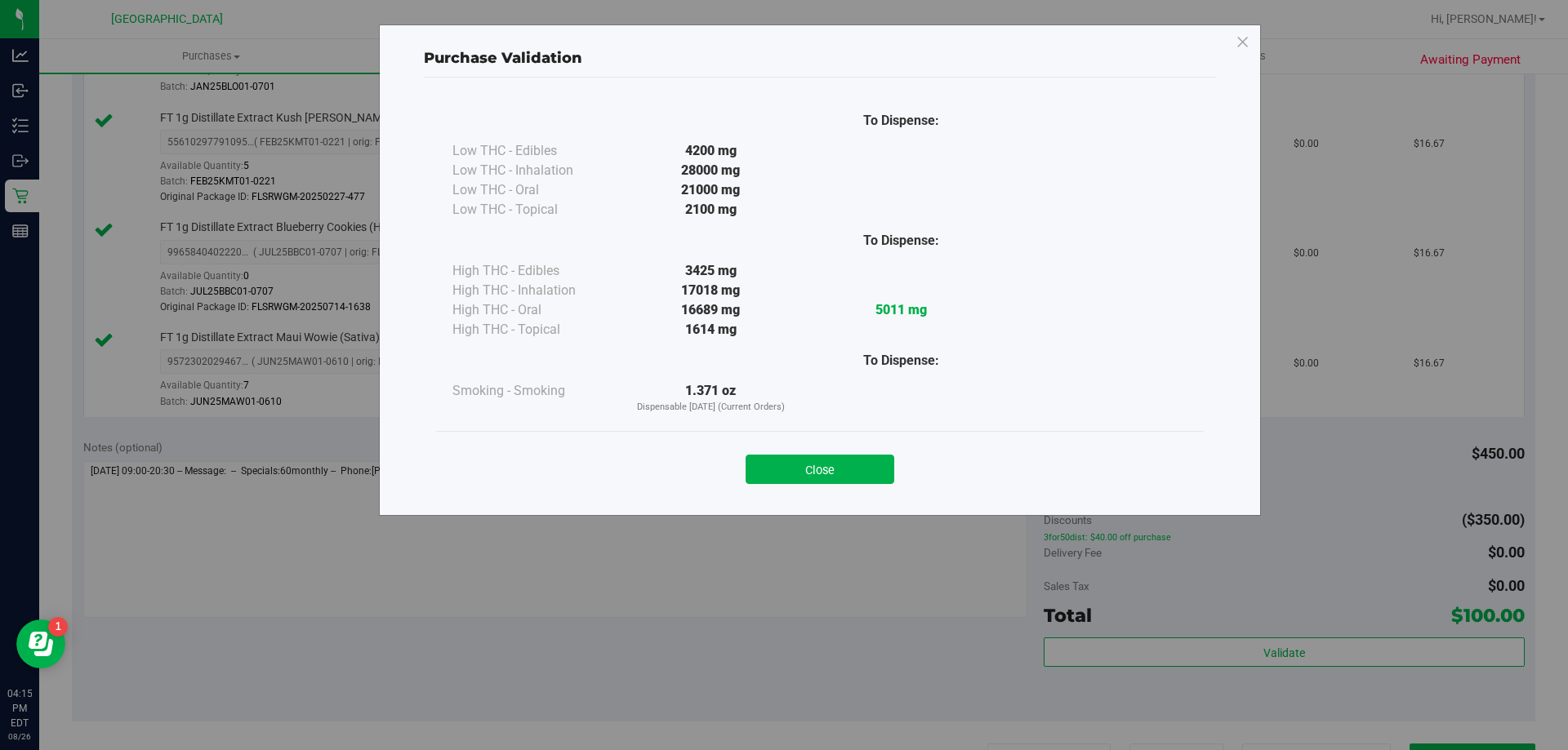
click at [862, 484] on div "Close" at bounding box center [819, 463] width 768 height 66
click at [863, 479] on button "Close" at bounding box center [819, 469] width 148 height 29
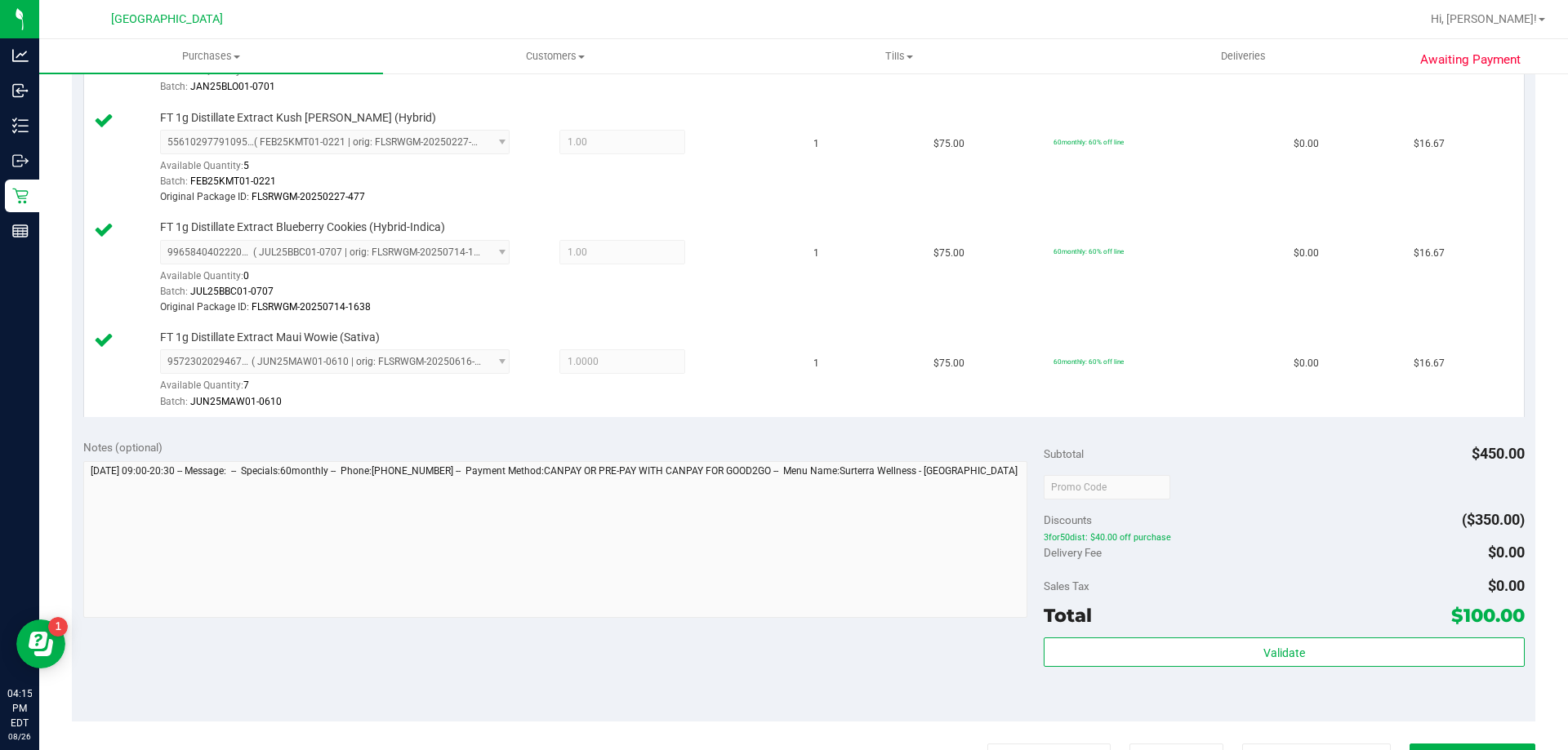
scroll to position [898, 0]
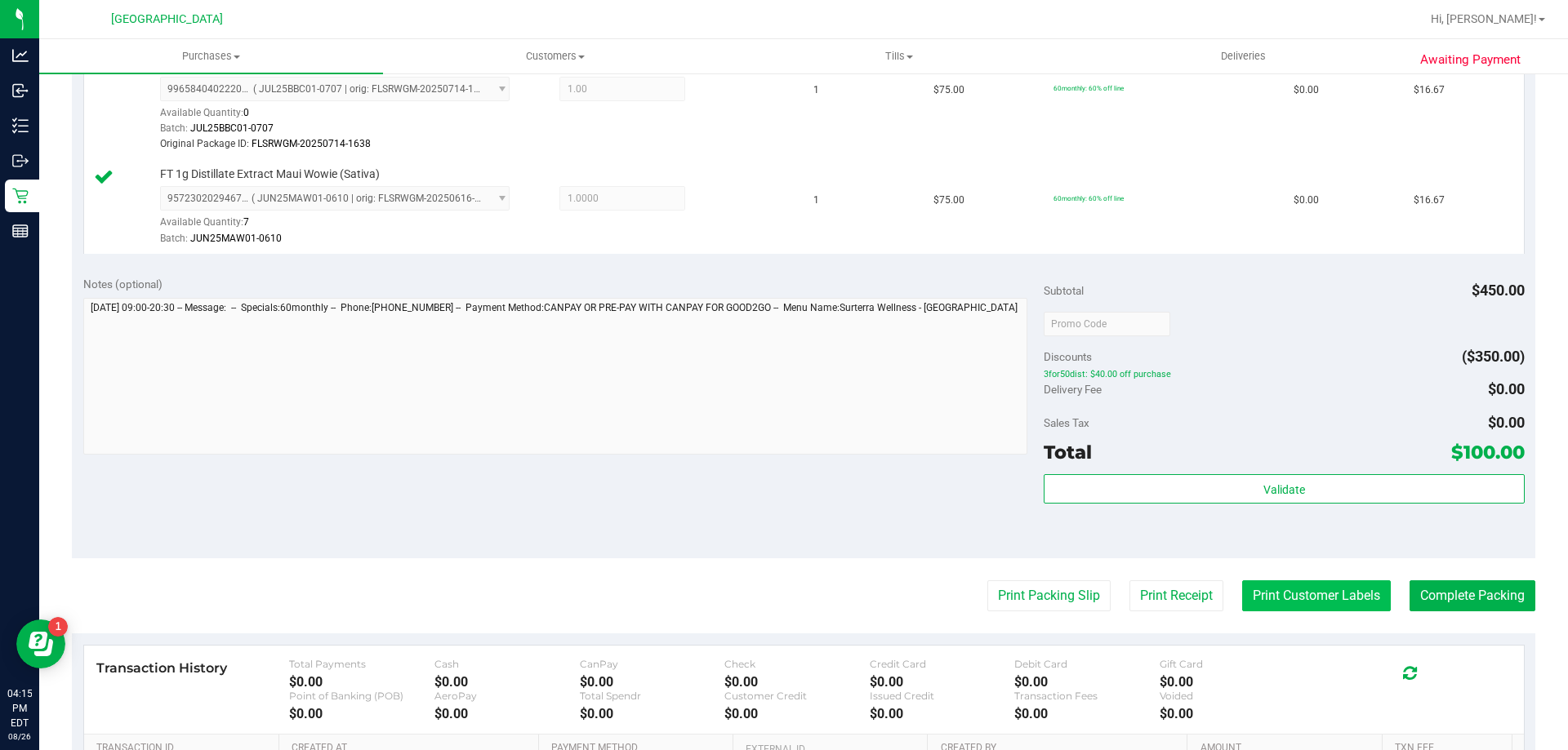
click at [1300, 592] on button "Print Customer Labels" at bounding box center [1316, 596] width 148 height 31
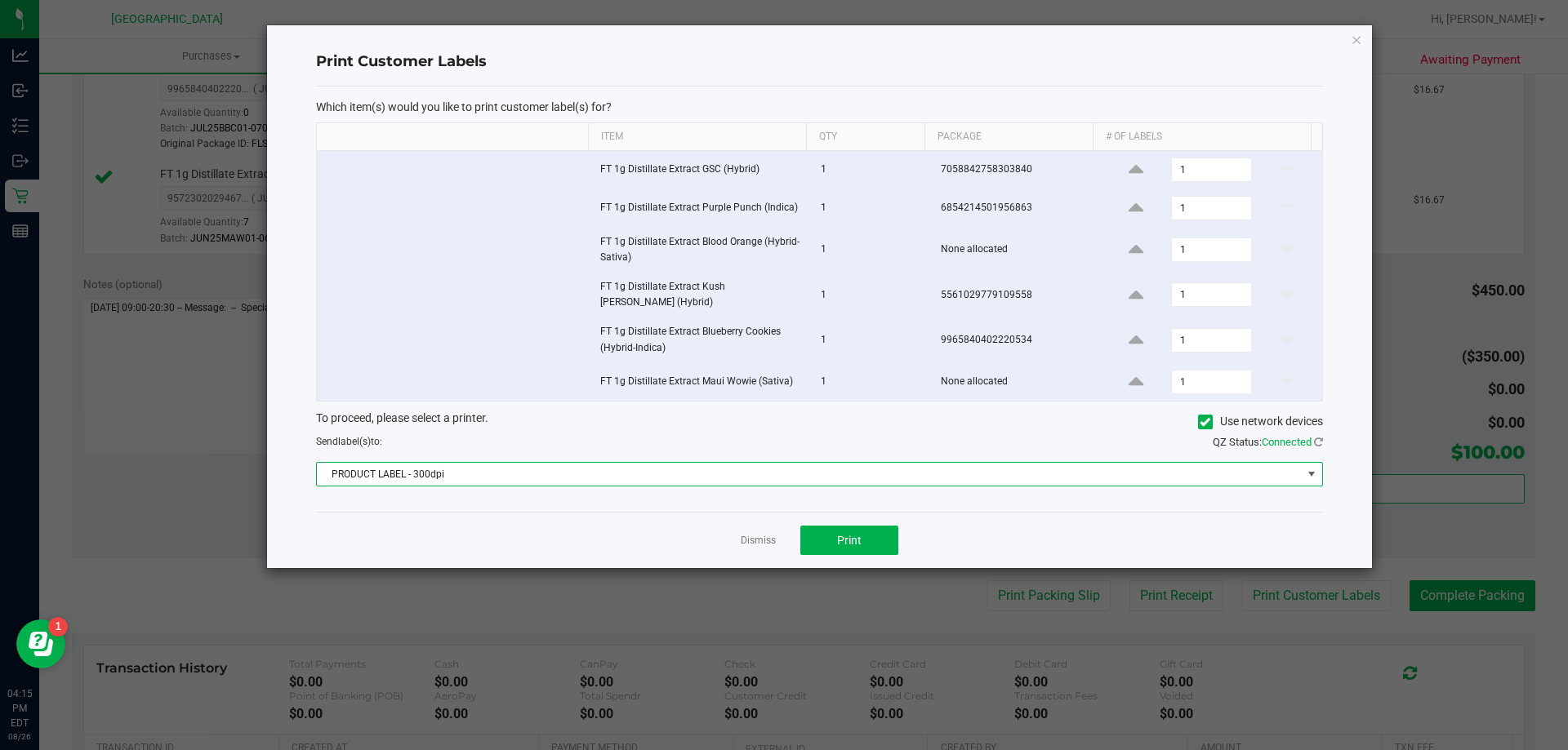
click at [570, 463] on span "PRODUCT LABEL - 300dpi" at bounding box center [809, 474] width 985 height 22
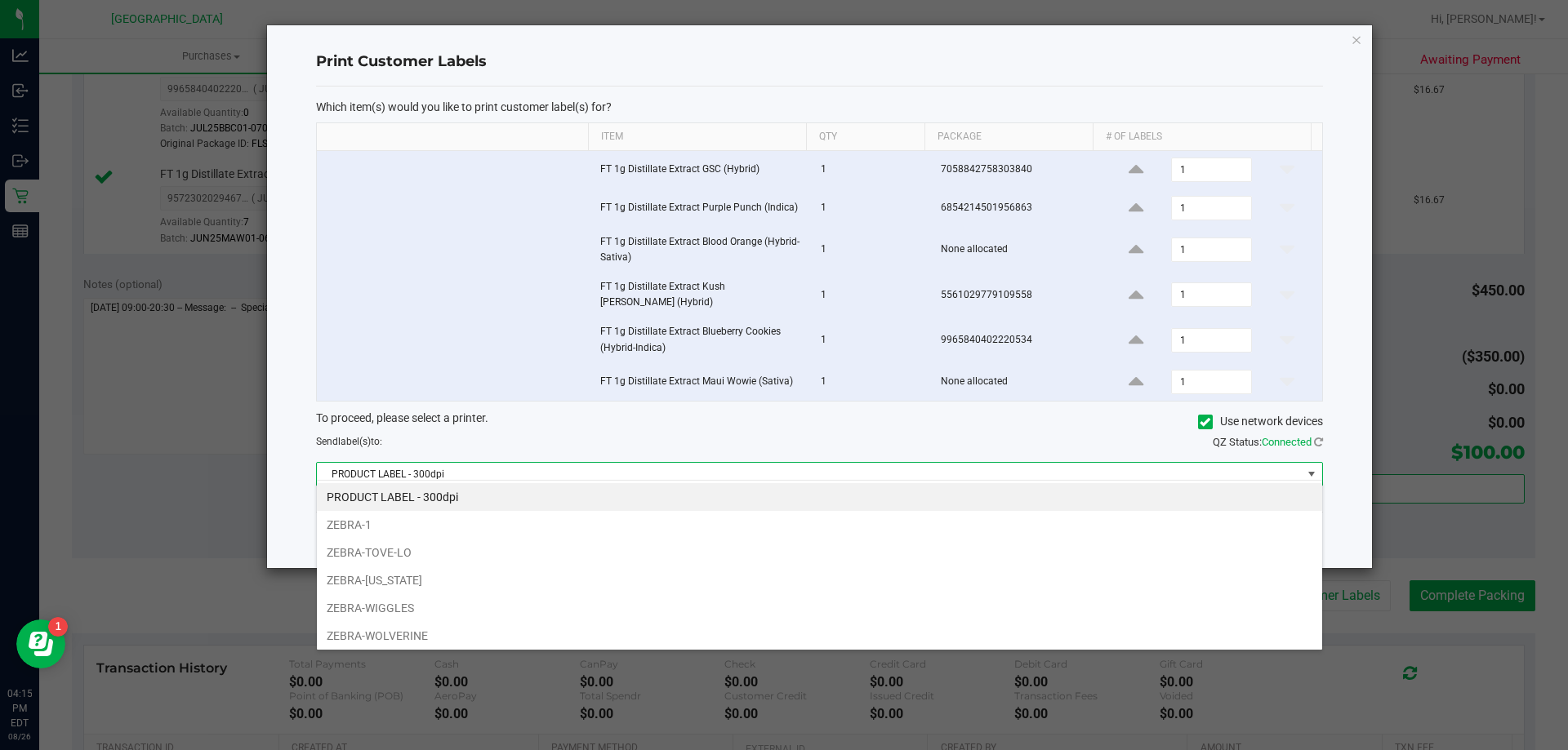
scroll to position [24, 1006]
click at [474, 581] on li "ZEBRA-[US_STATE]" at bounding box center [819, 580] width 1005 height 28
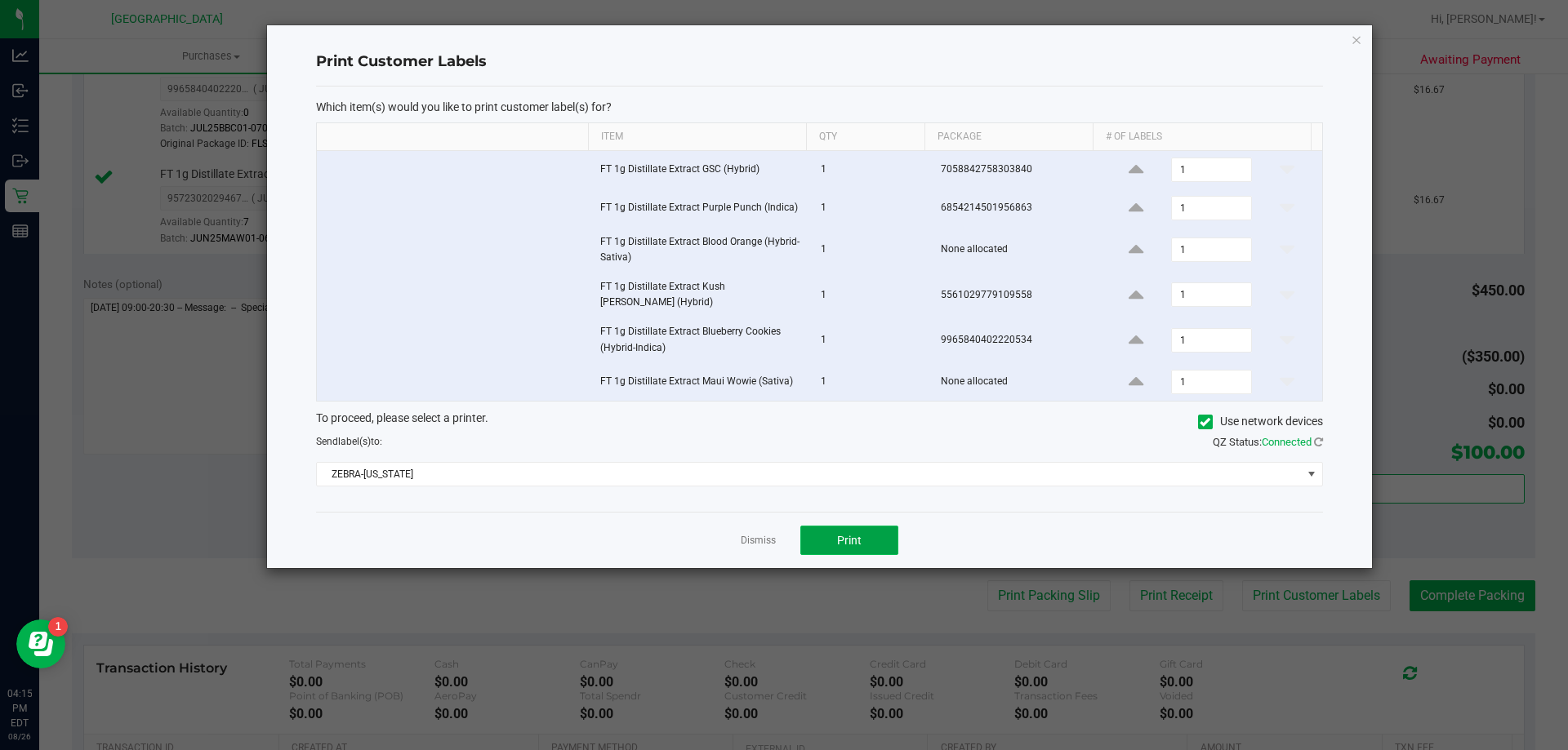
click at [828, 532] on button "Print" at bounding box center [849, 540] width 98 height 29
click at [1356, 38] on icon "button" at bounding box center [1356, 39] width 12 height 20
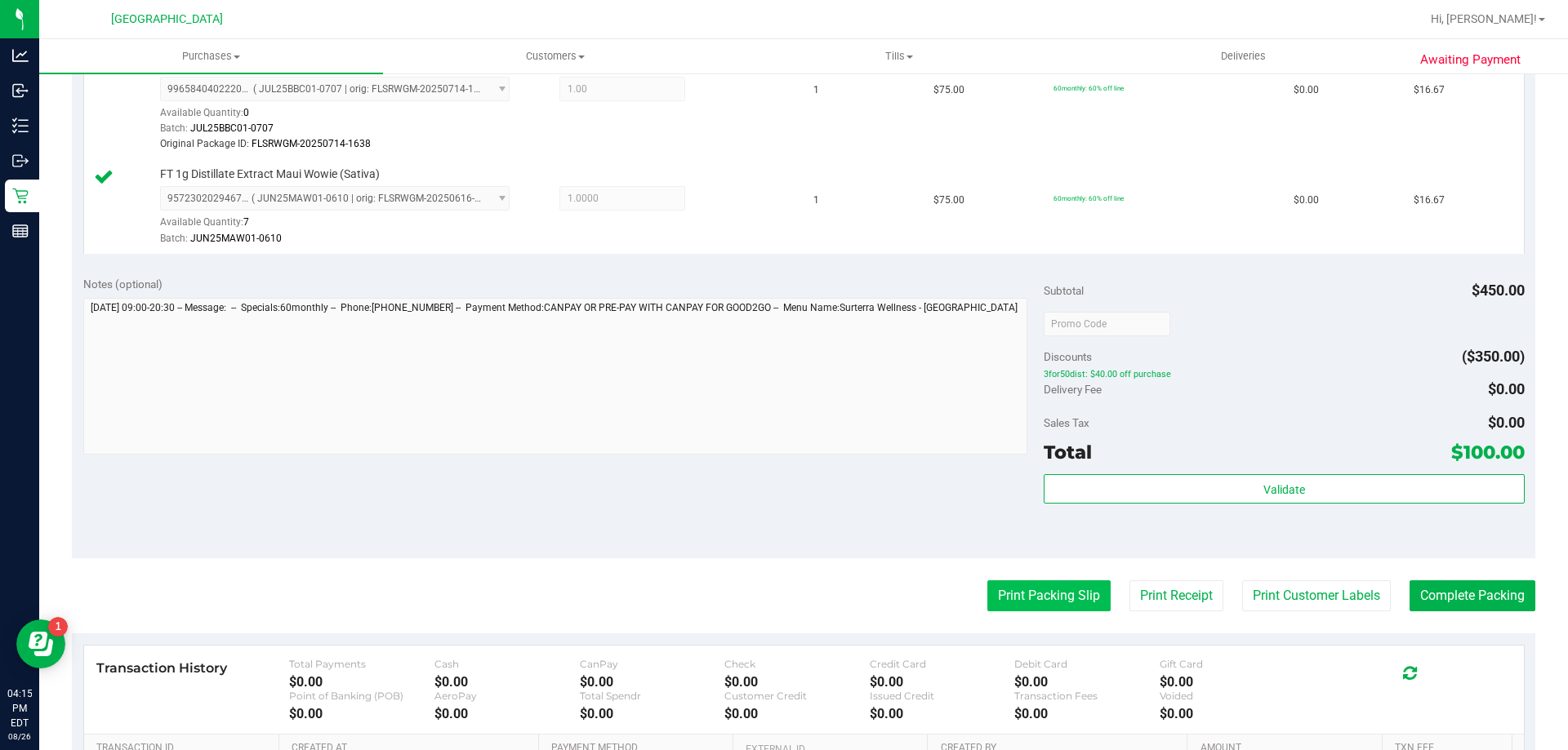
click at [1056, 591] on button "Print Packing Slip" at bounding box center [1049, 596] width 123 height 31
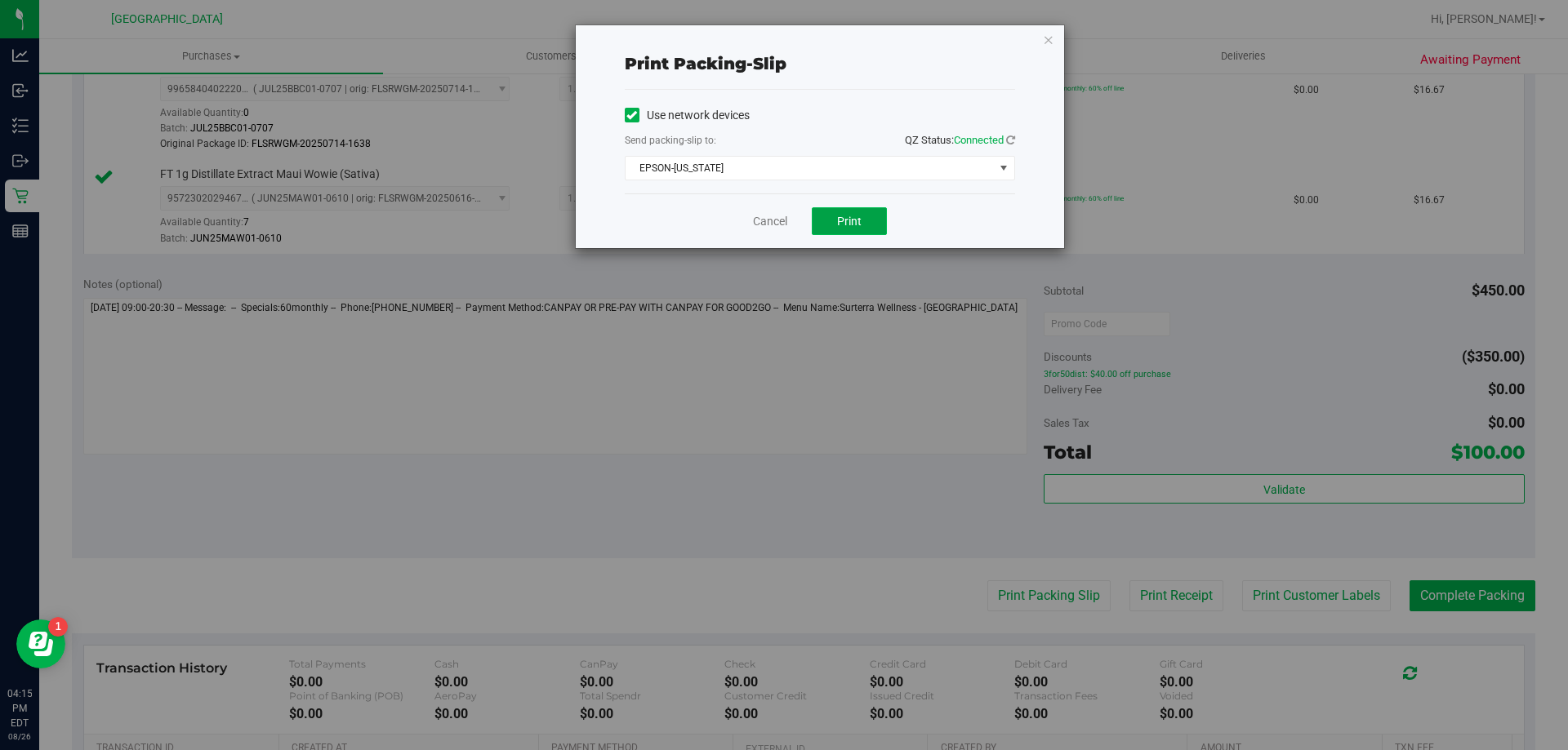
click at [832, 222] on button "Print" at bounding box center [849, 221] width 75 height 28
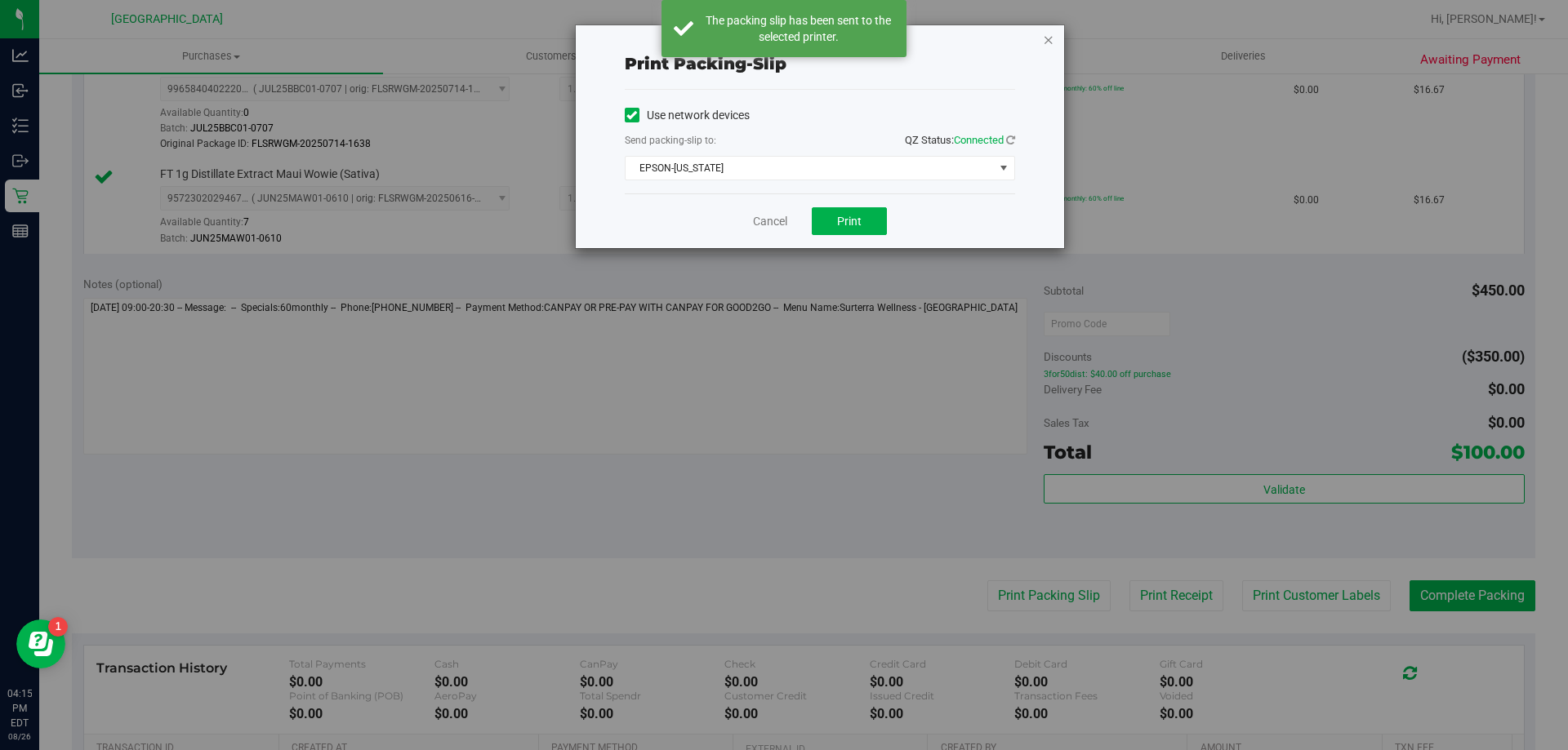
click at [1051, 39] on icon "button" at bounding box center [1049, 39] width 12 height 20
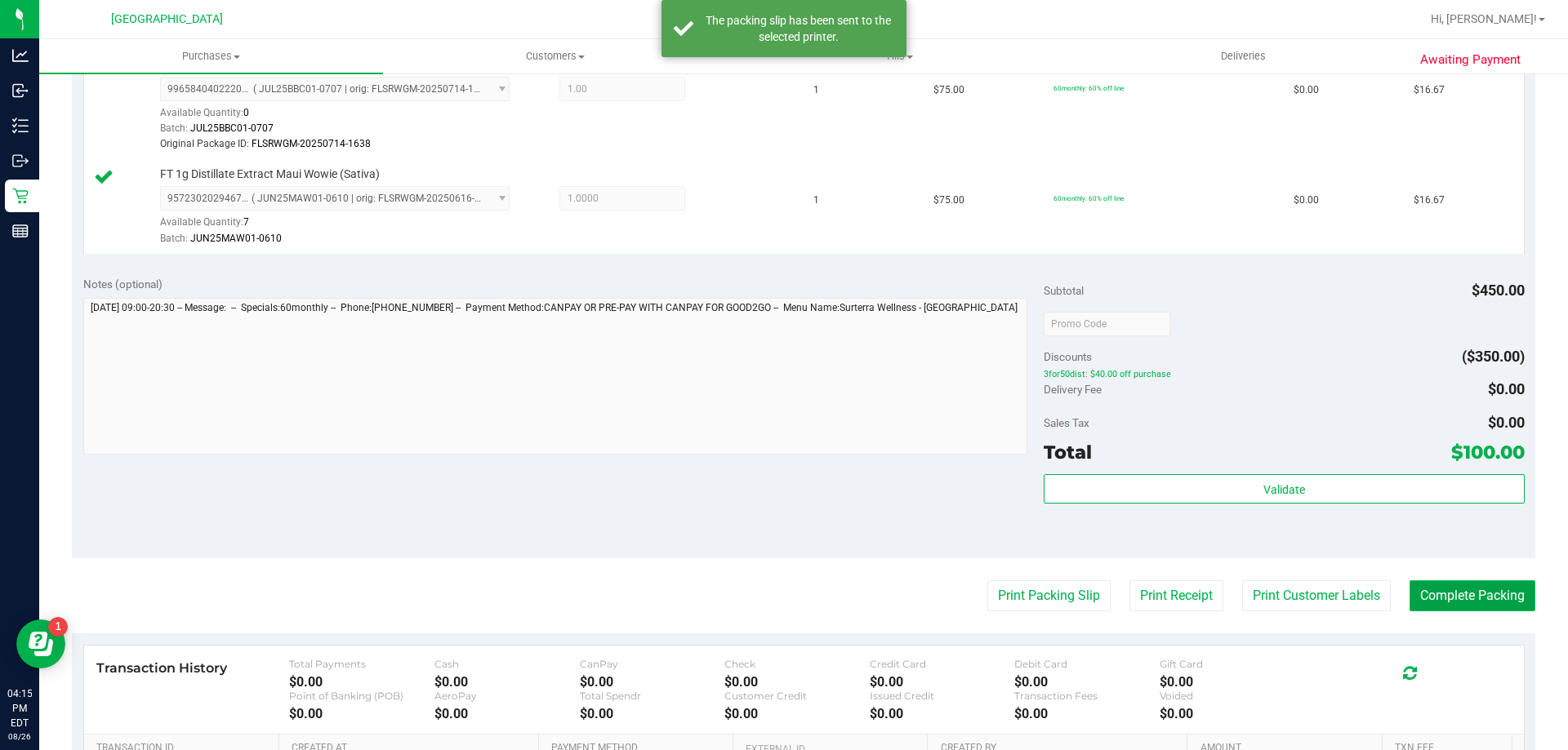
click at [1420, 602] on button "Complete Packing" at bounding box center [1472, 596] width 126 height 31
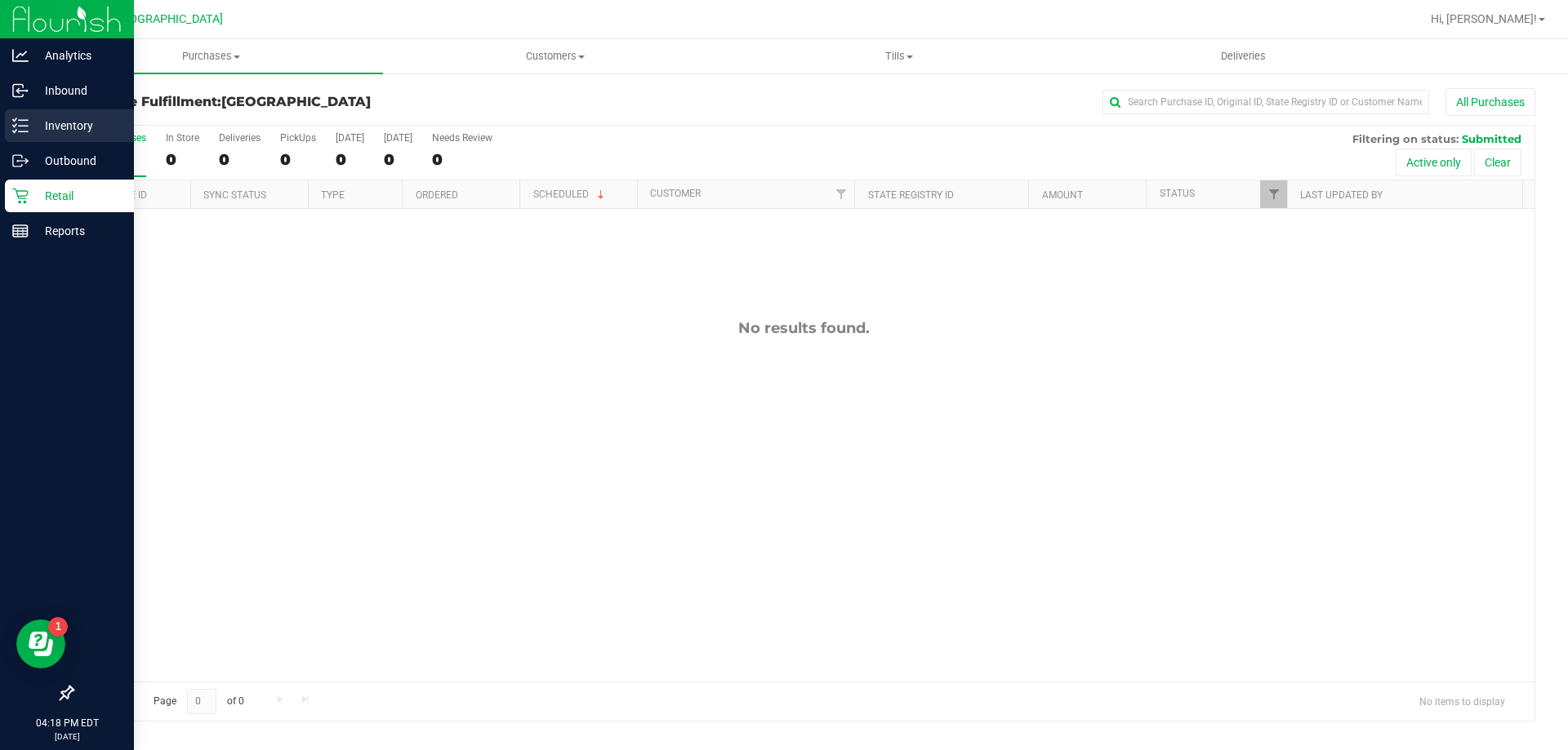
click at [88, 124] on p "Inventory" at bounding box center [78, 126] width 98 height 20
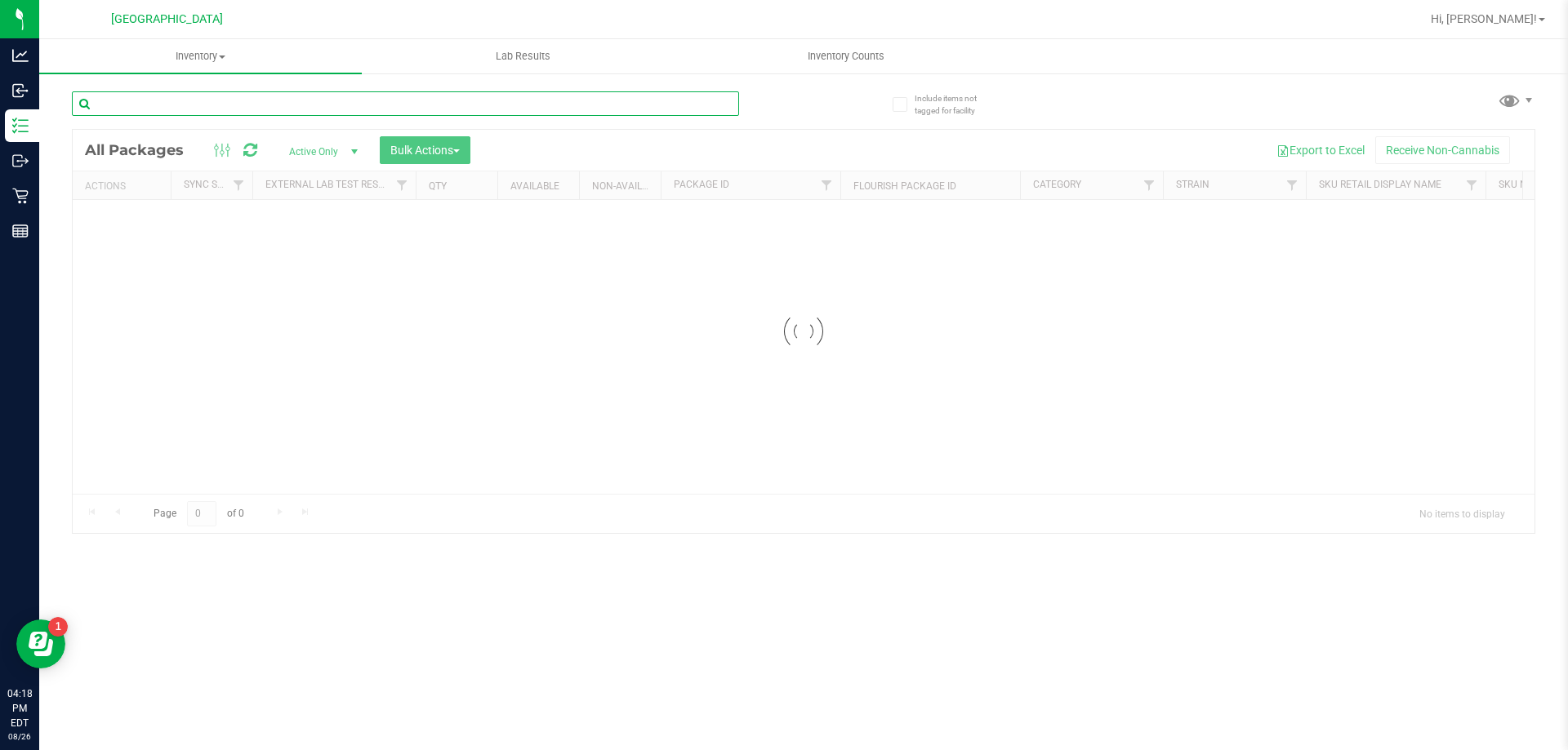
click at [226, 112] on div "Inventory All packages All inventory Waste log Create inventory Lab Results Inv…" at bounding box center [804, 394] width 1529 height 711
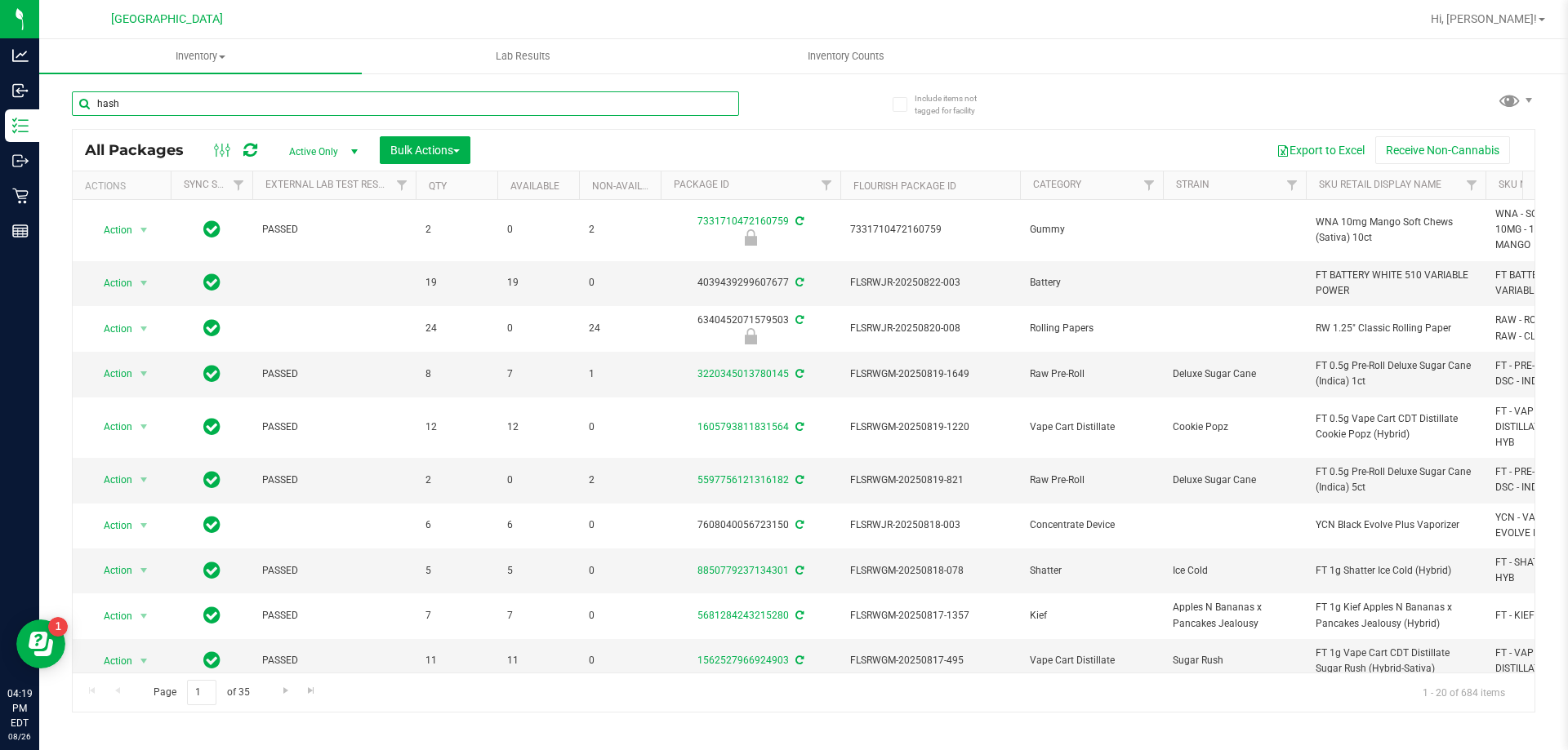
type input "hash"
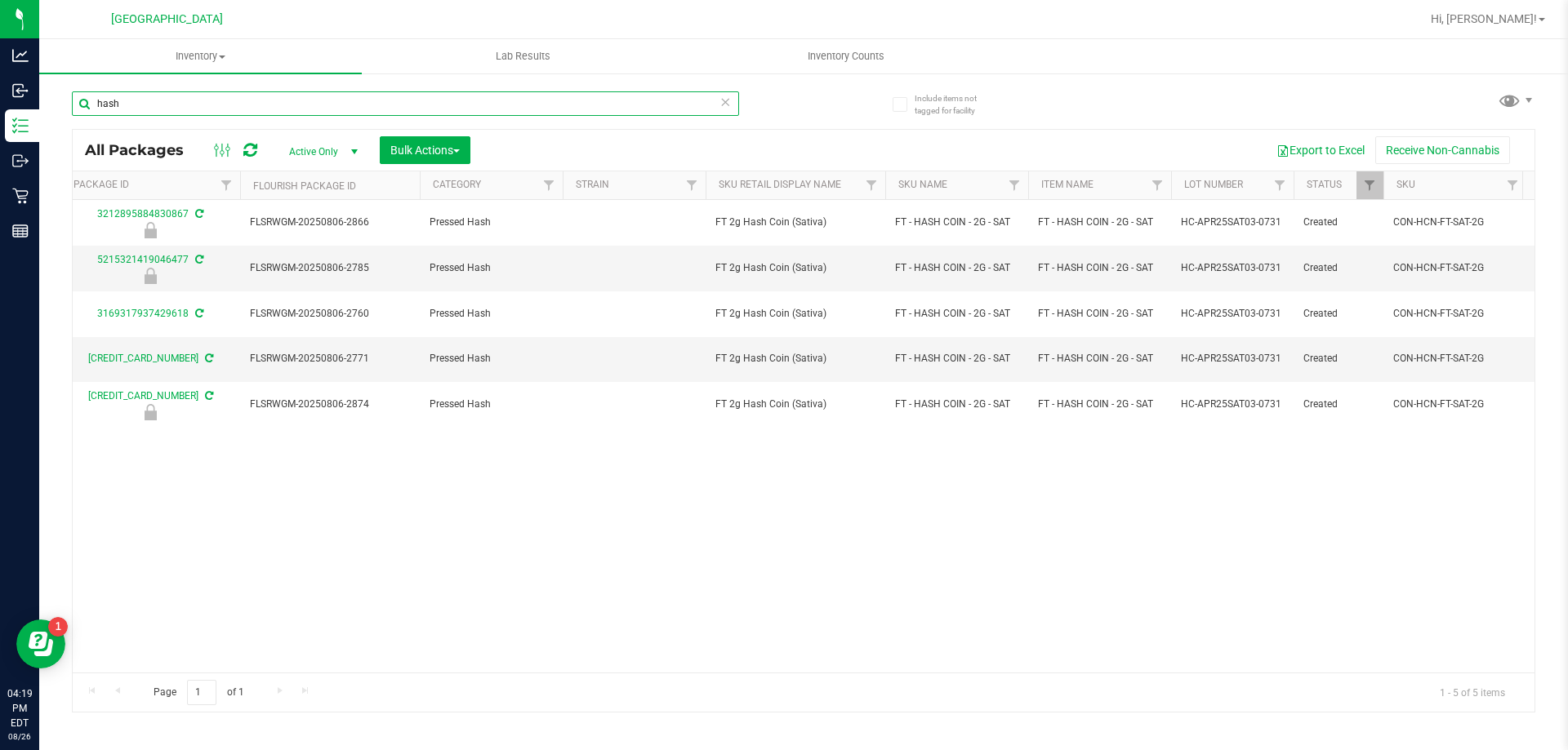
scroll to position [0, 408]
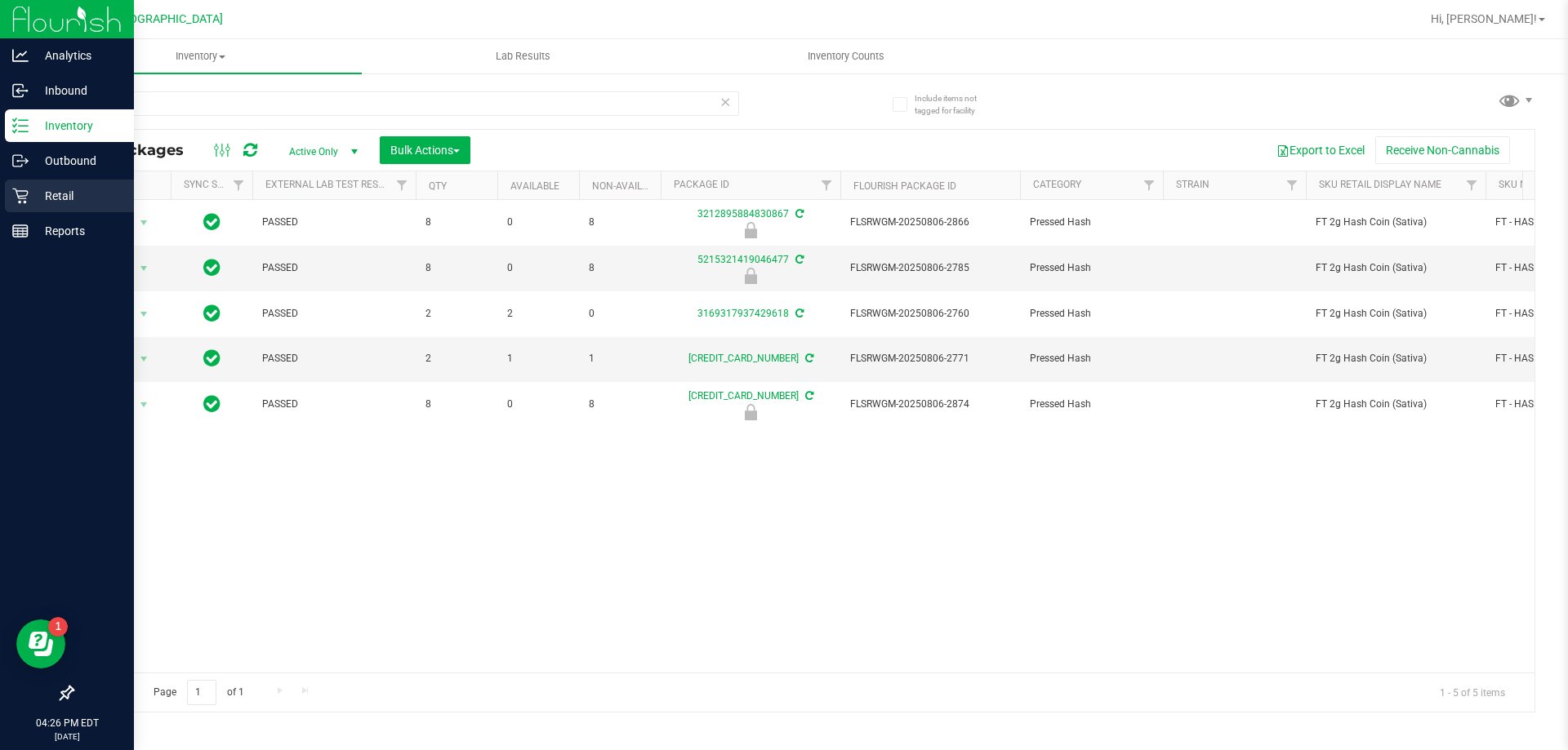
click at [63, 190] on p "Retail" at bounding box center [78, 196] width 98 height 20
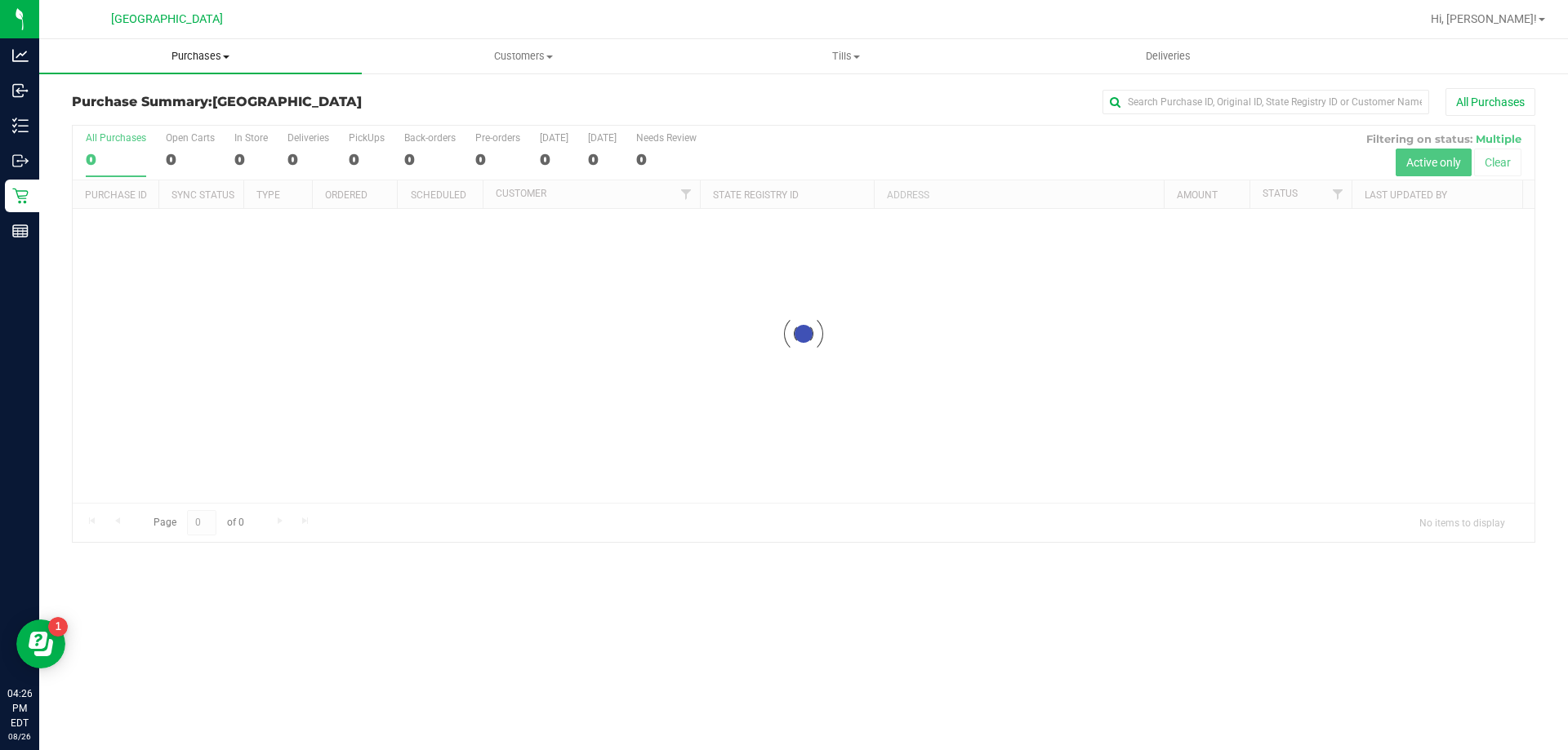
click at [193, 53] on span "Purchases" at bounding box center [200, 57] width 323 height 15
click at [141, 116] on li "Fulfillment" at bounding box center [200, 118] width 323 height 20
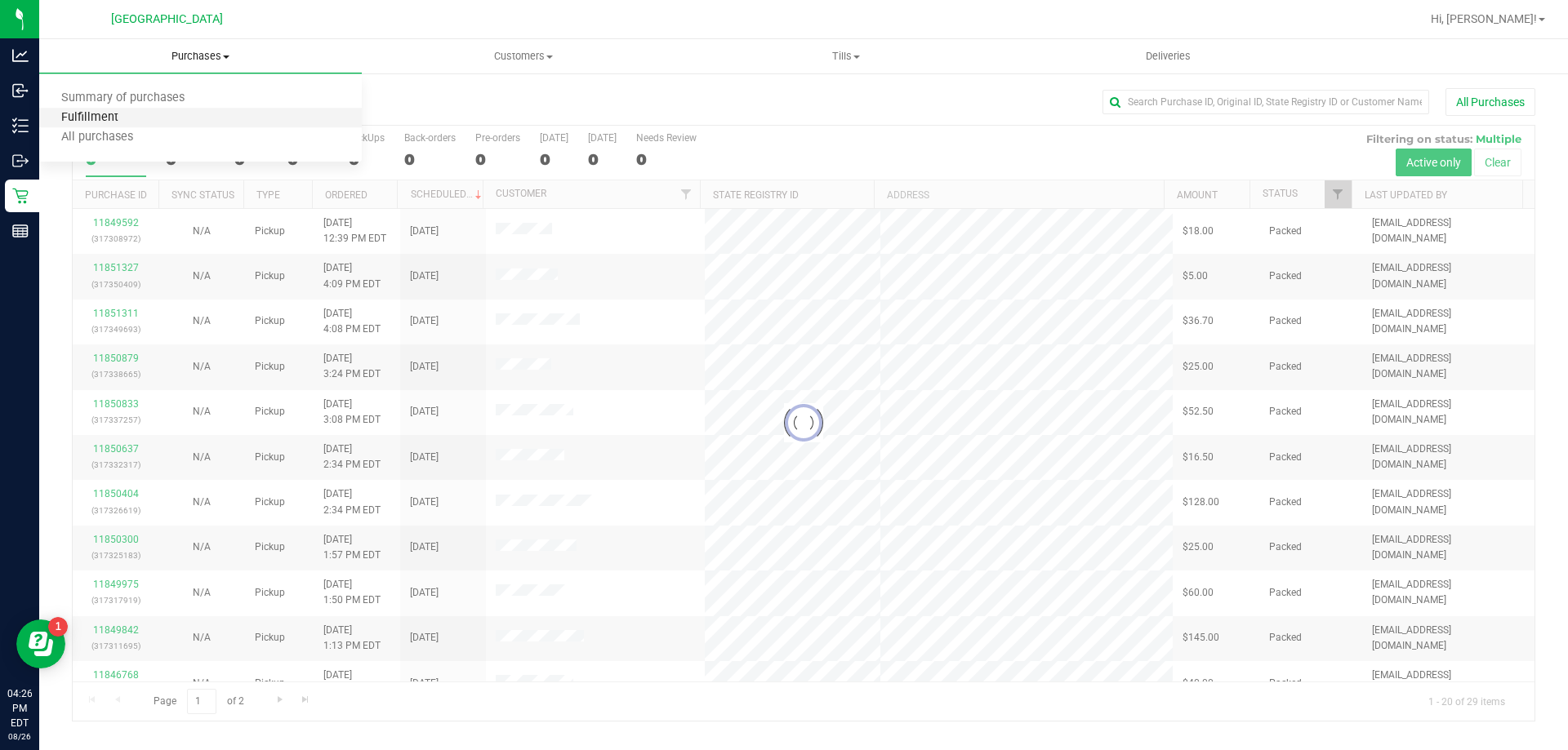
click at [101, 118] on span "Fulfillment" at bounding box center [89, 118] width 101 height 14
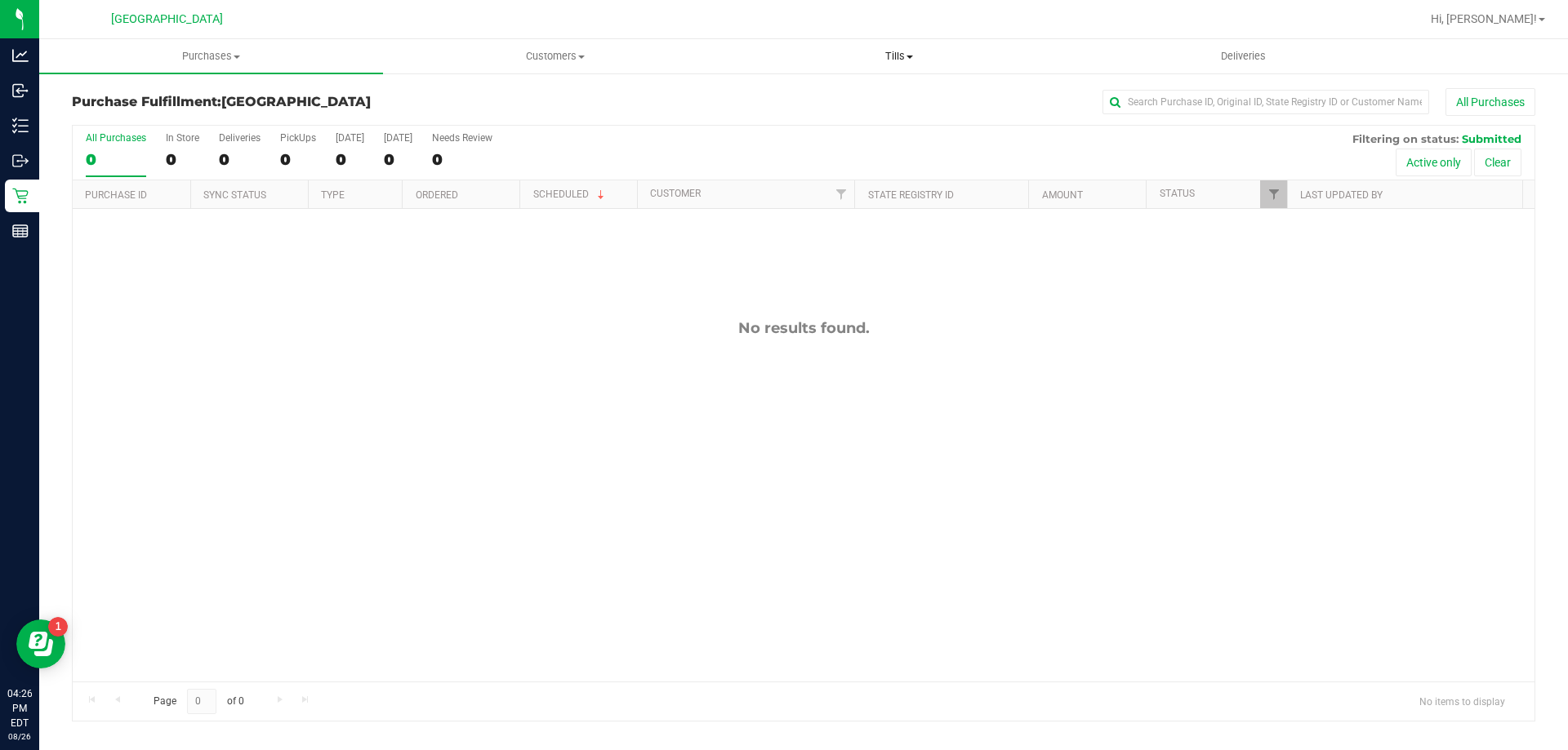
click at [900, 59] on span "Tills" at bounding box center [899, 57] width 343 height 15
click at [870, 97] on li "Manage tills" at bounding box center [899, 99] width 343 height 20
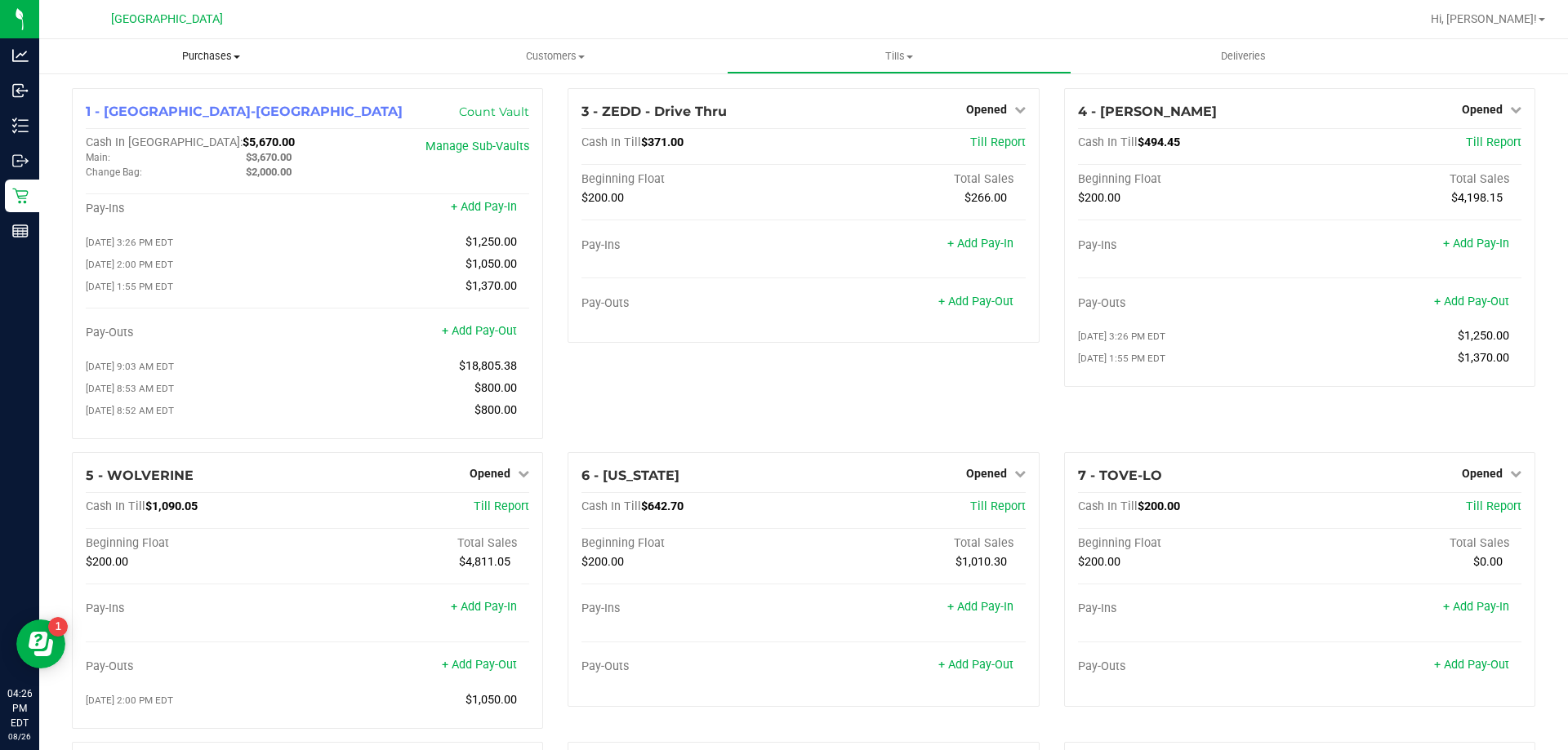
click at [195, 40] on uib-tab-heading "Purchases Summary of purchases Fulfillment All purchases" at bounding box center [211, 56] width 343 height 34
click at [130, 122] on span "Fulfillment" at bounding box center [89, 118] width 101 height 14
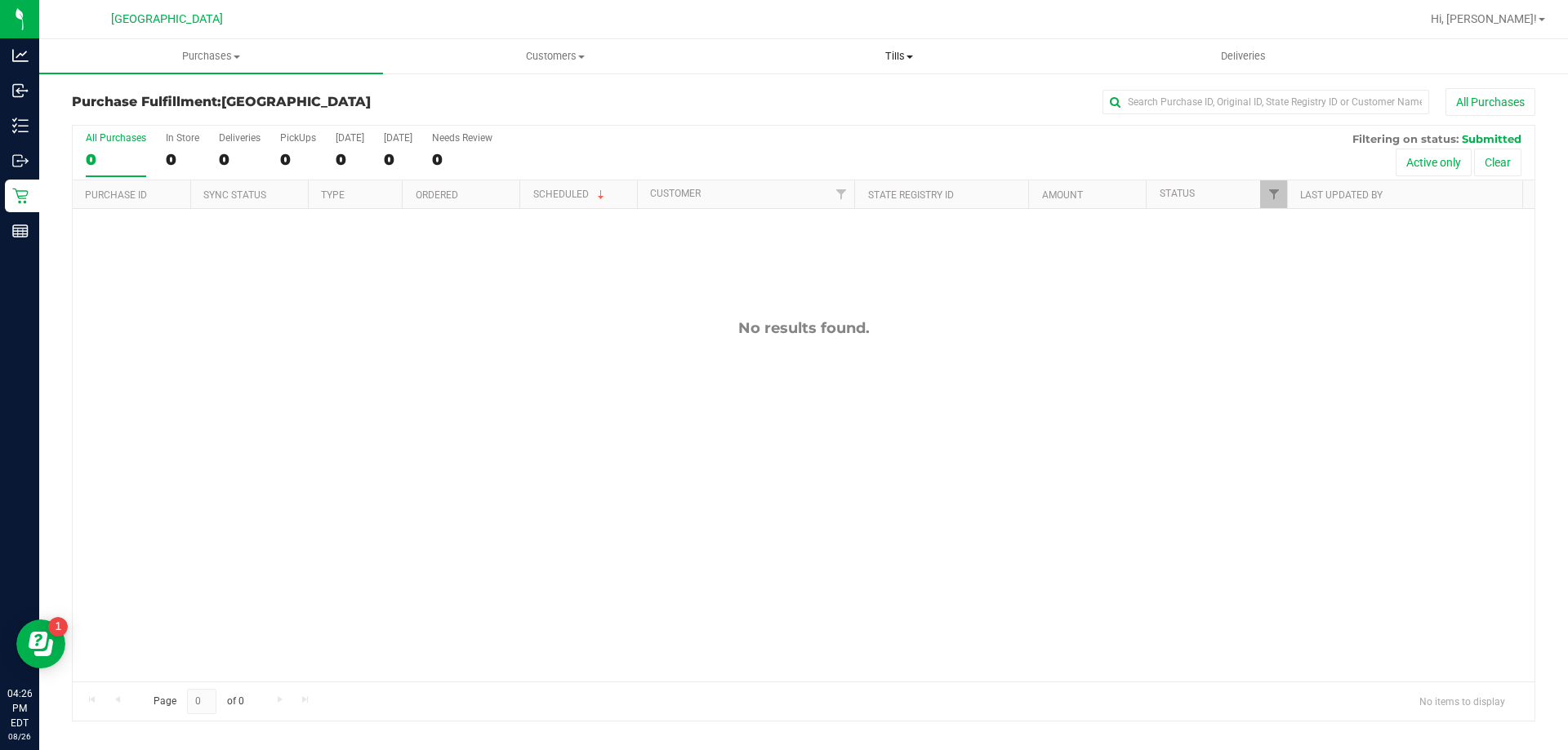
click at [906, 59] on span "Tills" at bounding box center [899, 57] width 343 height 15
click at [797, 97] on span "Manage tills" at bounding box center [782, 98] width 110 height 14
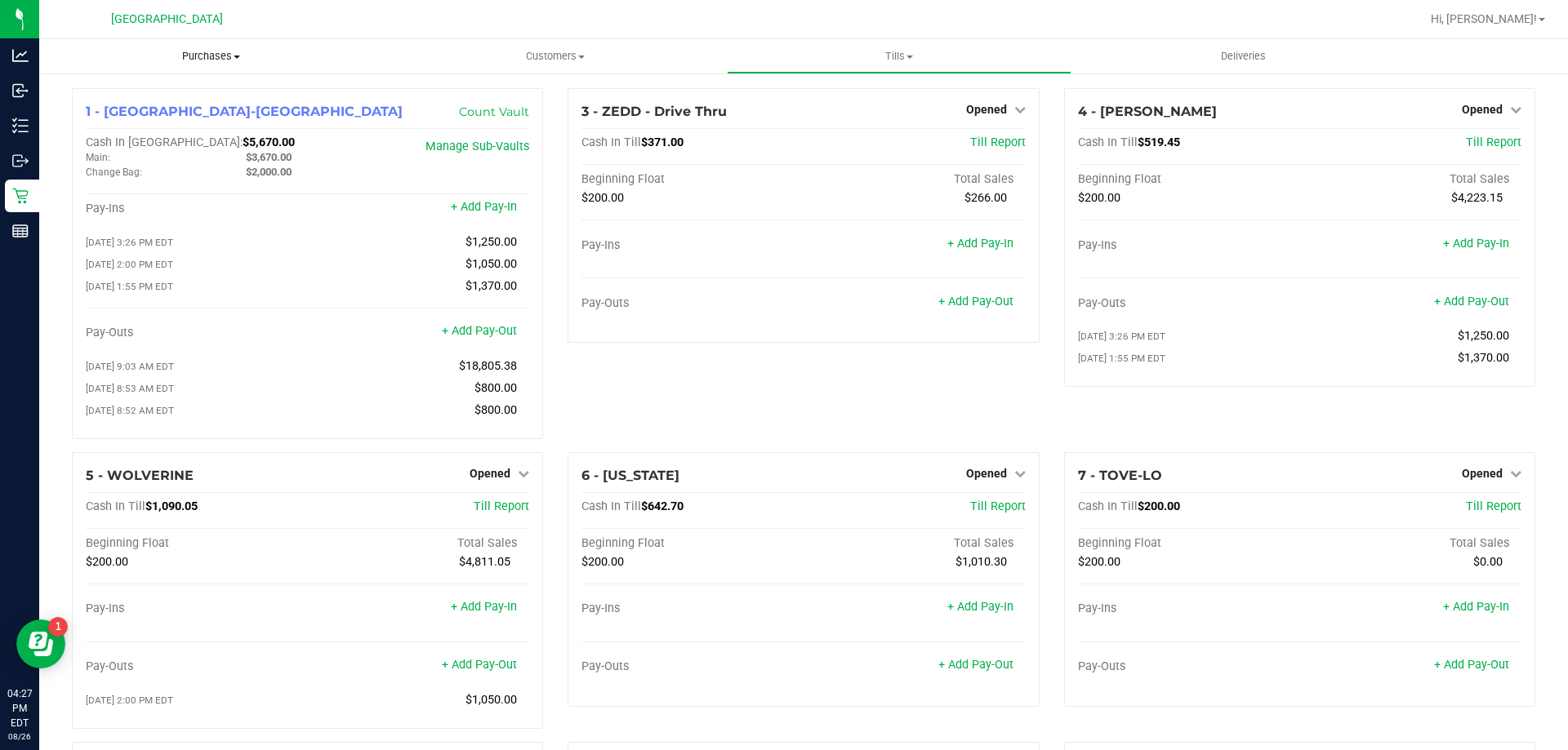
click at [216, 63] on uib-tab-heading "Purchases Summary of purchases Fulfillment All purchases" at bounding box center [211, 56] width 343 height 34
click at [112, 124] on span "Fulfillment" at bounding box center [89, 118] width 101 height 14
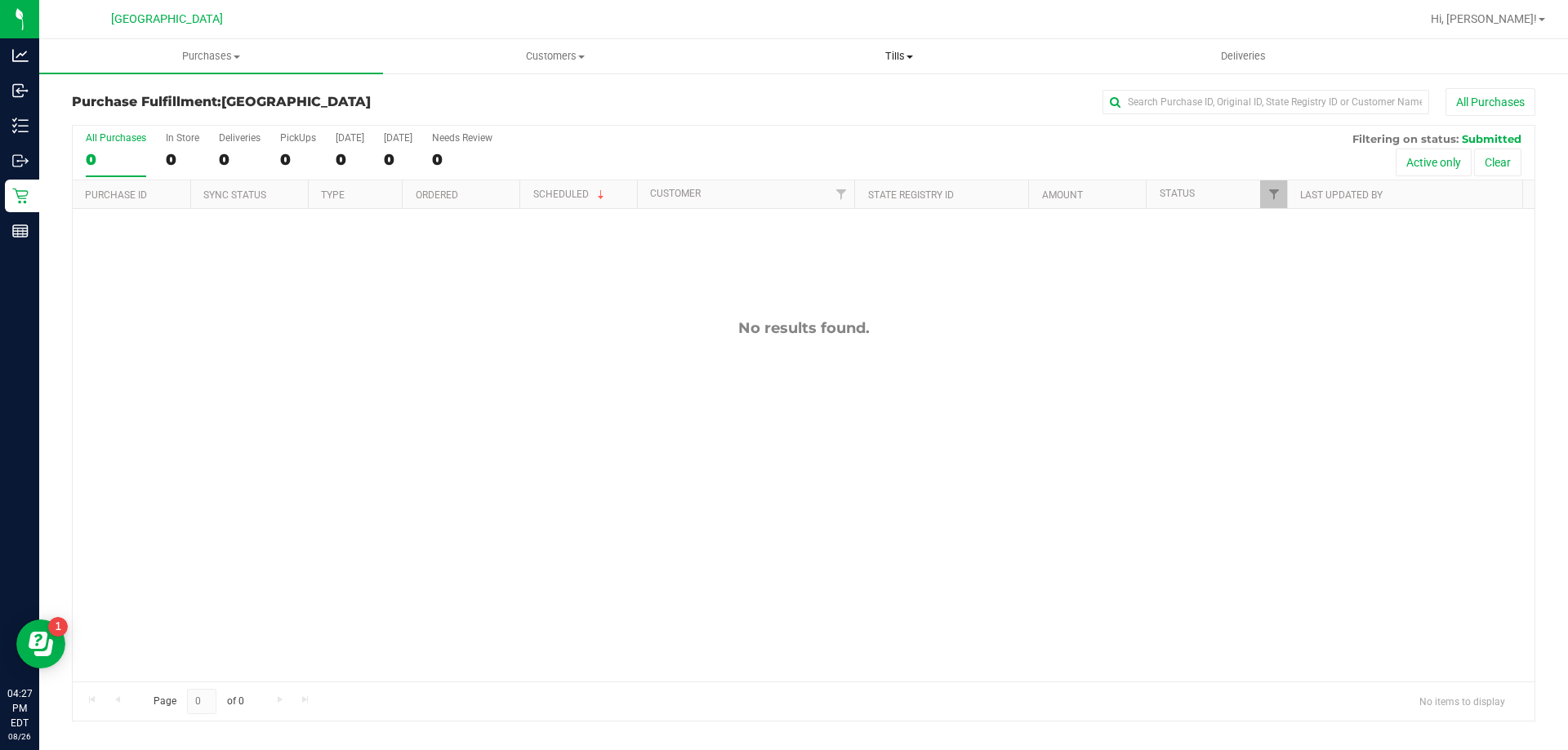
click at [887, 58] on span "Tills" at bounding box center [899, 57] width 343 height 15
click at [813, 101] on span "Manage tills" at bounding box center [782, 98] width 110 height 14
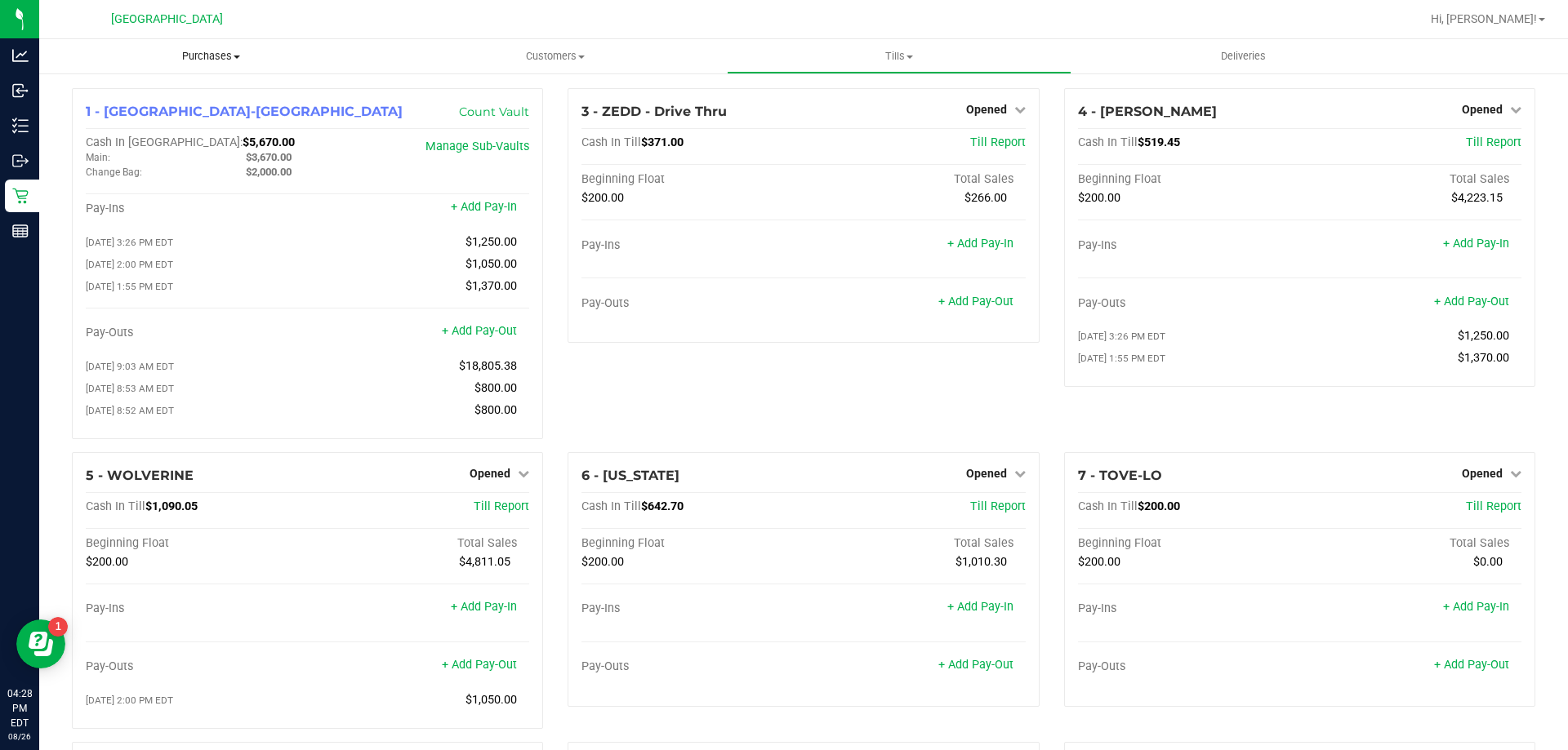
click at [195, 58] on span "Purchases" at bounding box center [211, 57] width 343 height 15
click at [132, 119] on span "Fulfillment" at bounding box center [89, 118] width 101 height 14
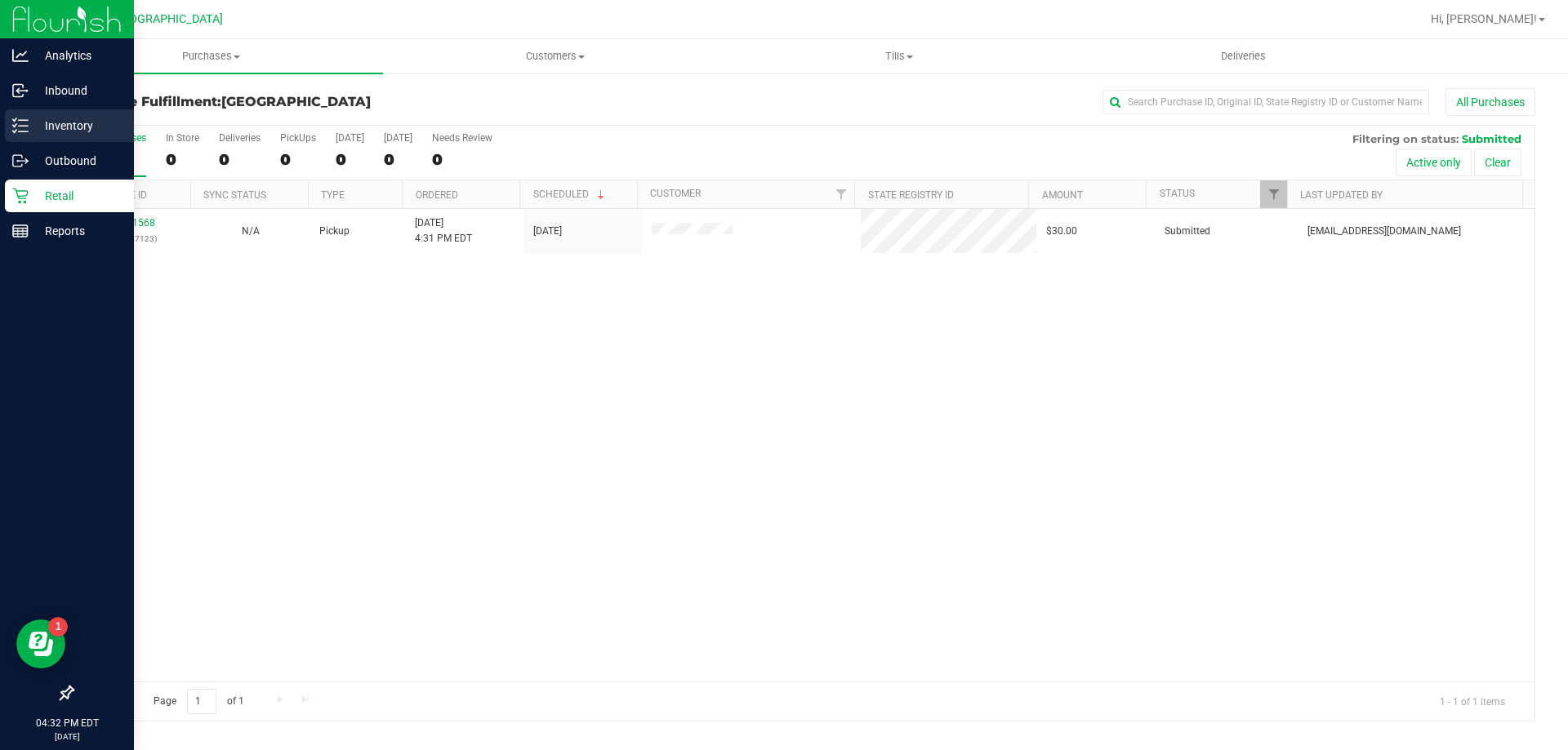
click at [32, 129] on p "Inventory" at bounding box center [78, 126] width 98 height 20
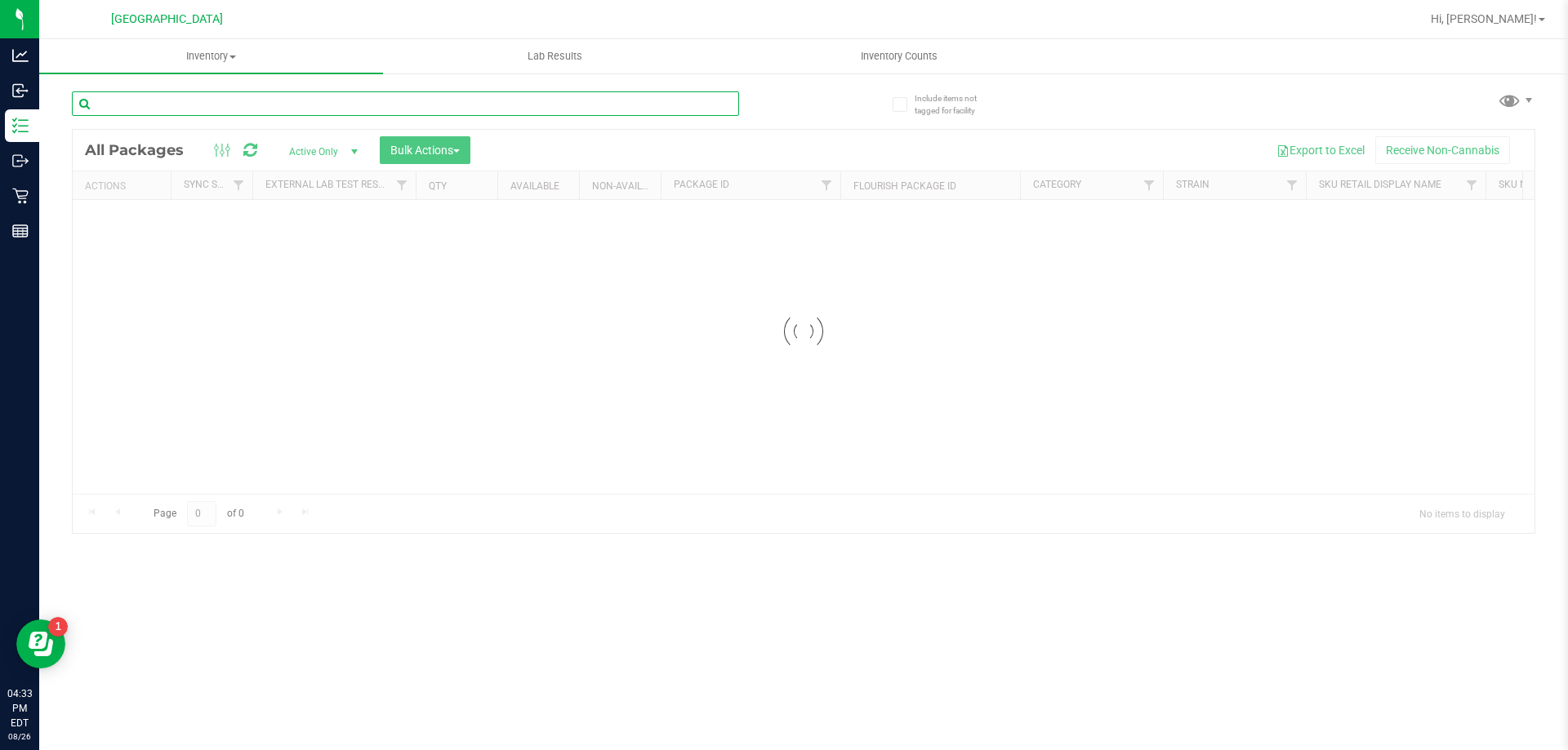
click at [225, 106] on div "Inventory All packages All inventory Waste log Create inventory Lab Results Inv…" at bounding box center [804, 394] width 1529 height 711
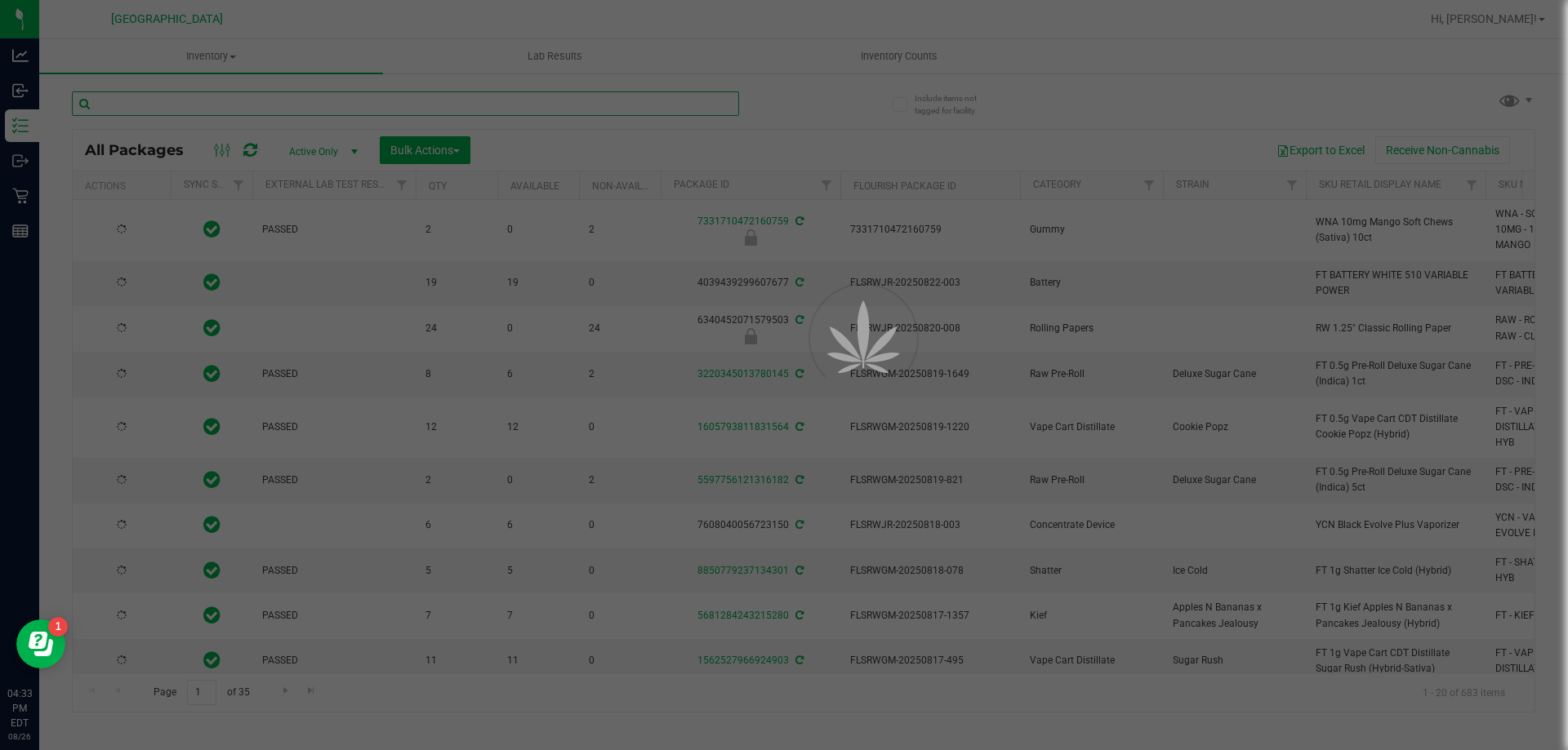
type input "[DATE]"
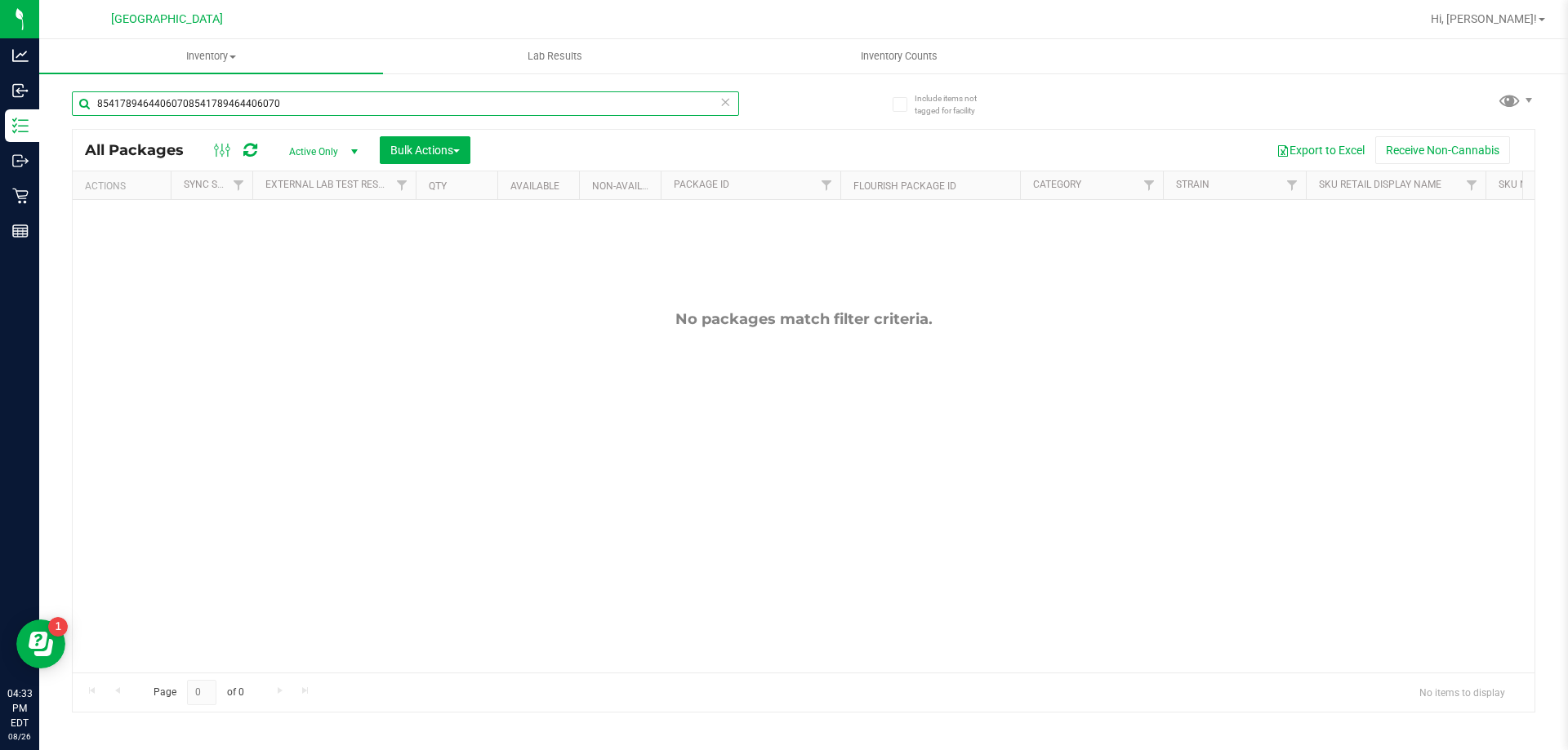
drag, startPoint x: 185, startPoint y: 105, endPoint x: 343, endPoint y: 100, distance: 158.1
click at [343, 100] on input "85417894644060708541789464406070" at bounding box center [405, 103] width 667 height 24
type input "8541789464406070"
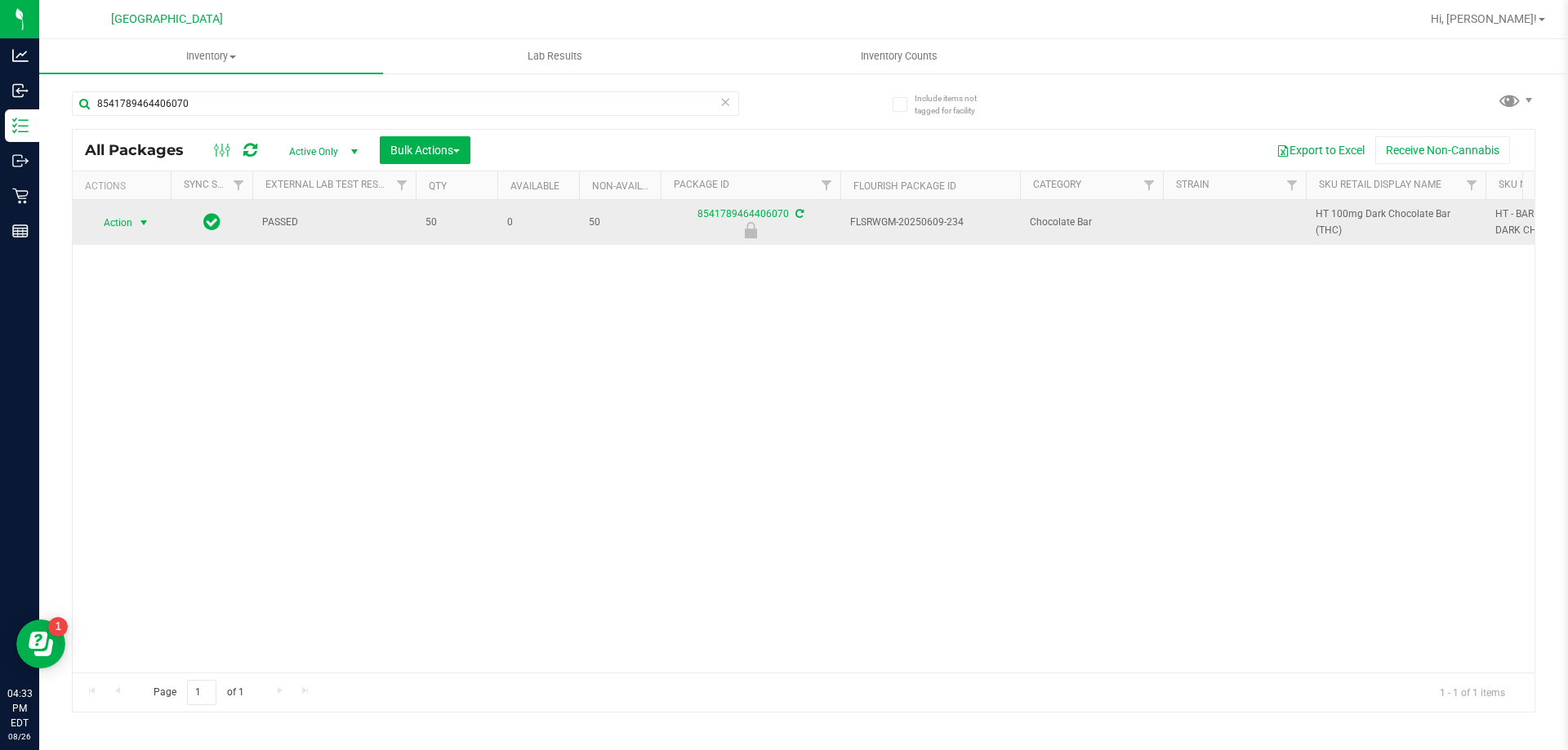
click at [130, 223] on span "Action" at bounding box center [111, 222] width 44 height 22
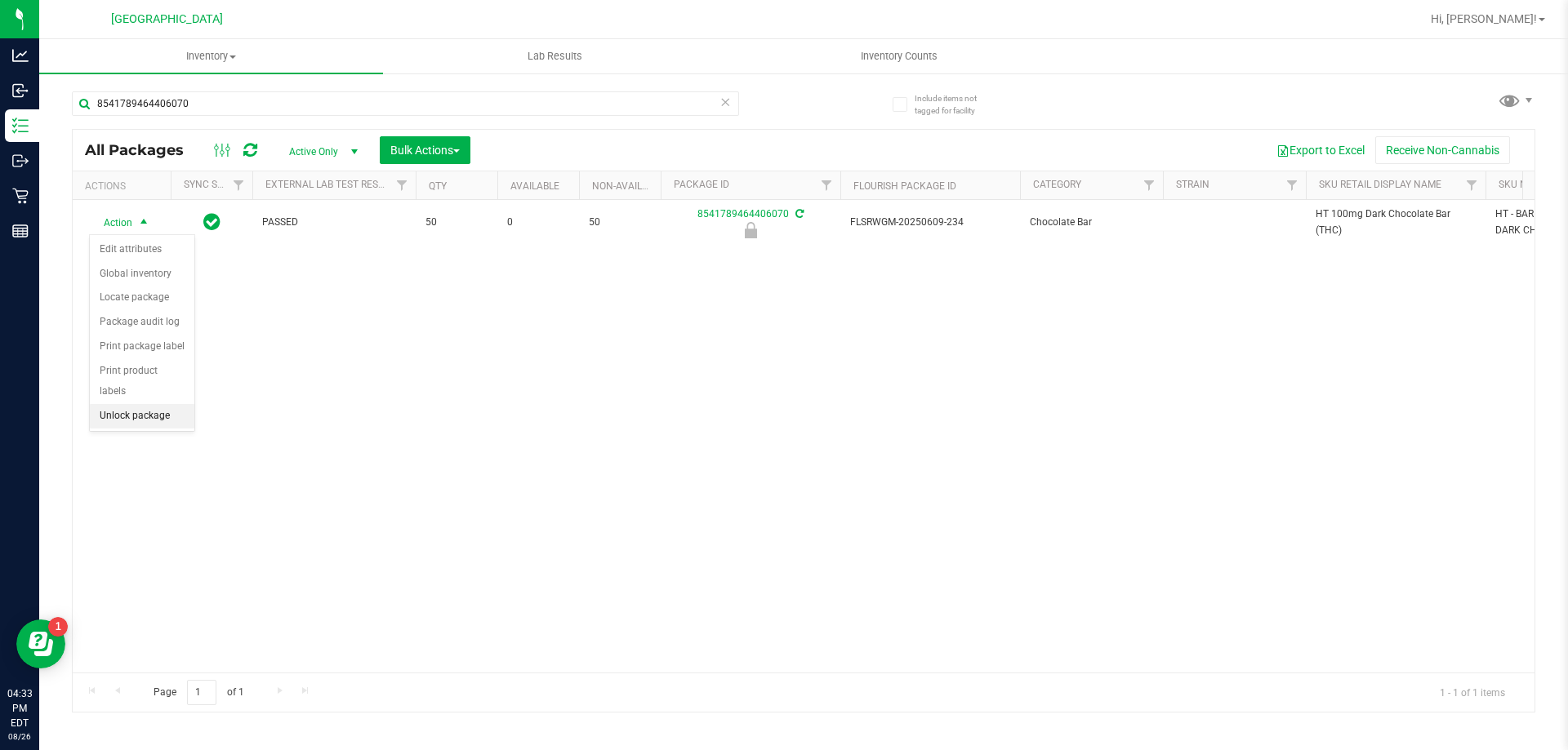
click at [133, 404] on li "Unlock package" at bounding box center [142, 416] width 104 height 24
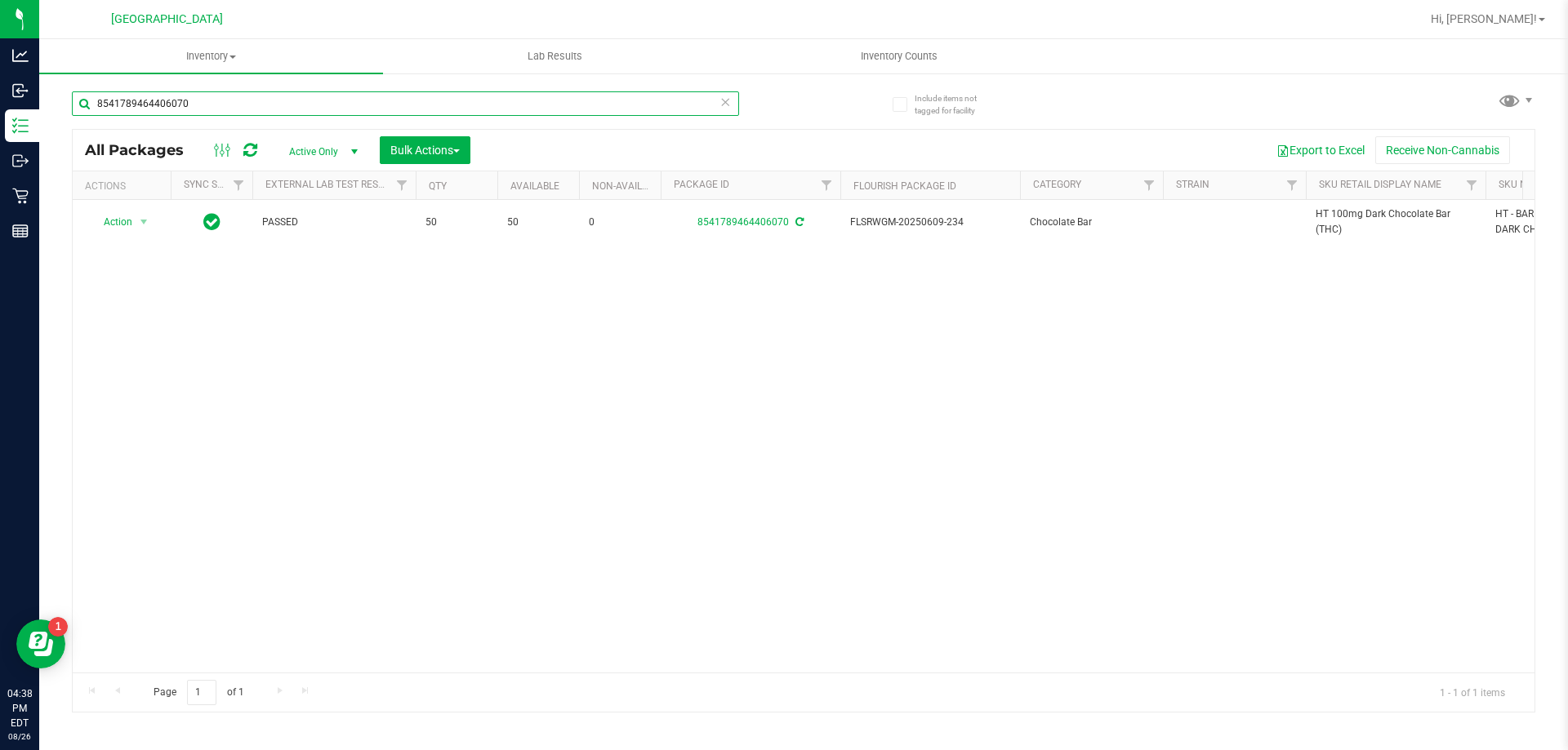
click at [168, 102] on input "8541789464406070" at bounding box center [405, 103] width 667 height 24
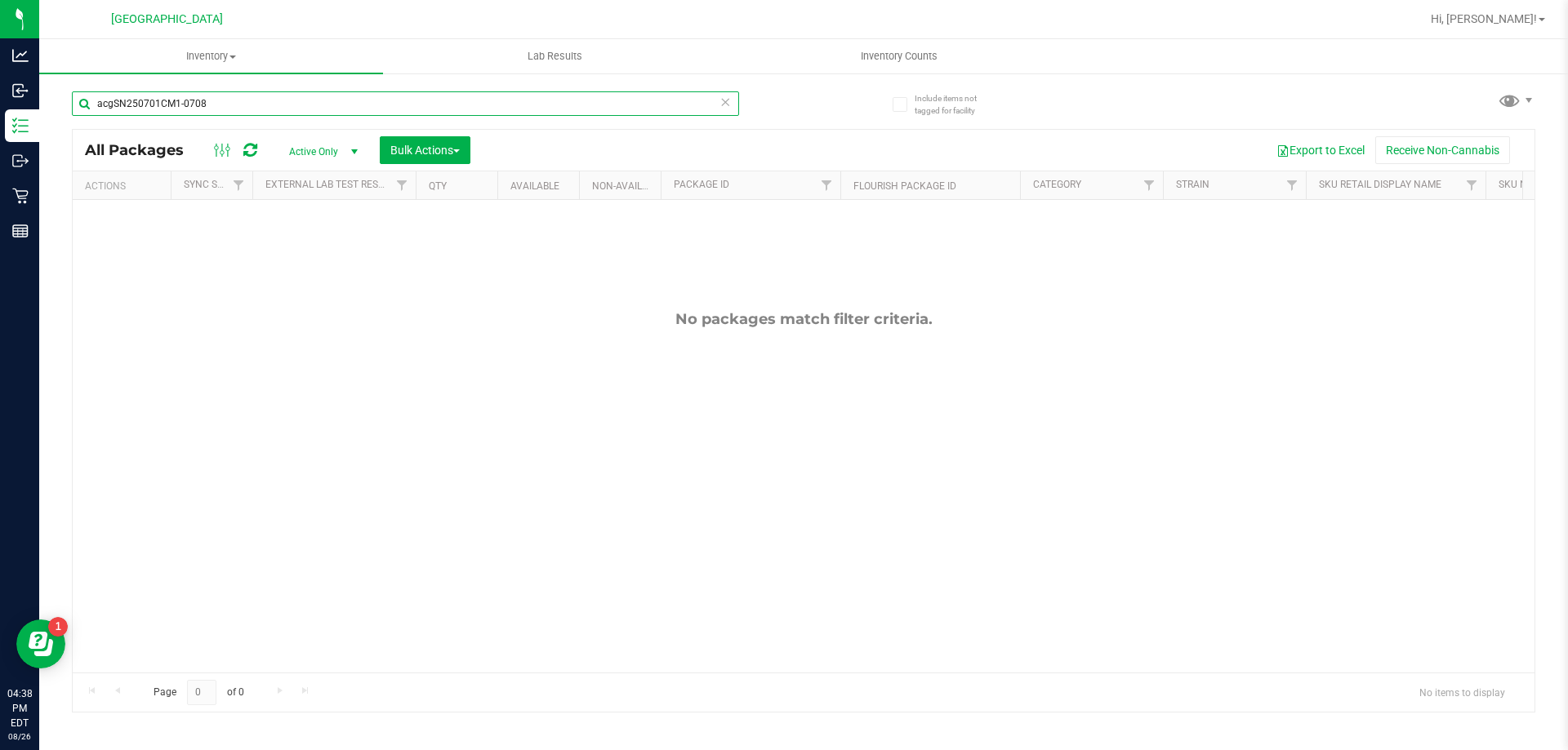
type input "acgSN250701CM1-0708"
click at [332, 24] on div at bounding box center [856, 19] width 1128 height 32
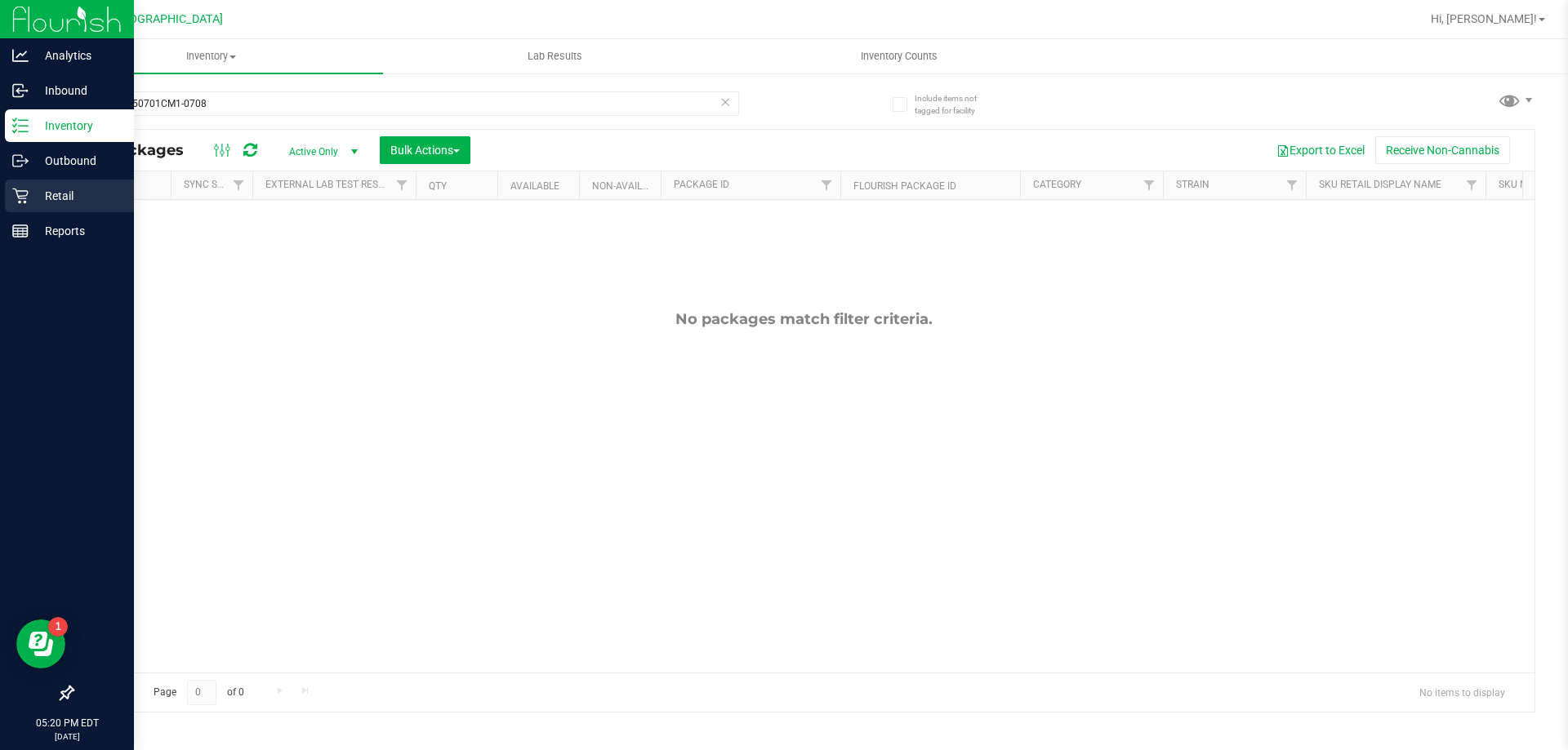
click at [47, 188] on p "Retail" at bounding box center [78, 196] width 98 height 20
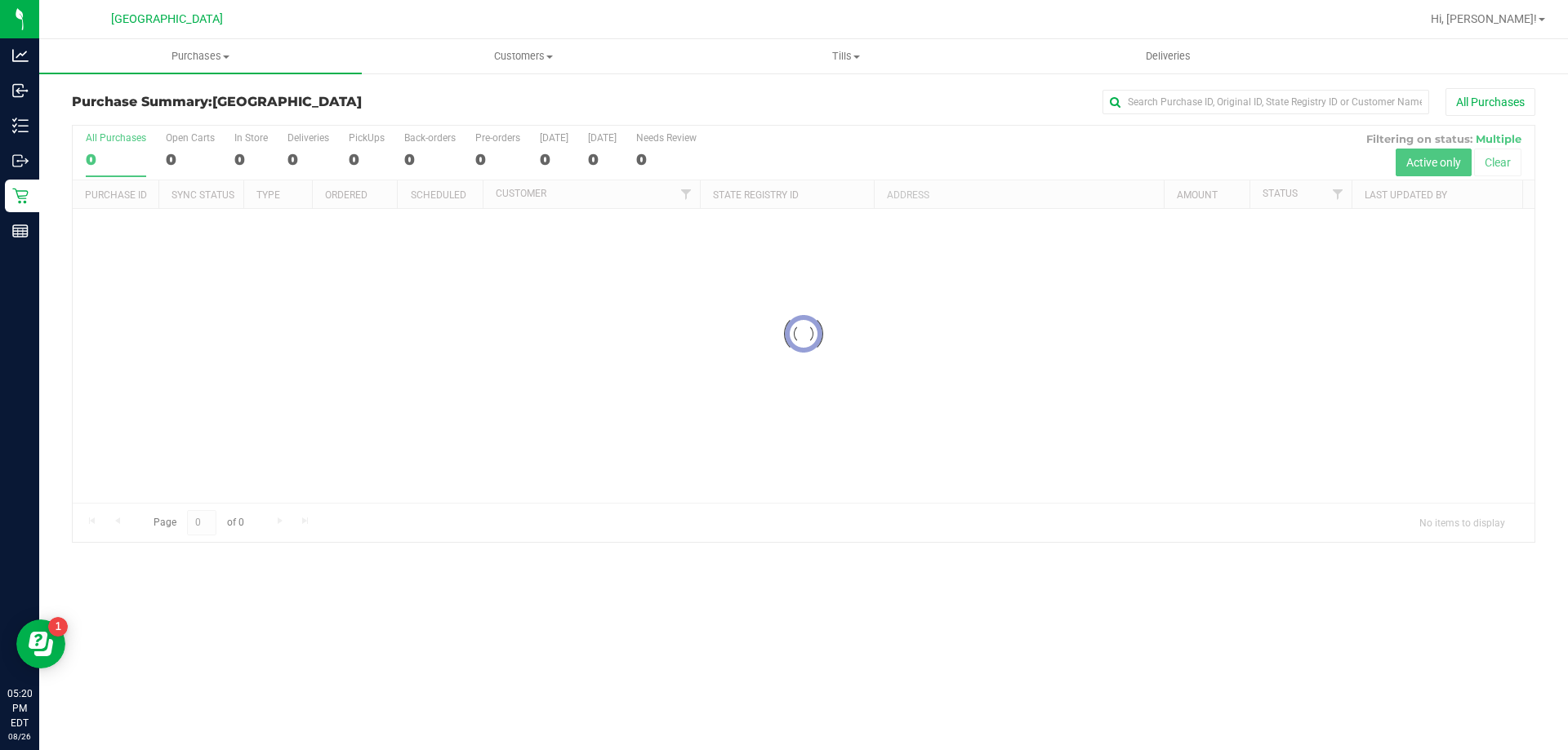
click at [202, 76] on div "Purchase Summary: [GEOGRAPHIC_DATA] All Purchases Loading... All Purchases 0 Op…" at bounding box center [804, 315] width 1529 height 488
click at [205, 65] on uib-tab-heading "Purchases Summary of purchases Fulfillment All purchases" at bounding box center [200, 56] width 323 height 34
click at [186, 124] on li "Fulfillment" at bounding box center [200, 118] width 323 height 20
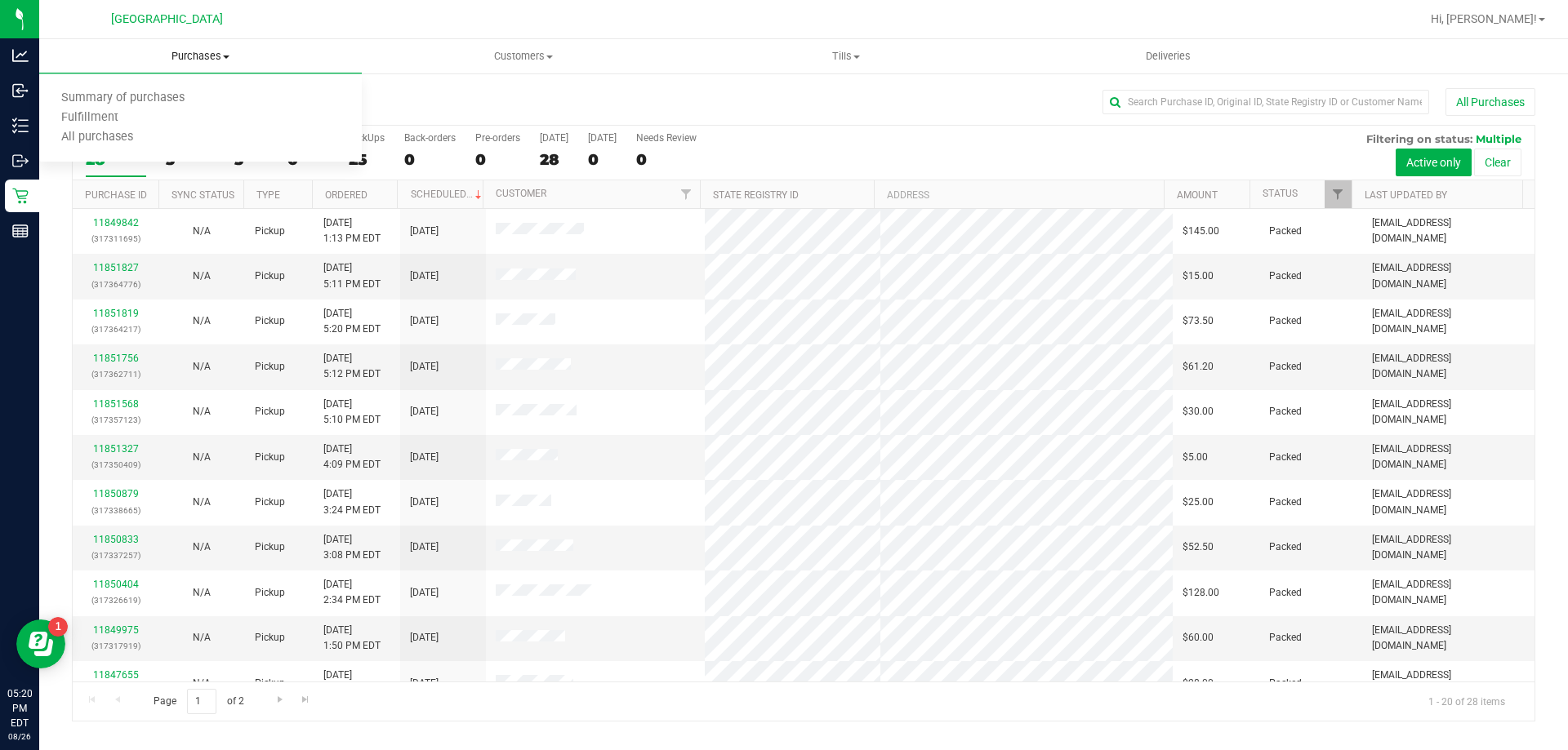
click at [208, 56] on span "Purchases" at bounding box center [200, 57] width 323 height 15
click at [208, 56] on span "Purchases" at bounding box center [200, 57] width 323 height 15
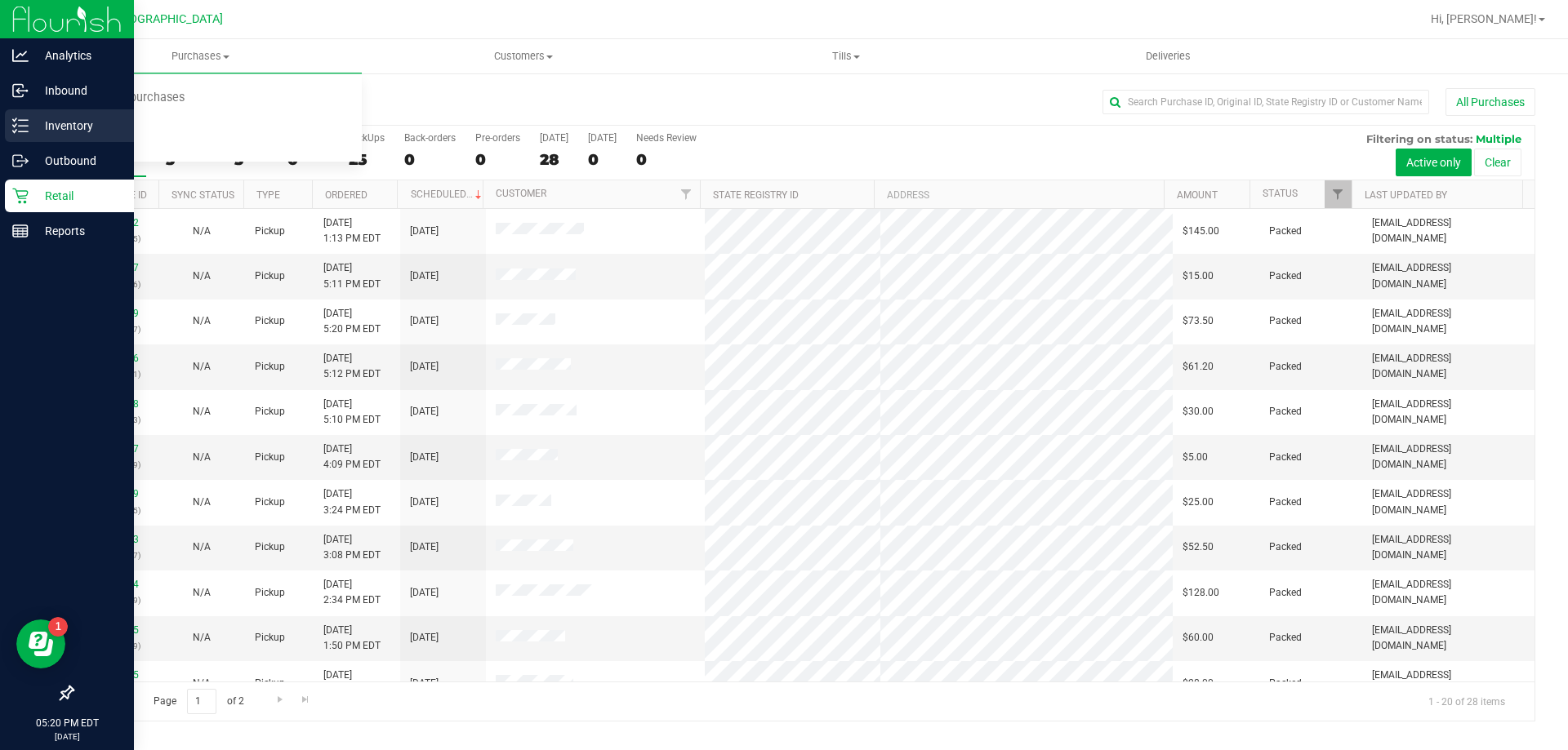
click at [59, 122] on p "Inventory" at bounding box center [78, 126] width 98 height 20
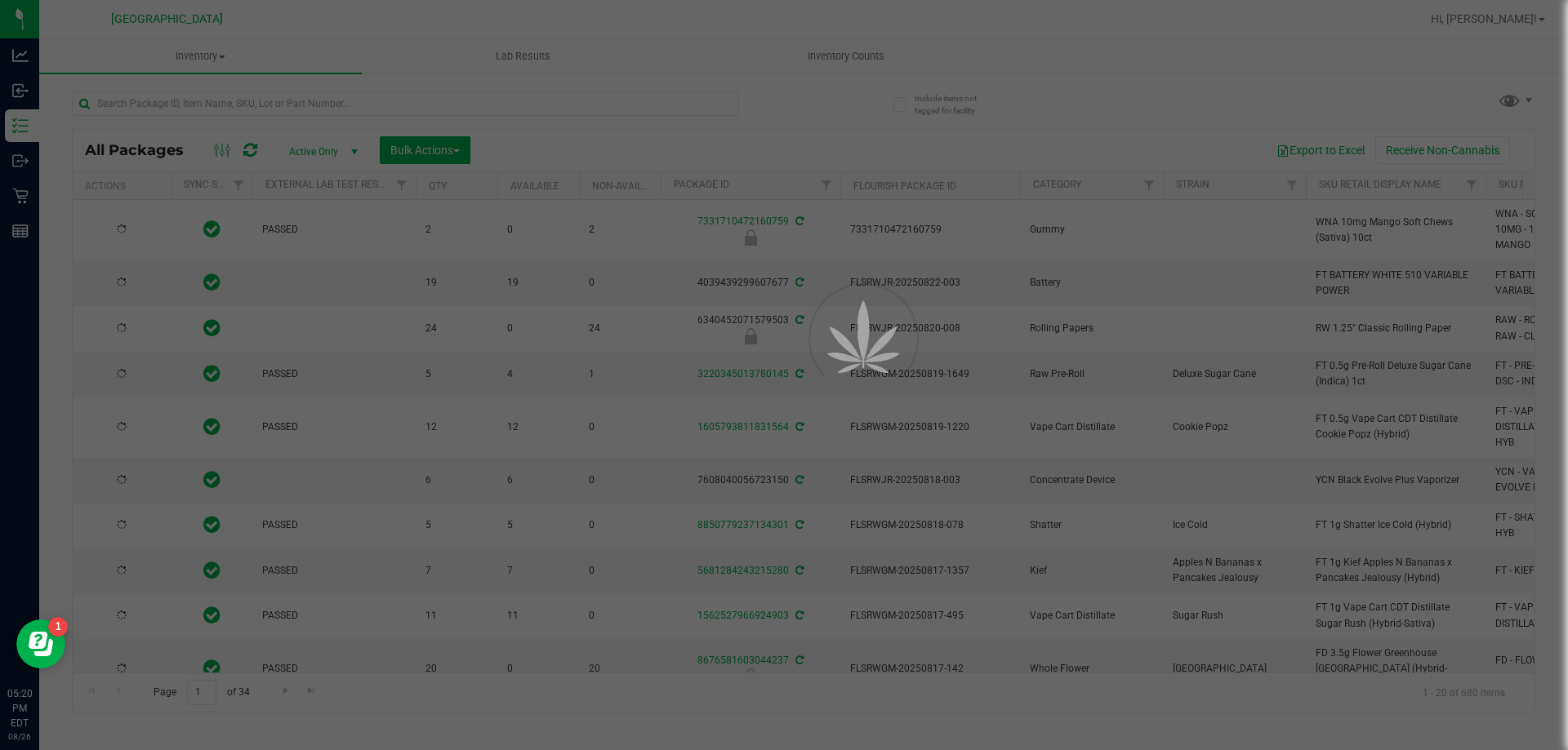
click at [206, 60] on div at bounding box center [784, 375] width 1568 height 750
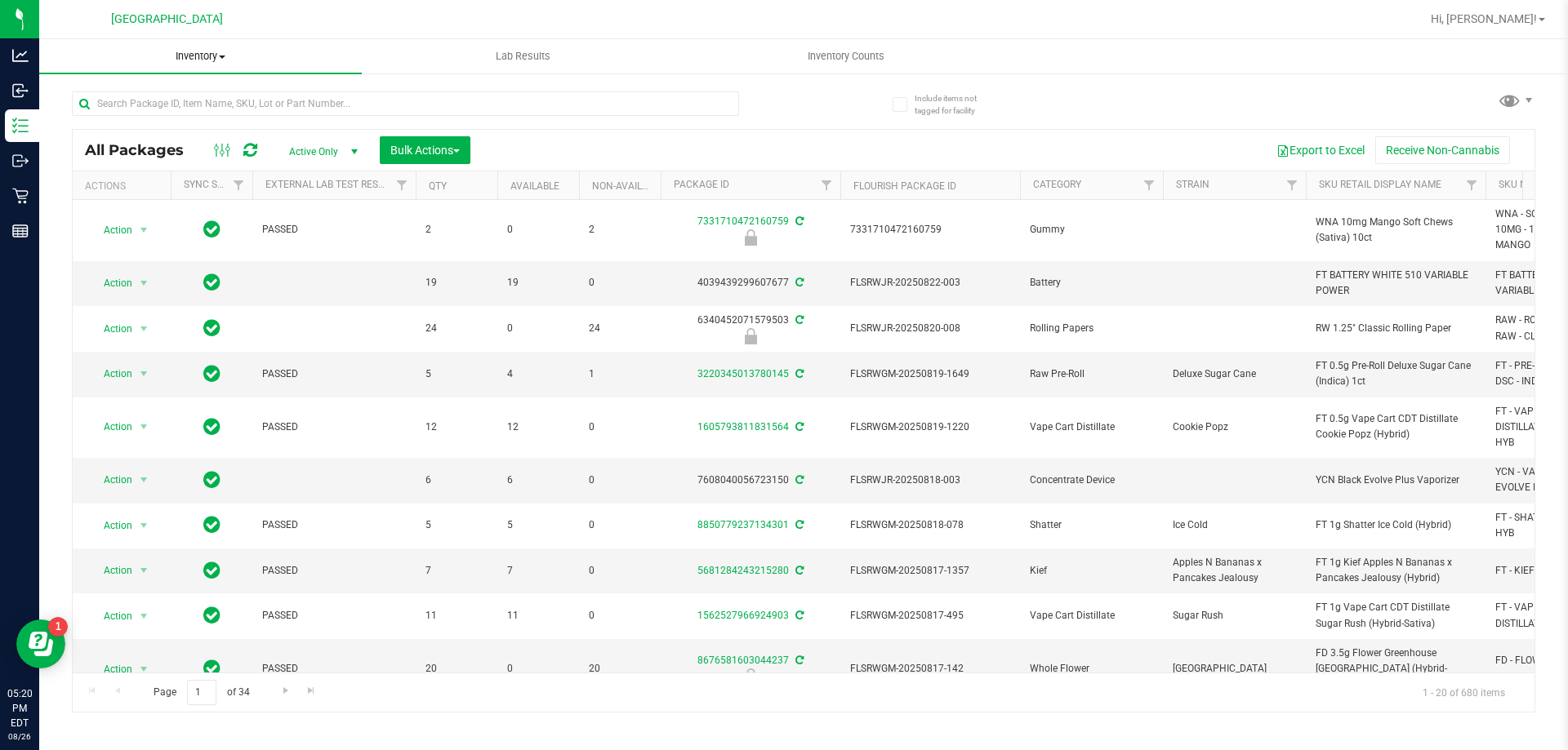
click at [225, 57] on span at bounding box center [223, 58] width 7 height 3
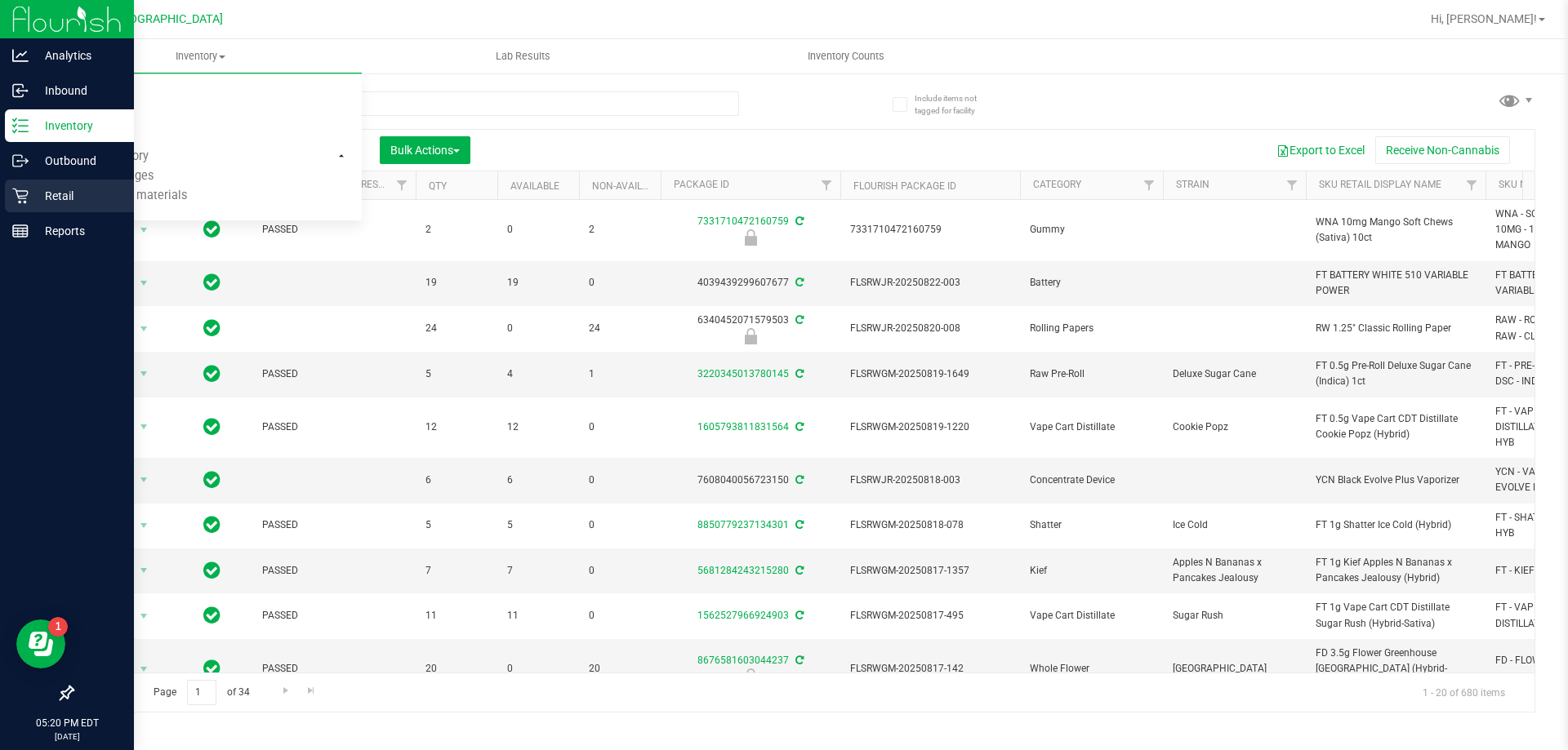
click at [24, 191] on icon at bounding box center [20, 196] width 16 height 16
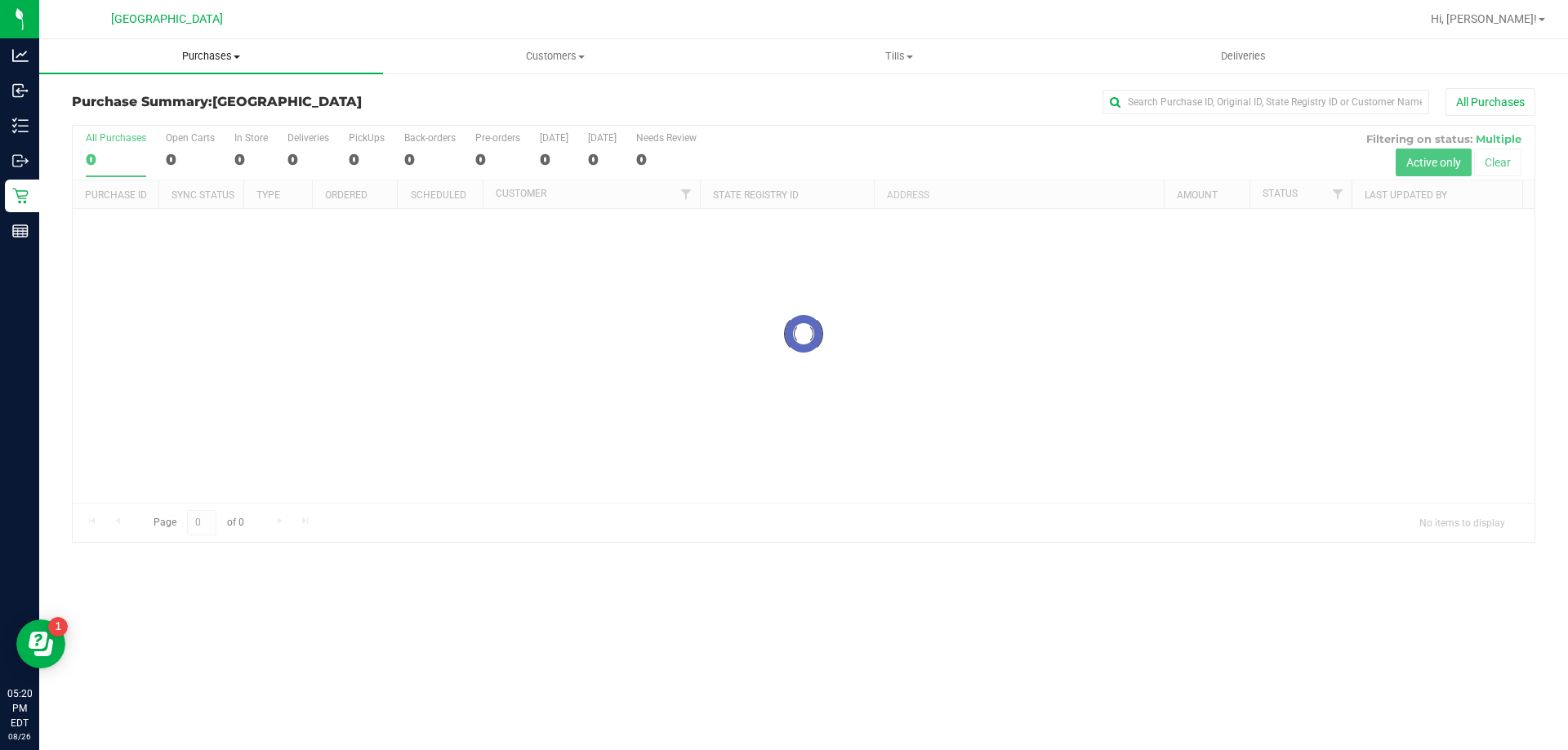
click at [222, 60] on span "Purchases" at bounding box center [211, 57] width 343 height 15
click at [206, 118] on li "Fulfillment" at bounding box center [211, 118] width 343 height 20
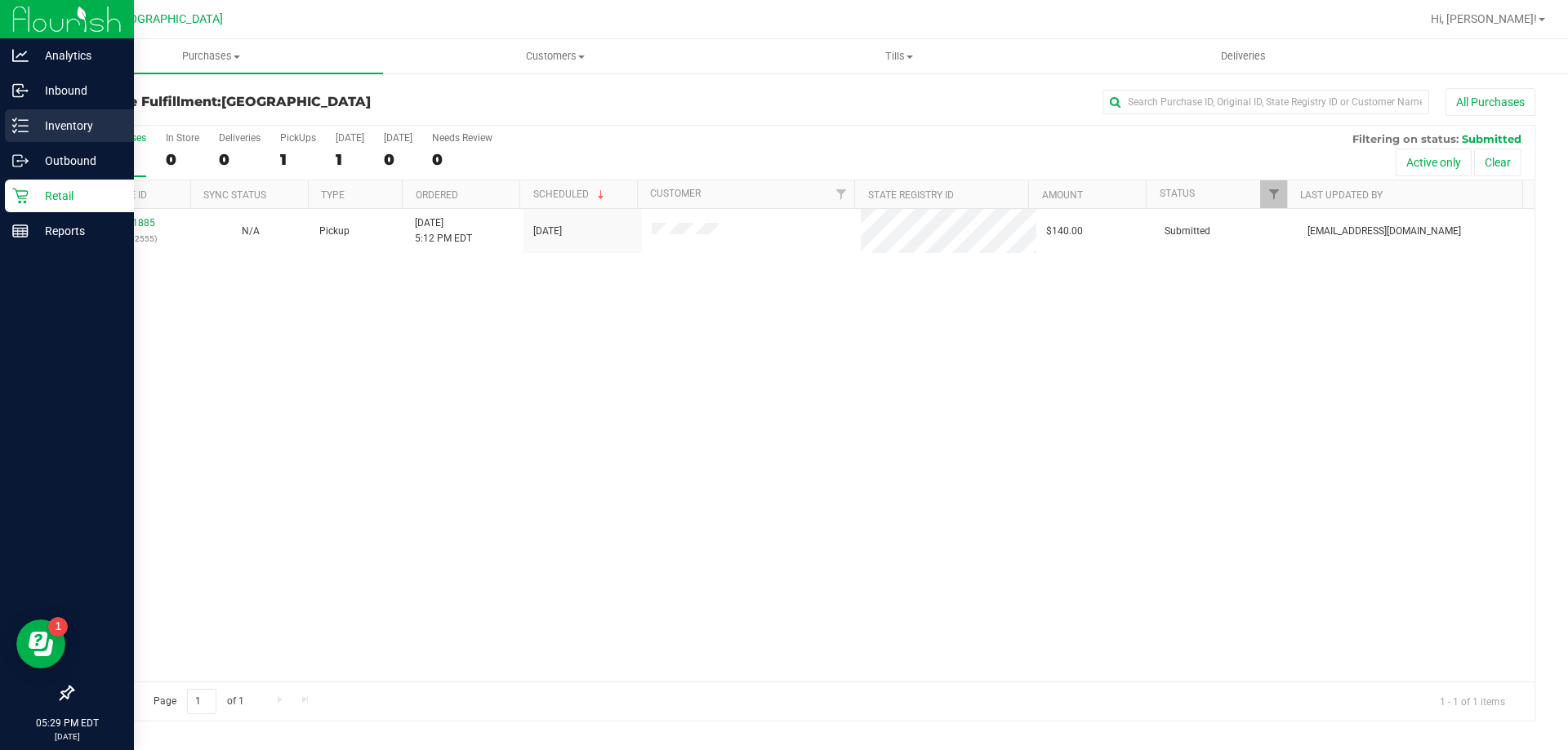
click at [72, 125] on p "Inventory" at bounding box center [78, 126] width 98 height 20
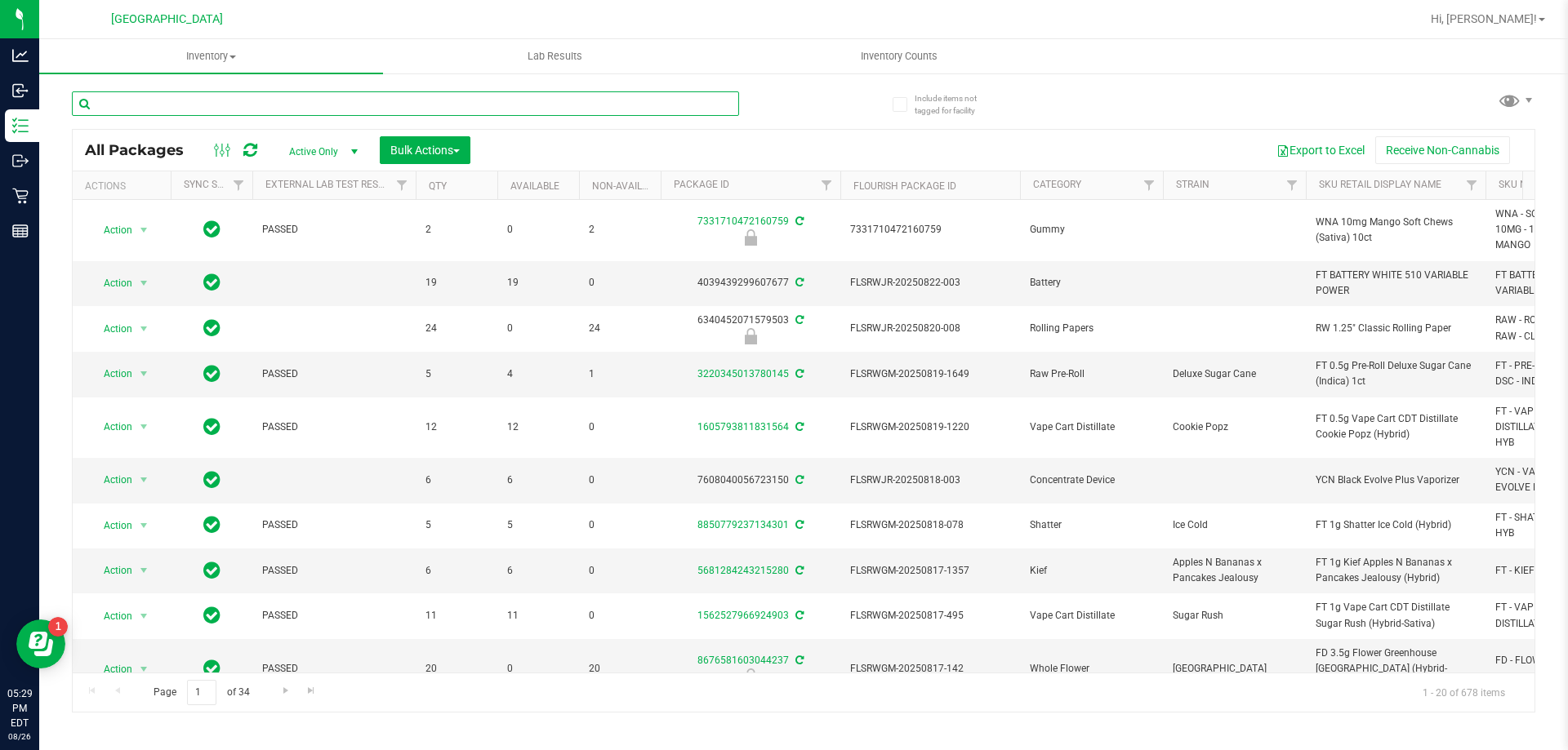
click at [333, 102] on input "text" at bounding box center [405, 103] width 667 height 24
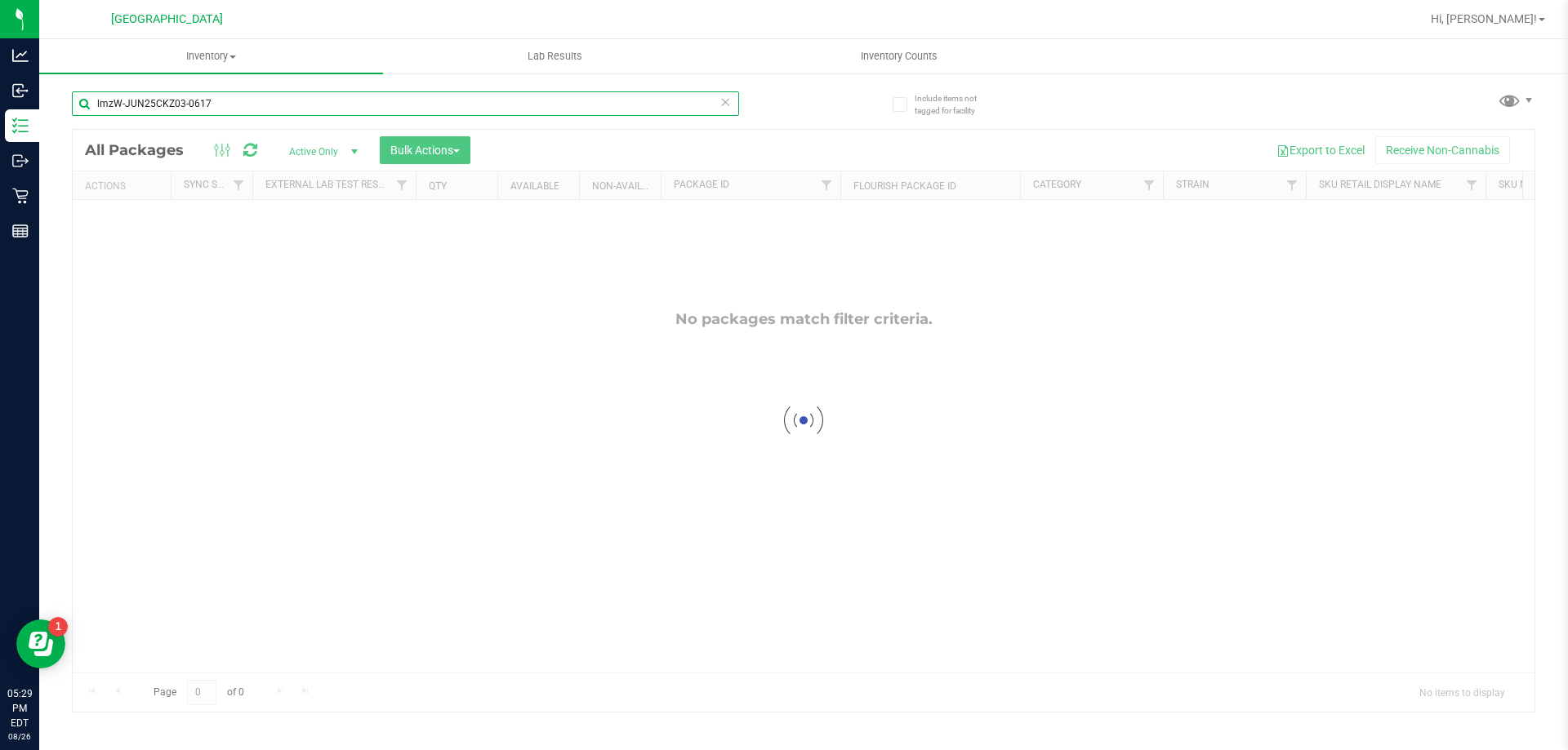
type input "lmzW-JUN25CKZ03-0617"
